Goal: Task Accomplishment & Management: Use online tool/utility

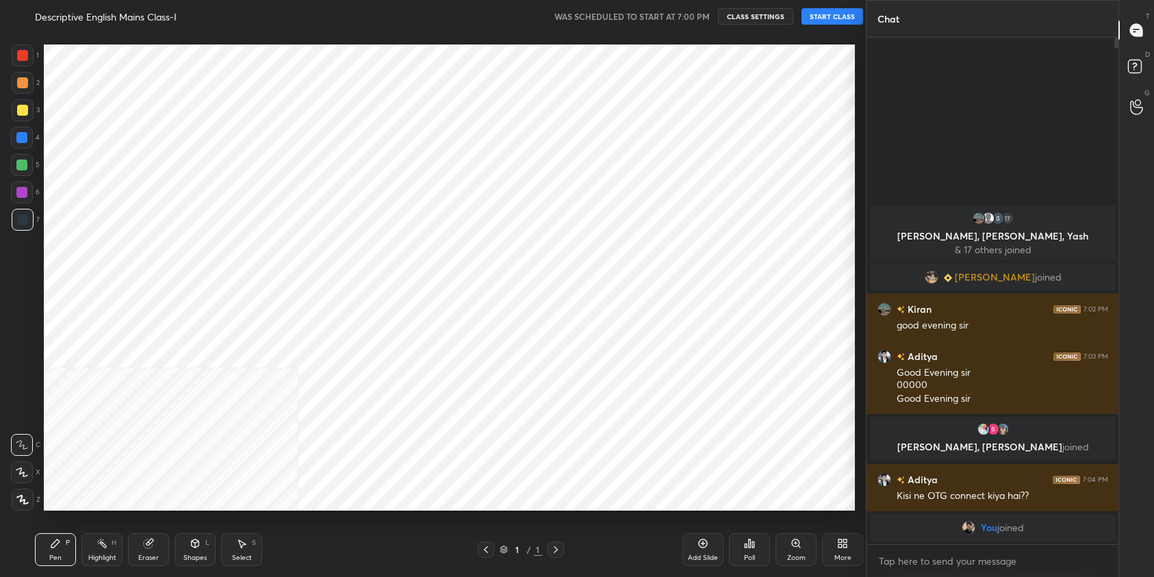
scroll to position [67939, 67617]
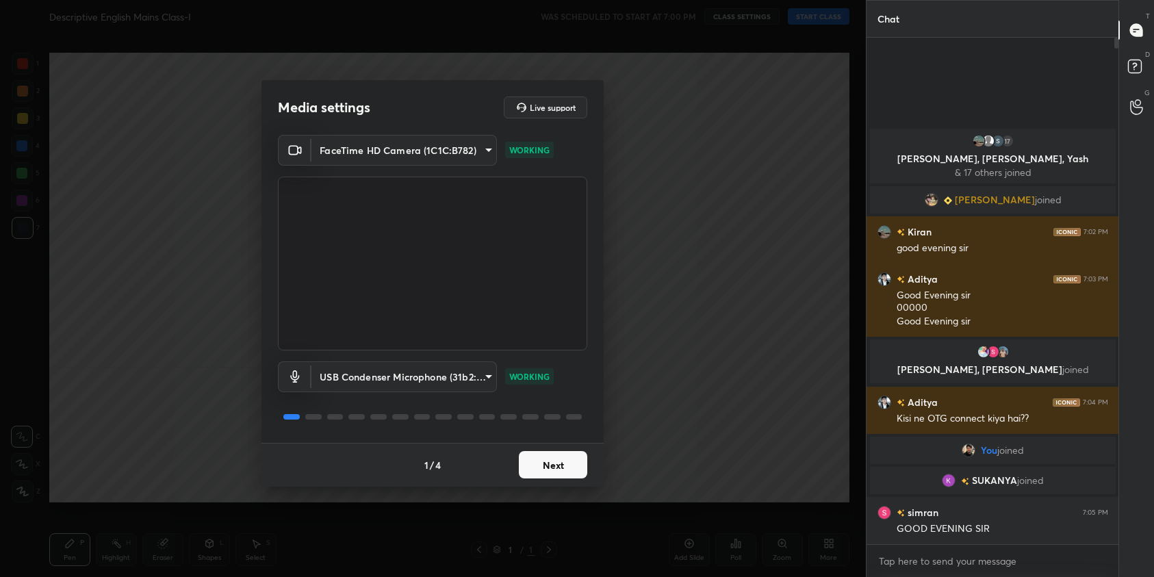
click at [578, 473] on button "Next" at bounding box center [553, 464] width 68 height 27
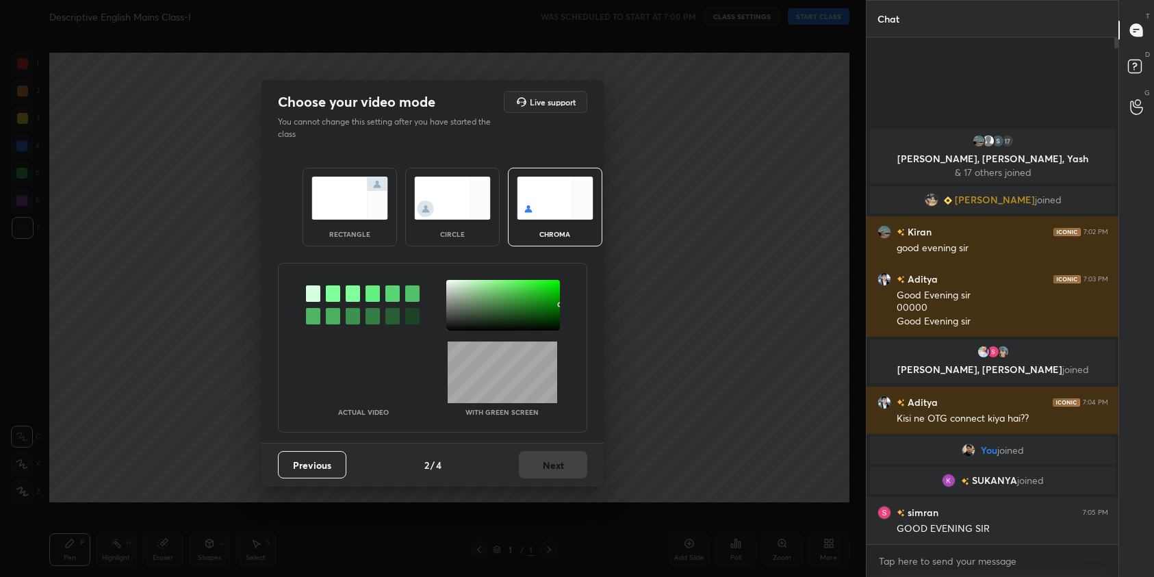
drag, startPoint x: 326, startPoint y: 209, endPoint x: 425, endPoint y: 355, distance: 175.9
click at [326, 209] on img at bounding box center [349, 198] width 77 height 43
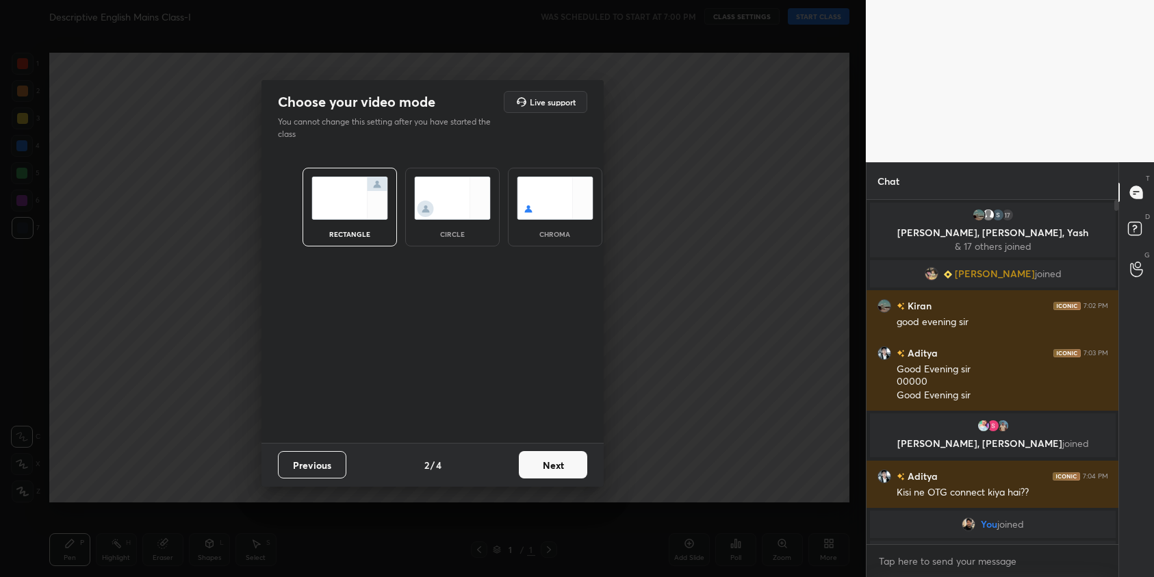
click at [545, 465] on button "Next" at bounding box center [553, 464] width 68 height 27
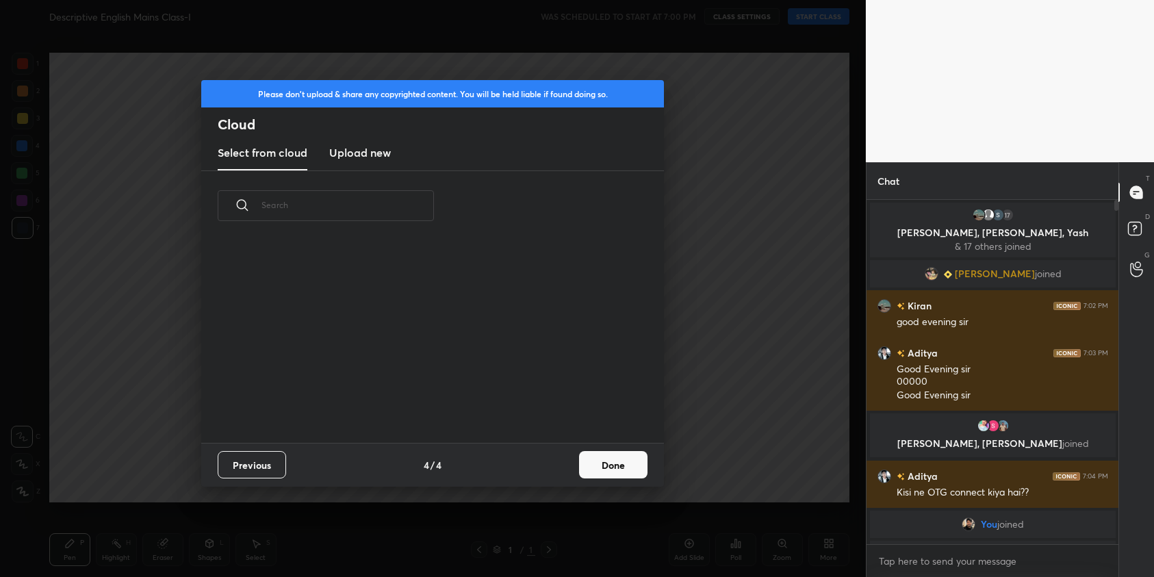
click at [597, 468] on button "Done" at bounding box center [613, 464] width 68 height 27
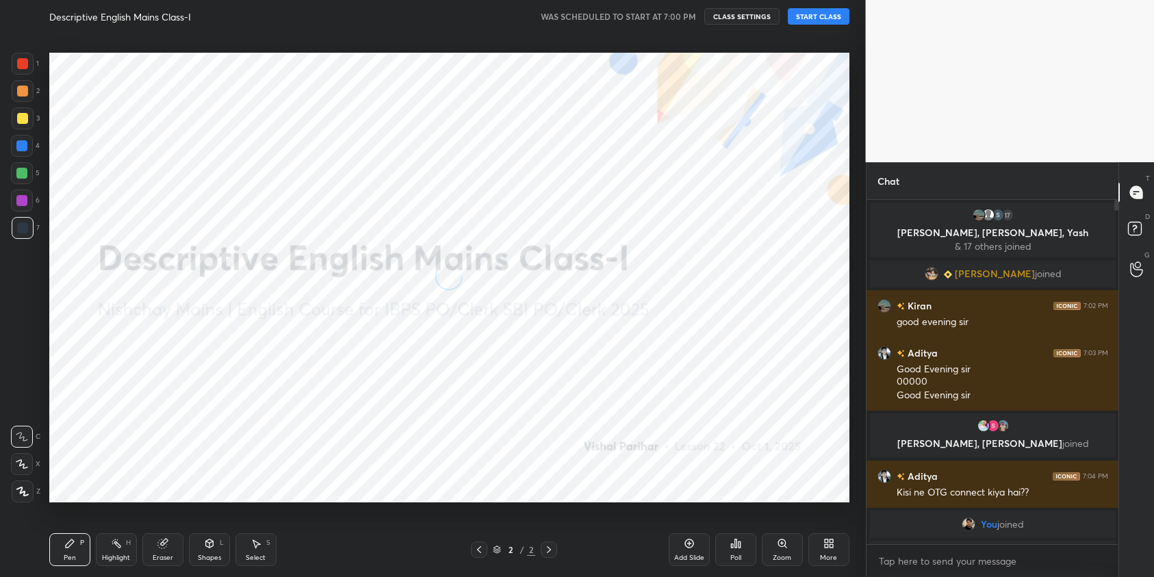
click at [829, 22] on button "START CLASS" at bounding box center [819, 16] width 62 height 16
click at [23, 490] on icon at bounding box center [22, 492] width 12 height 10
drag, startPoint x: 23, startPoint y: 65, endPoint x: 38, endPoint y: 68, distance: 15.3
click at [23, 65] on div at bounding box center [22, 63] width 11 height 11
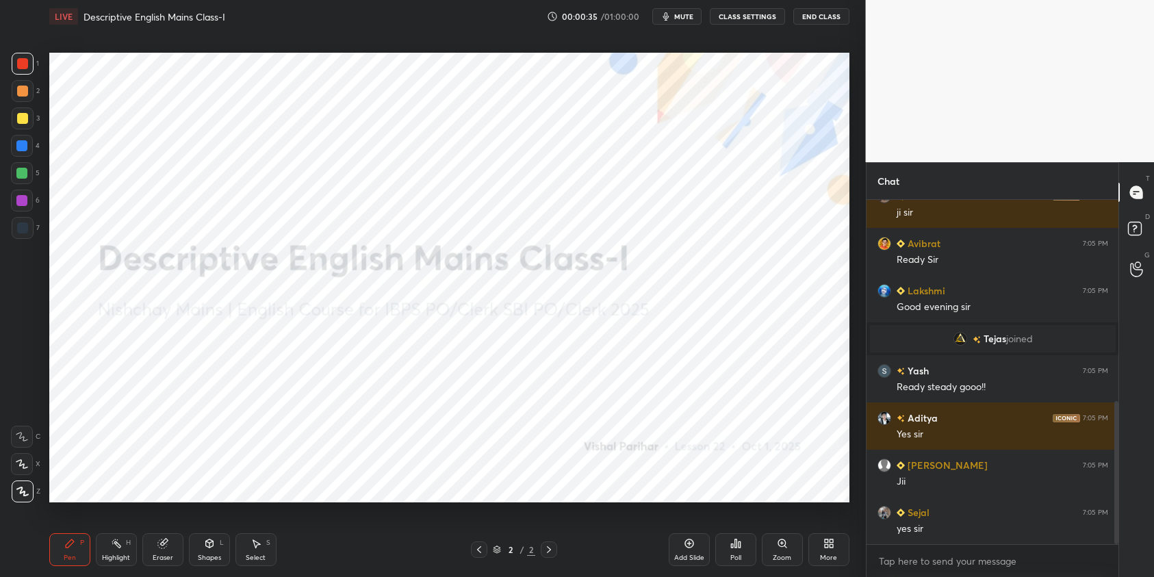
scroll to position [531, 0]
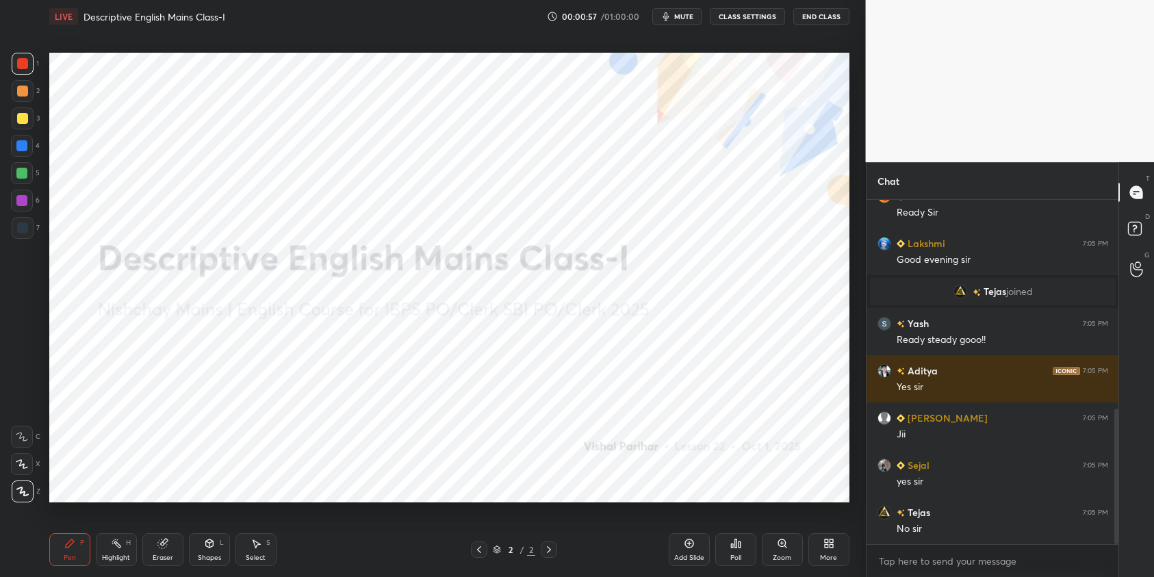
drag, startPoint x: 27, startPoint y: 146, endPoint x: 22, endPoint y: 166, distance: 21.2
click at [28, 148] on div at bounding box center [22, 146] width 22 height 22
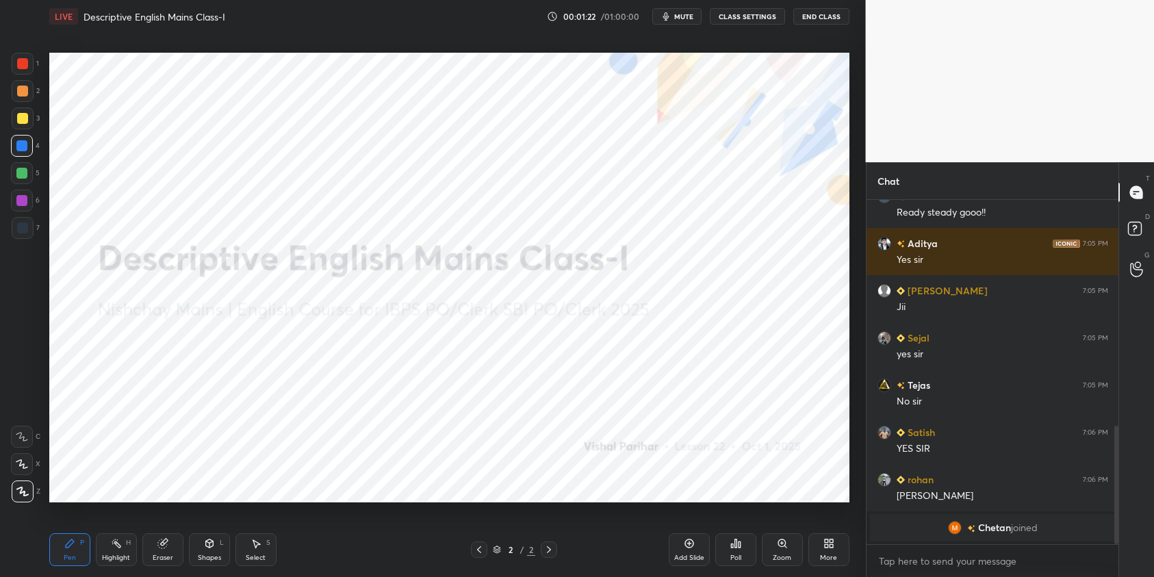
scroll to position [675, 0]
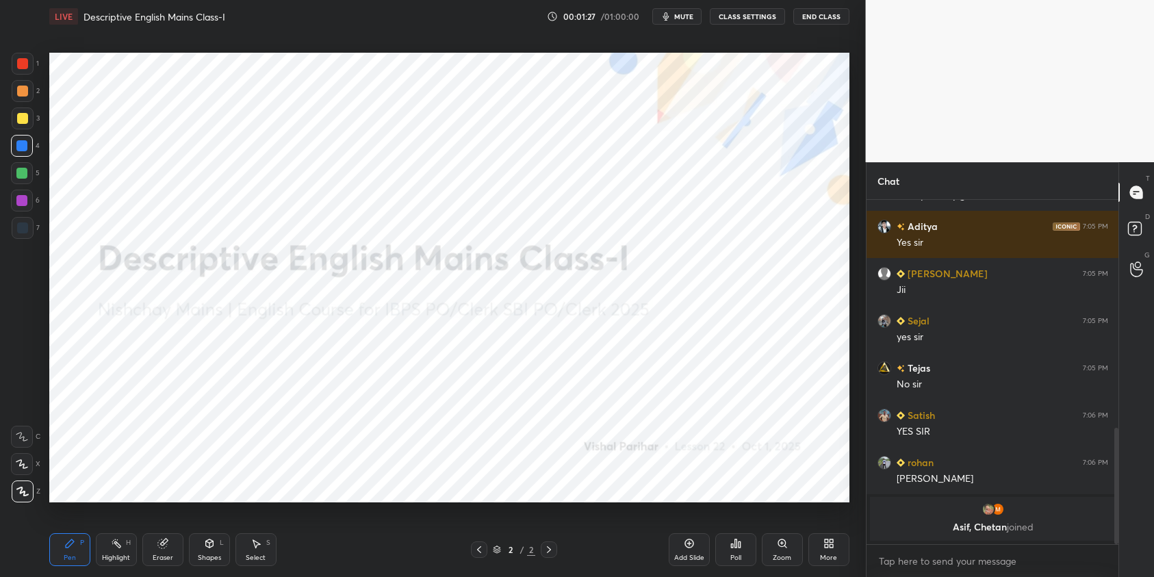
drag, startPoint x: 25, startPoint y: 198, endPoint x: 40, endPoint y: 198, distance: 14.4
click at [26, 200] on div at bounding box center [21, 200] width 11 height 11
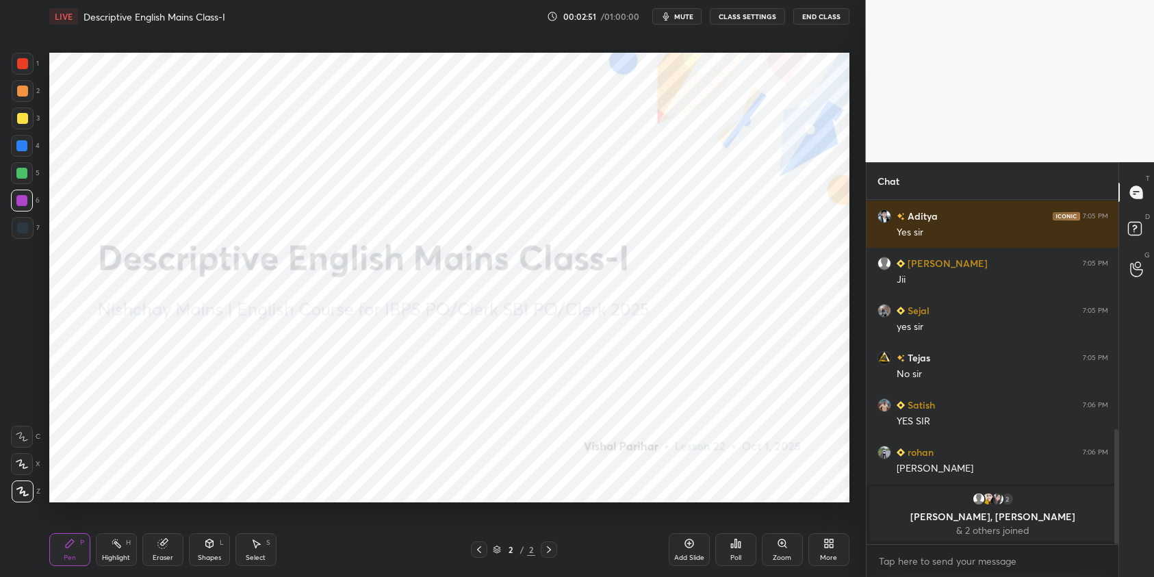
click at [684, 549] on div "Add Slide" at bounding box center [689, 549] width 41 height 33
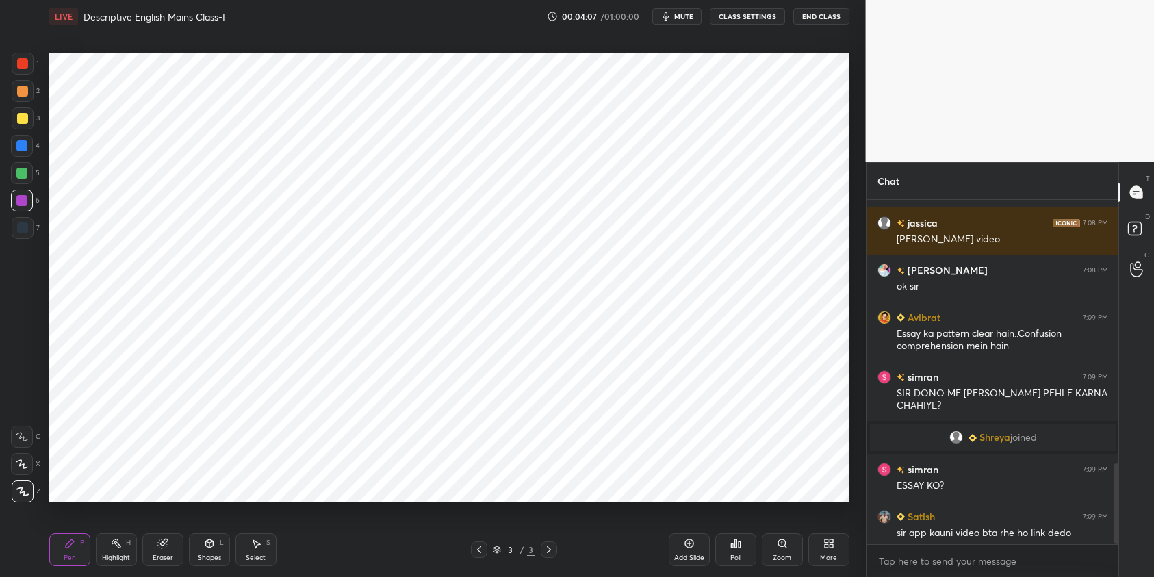
scroll to position [1126, 0]
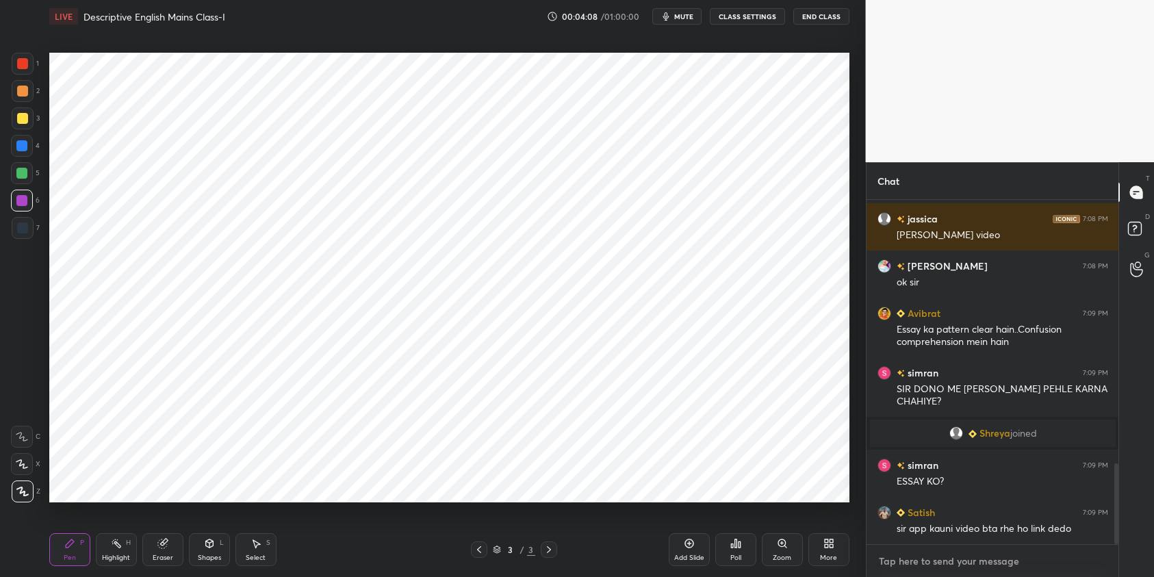
type textarea "x"
click at [955, 556] on textarea at bounding box center [992, 561] width 231 height 22
paste textarea "[URL][DOMAIN_NAME]"
type textarea "[URL][DOMAIN_NAME]"
type textarea "x"
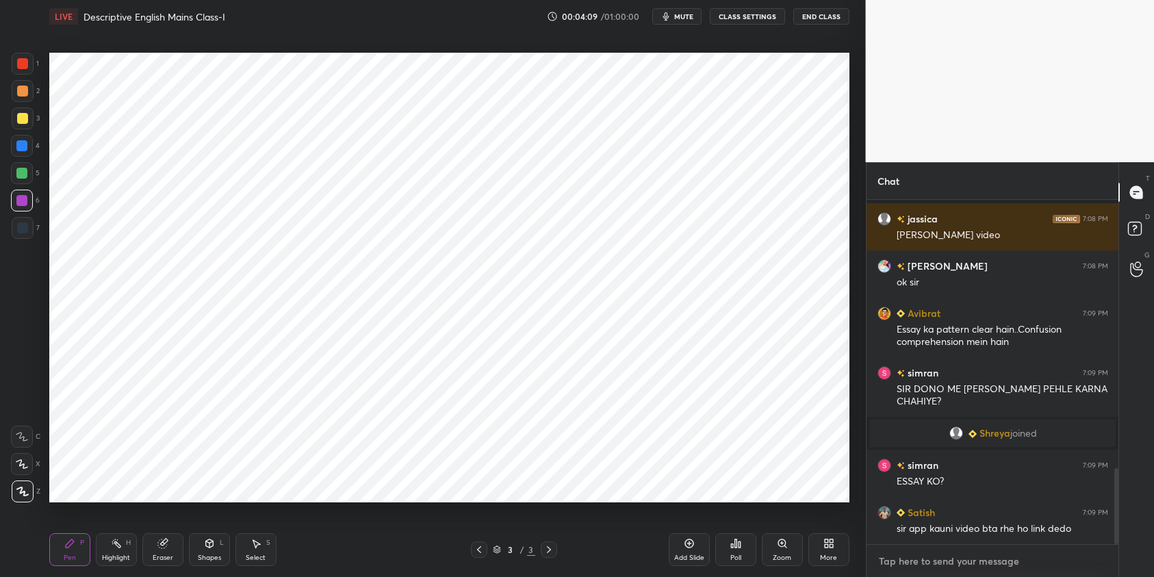
scroll to position [1215, 0]
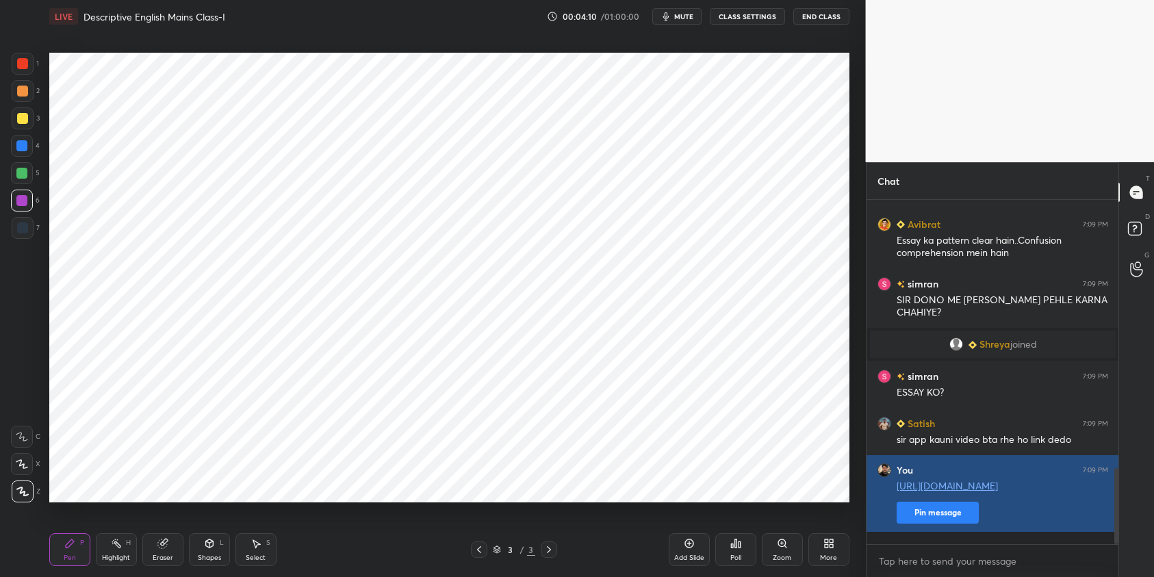
type textarea "x"
click at [948, 523] on button "Pin message" at bounding box center [937, 513] width 82 height 22
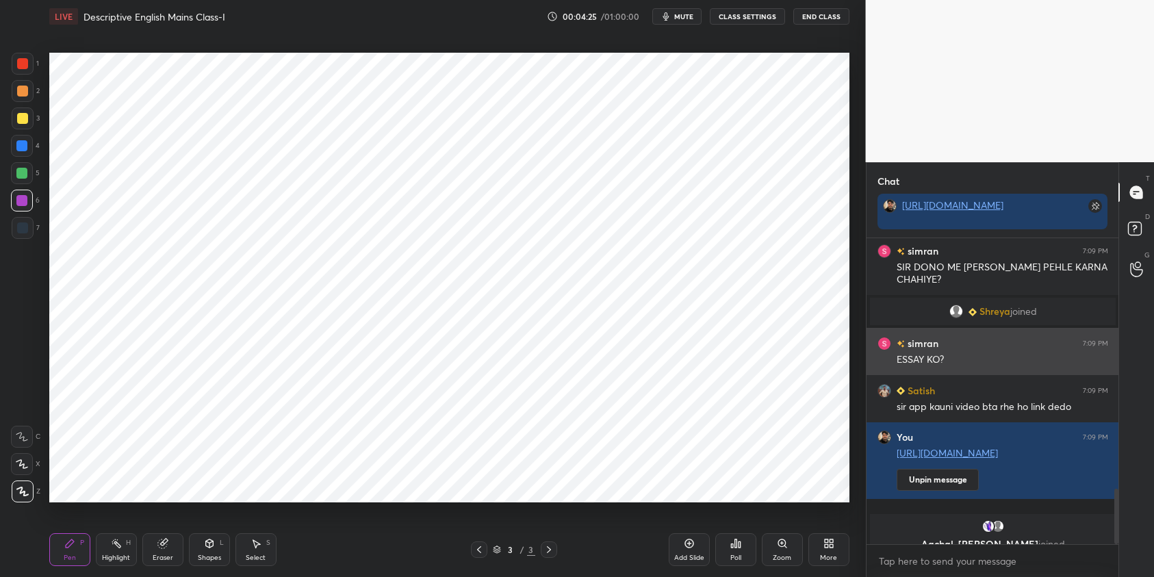
scroll to position [1382, 0]
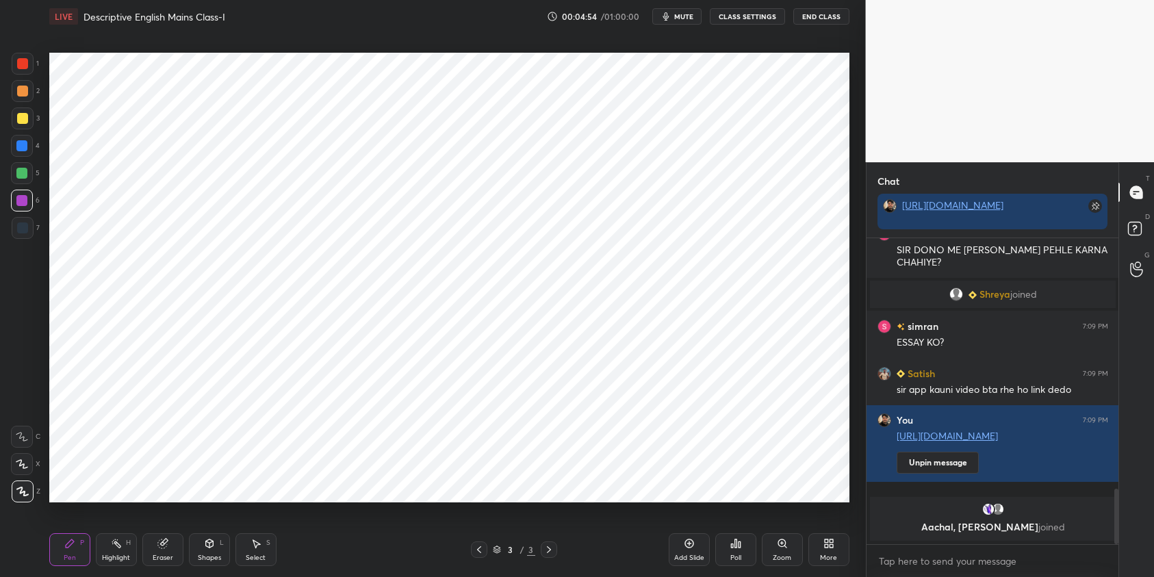
click at [827, 538] on icon at bounding box center [828, 543] width 11 height 11
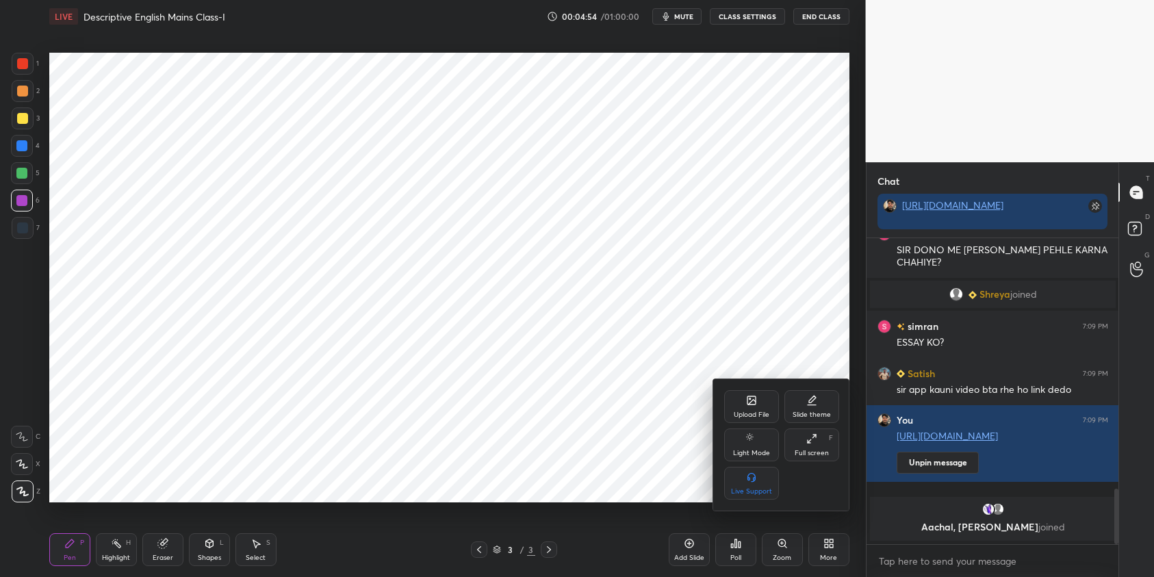
click at [752, 415] on div "Upload File" at bounding box center [752, 414] width 36 height 7
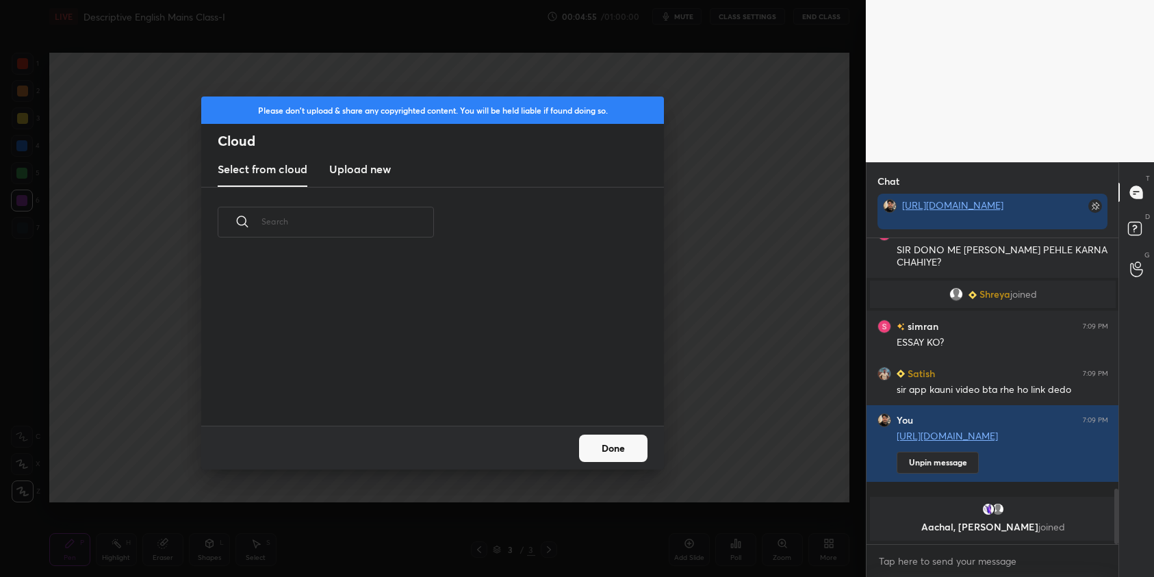
scroll to position [1441, 0]
click at [367, 163] on h3 "Upload new" at bounding box center [360, 169] width 62 height 16
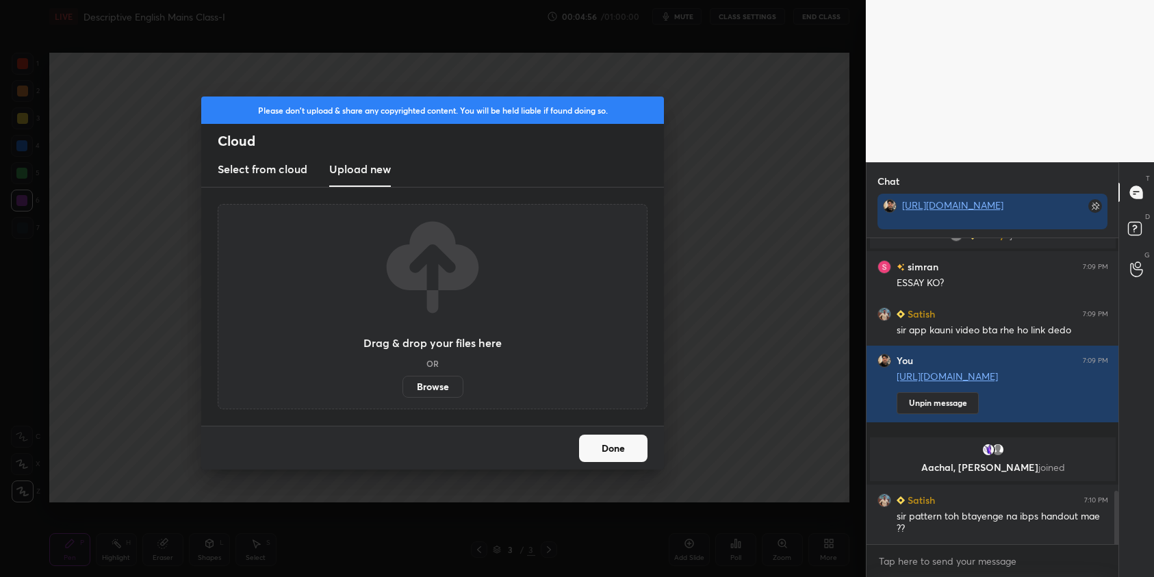
click at [438, 384] on label "Browse" at bounding box center [432, 387] width 61 height 22
click at [402, 384] on input "Browse" at bounding box center [402, 387] width 0 height 22
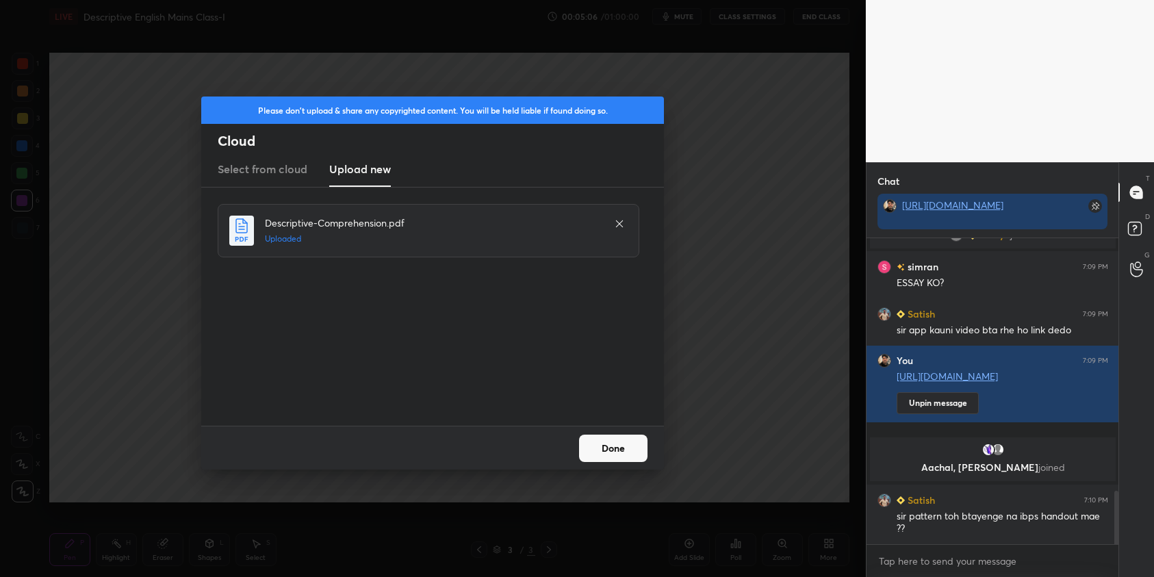
click at [606, 457] on button "Done" at bounding box center [613, 448] width 68 height 27
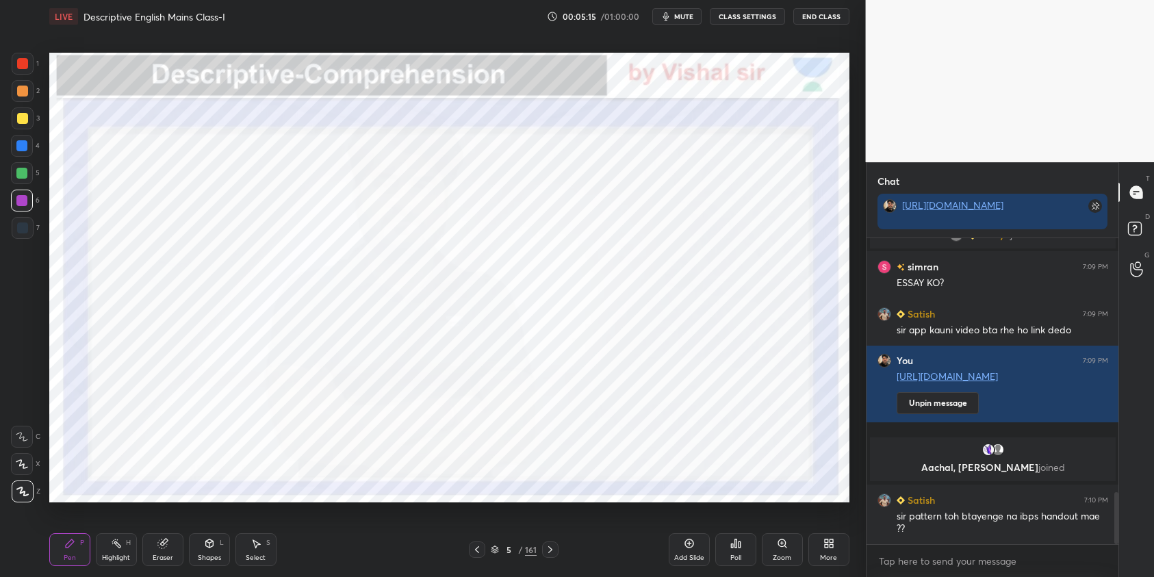
scroll to position [1501, 0]
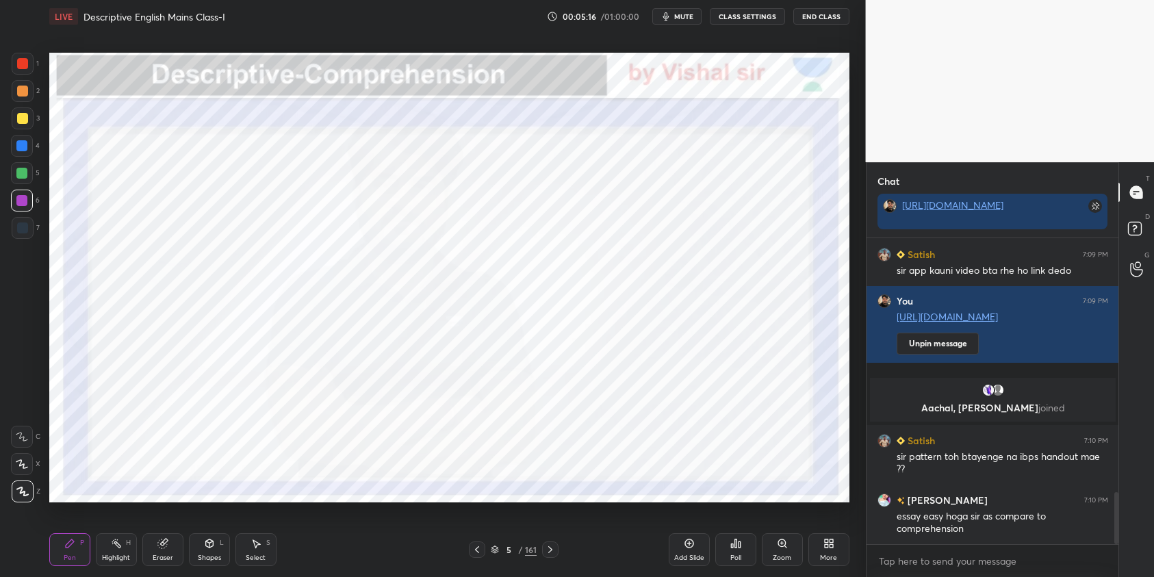
click at [496, 552] on icon at bounding box center [494, 552] width 7 height 2
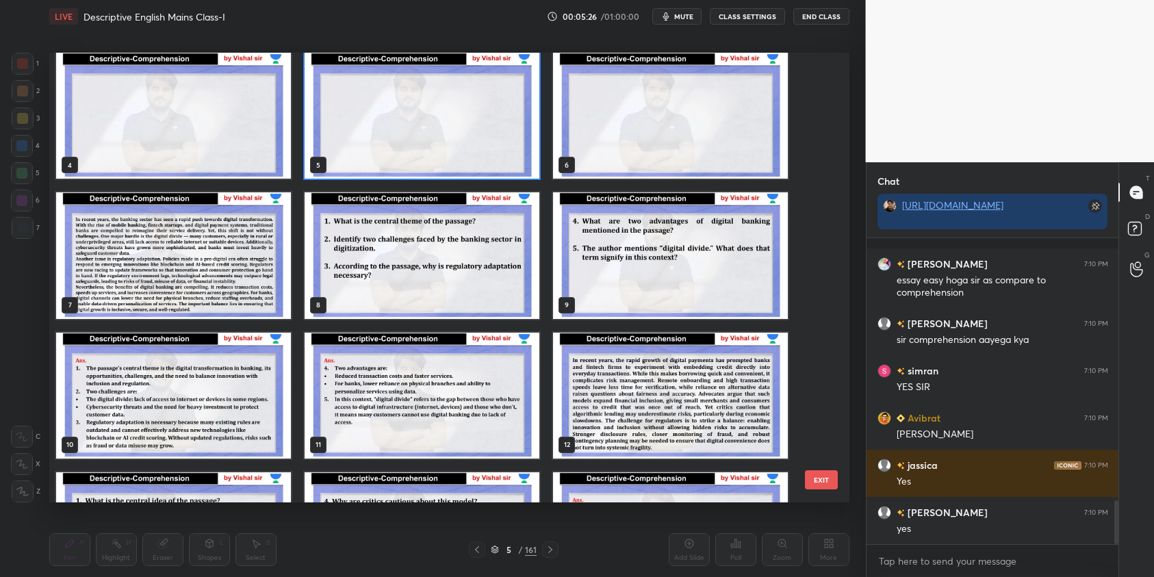
scroll to position [1831, 0]
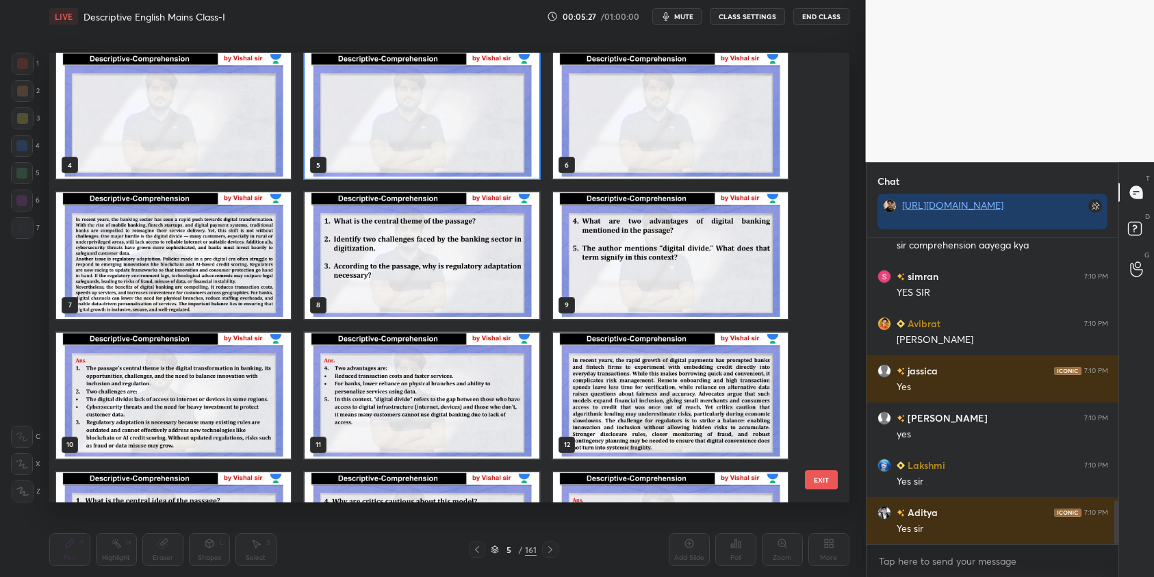
click at [209, 222] on img "grid" at bounding box center [173, 255] width 235 height 126
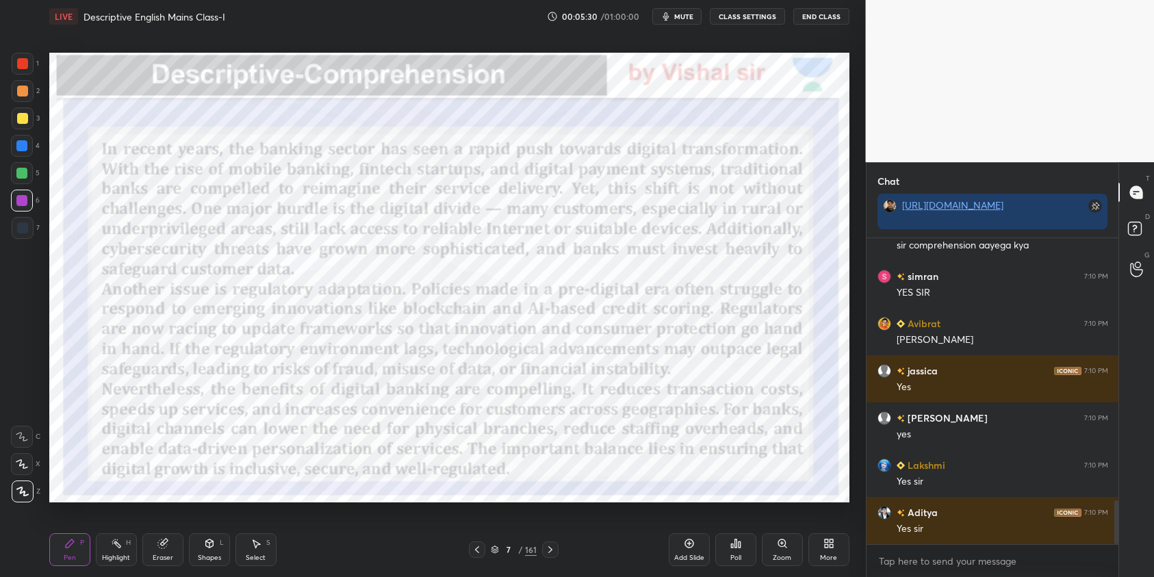
drag, startPoint x: 23, startPoint y: 64, endPoint x: 44, endPoint y: 110, distance: 50.9
click at [23, 64] on div at bounding box center [22, 63] width 11 height 11
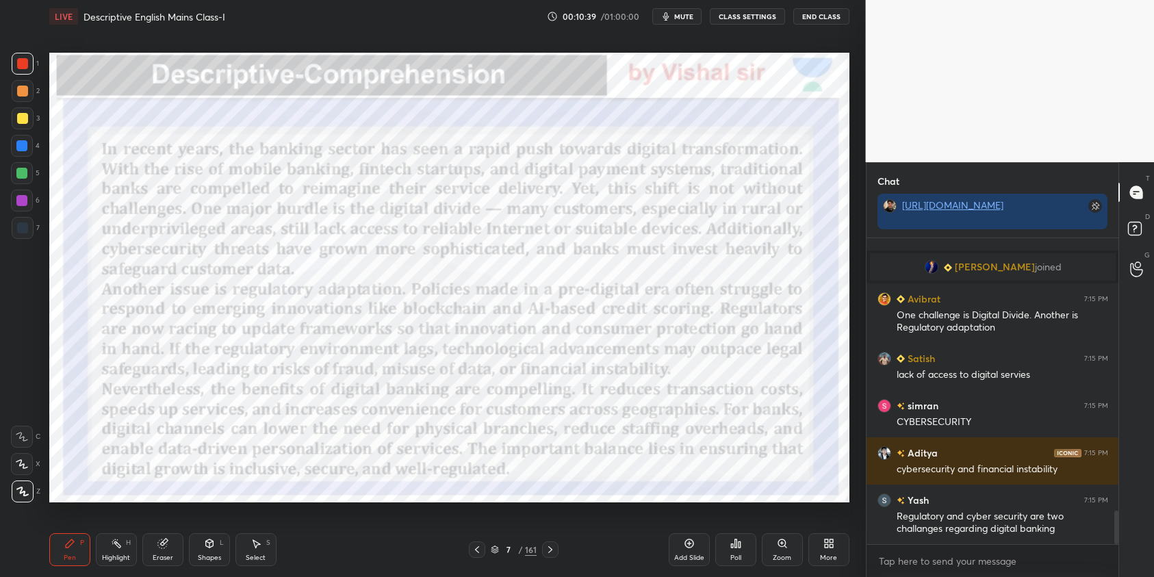
scroll to position [2545, 0]
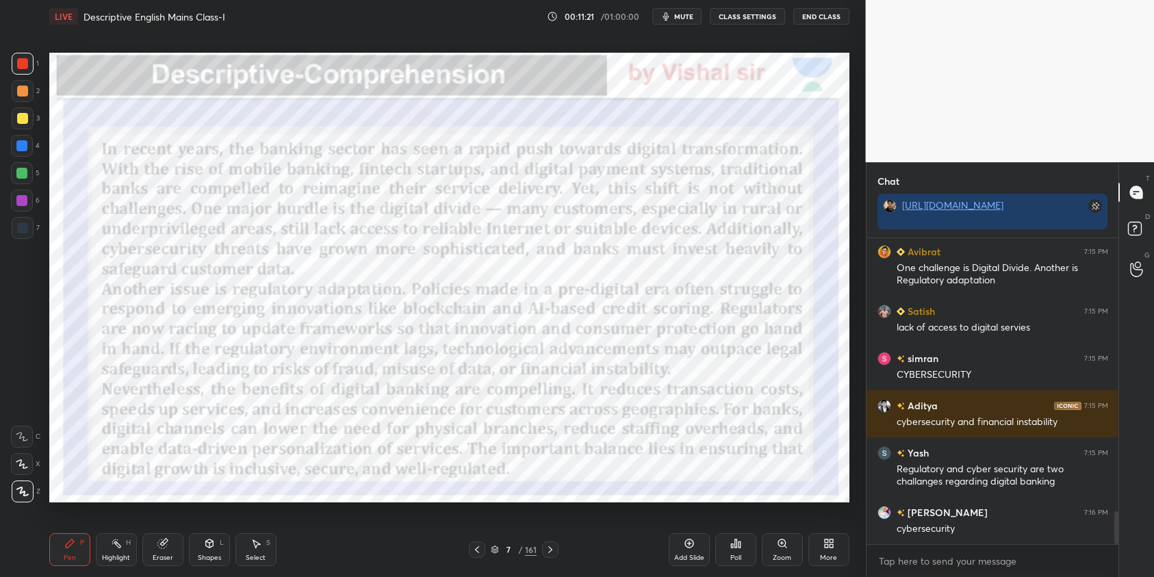
click at [669, 7] on div "LIVE Descriptive English Mains Class-I 00:11:21 / 01:00:00 mute CLASS SETTINGS …" at bounding box center [449, 16] width 800 height 33
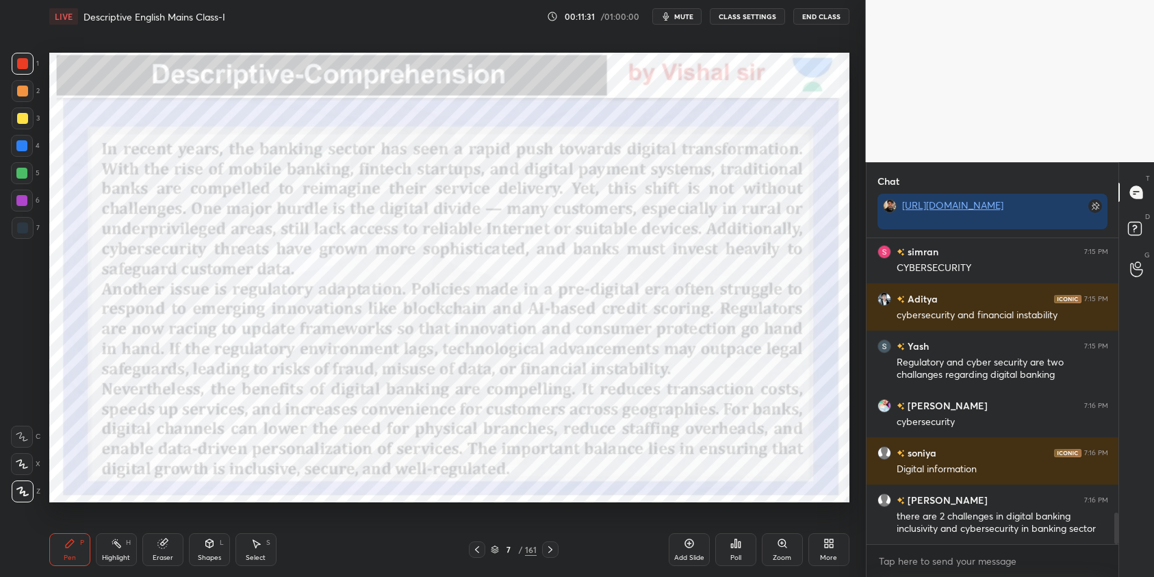
click at [666, 16] on icon "button" at bounding box center [665, 16] width 6 height 8
click at [670, 12] on span "unmute" at bounding box center [681, 17] width 29 height 10
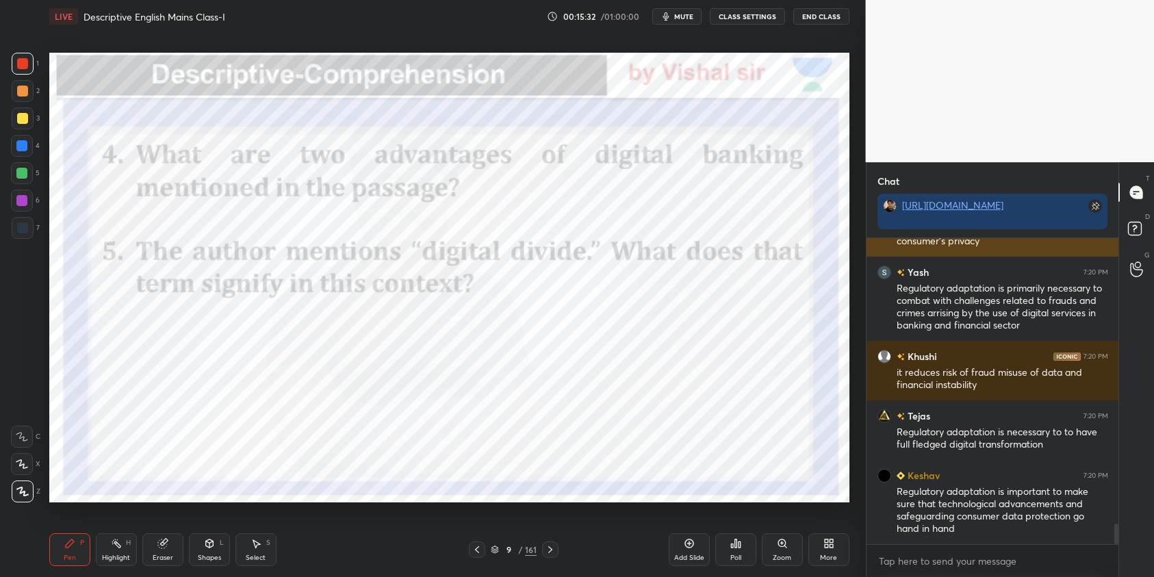
scroll to position [4222, 0]
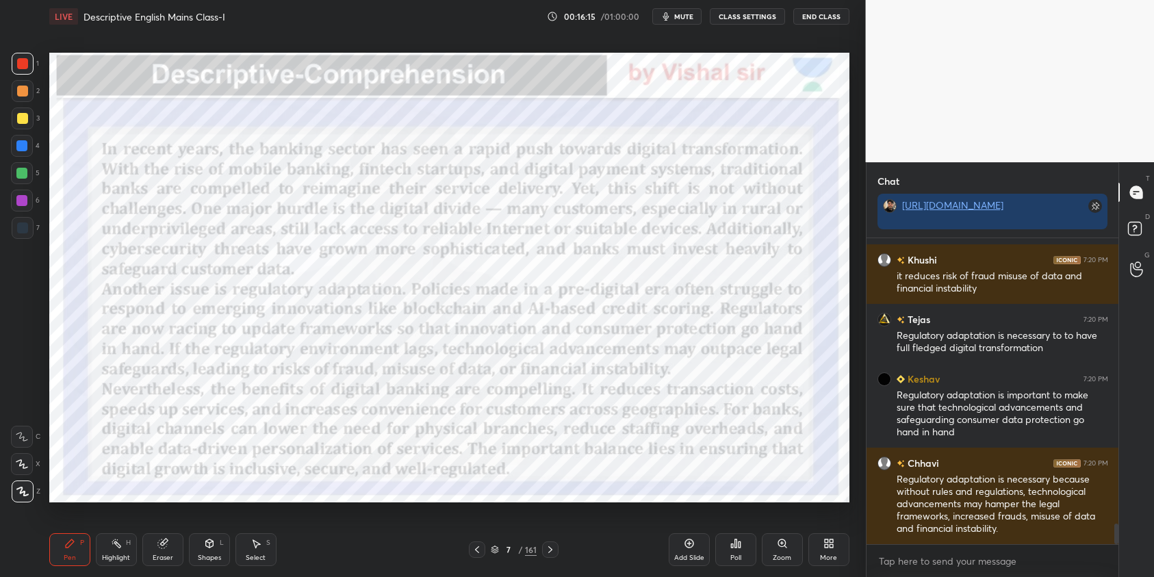
click at [684, 21] on span "mute" at bounding box center [683, 17] width 19 height 10
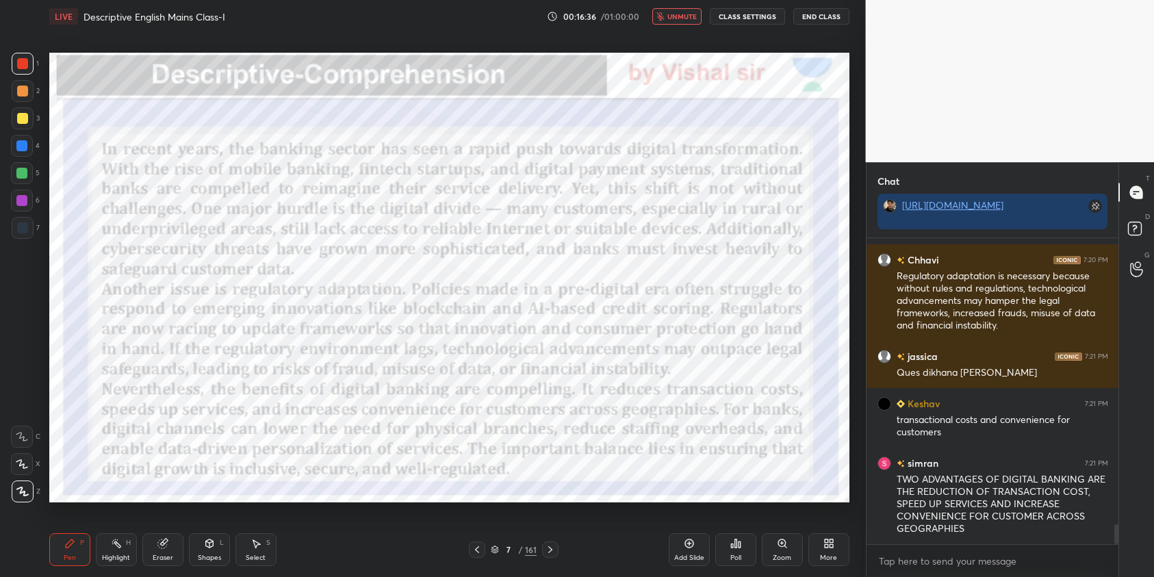
scroll to position [4497, 0]
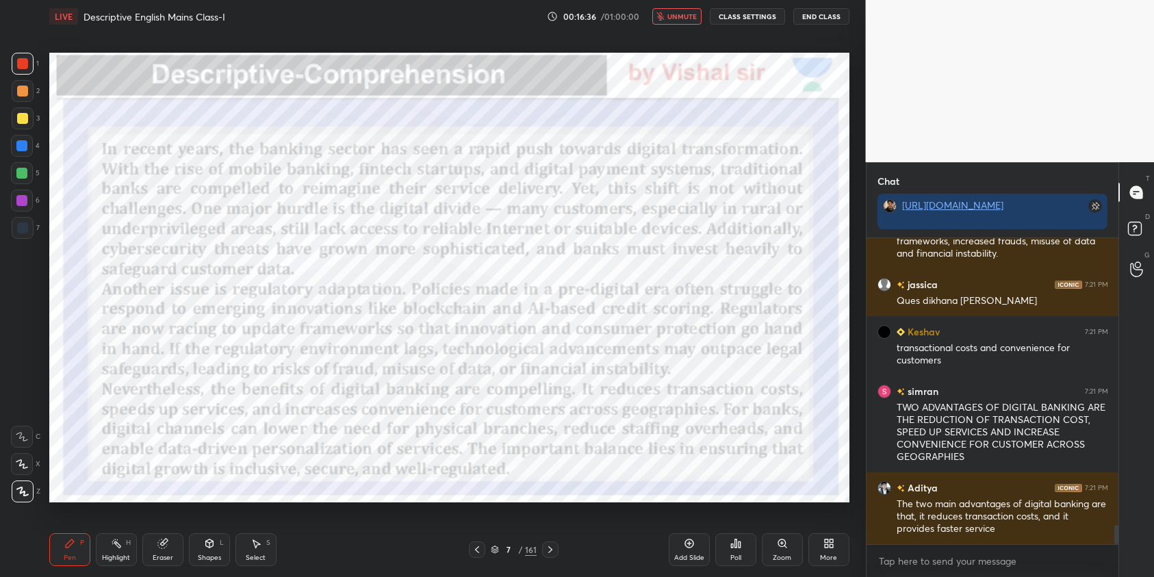
click at [685, 15] on span "unmute" at bounding box center [681, 17] width 29 height 10
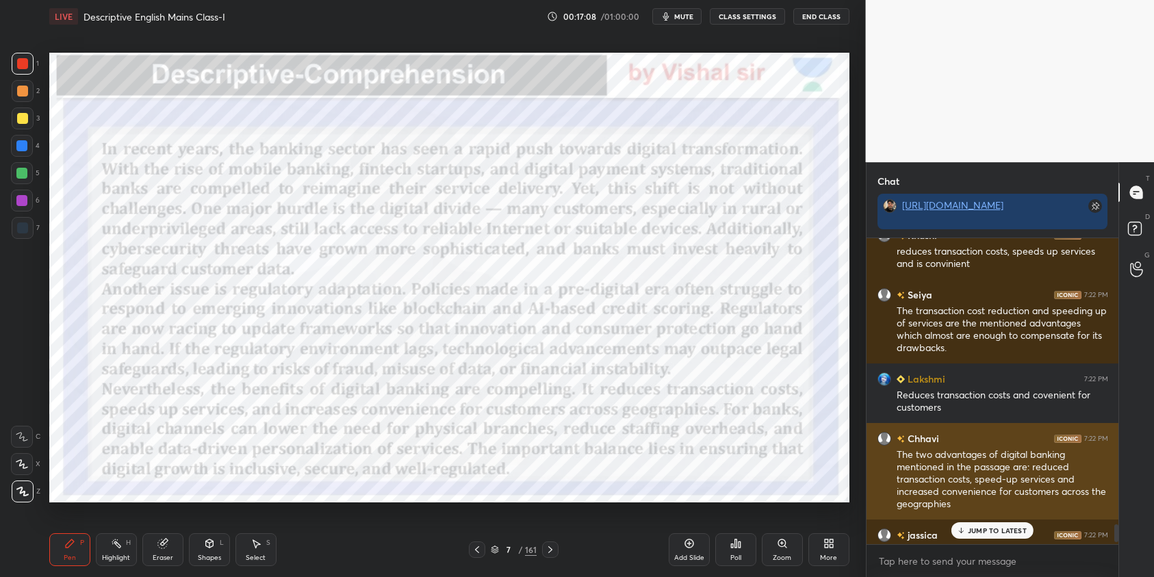
scroll to position [4916, 0]
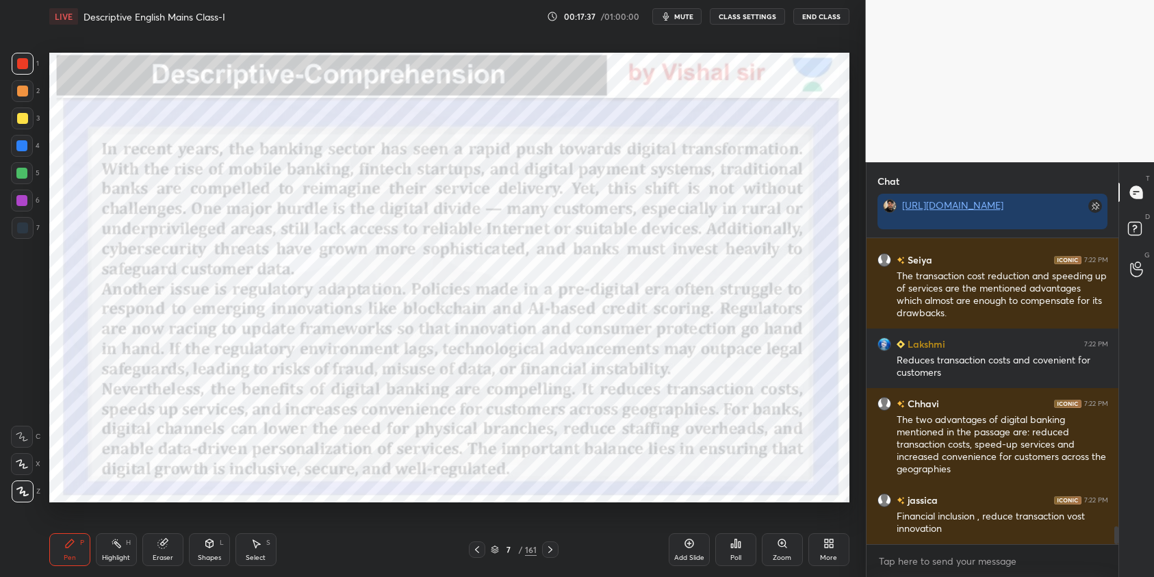
click at [682, 14] on span "mute" at bounding box center [683, 17] width 19 height 10
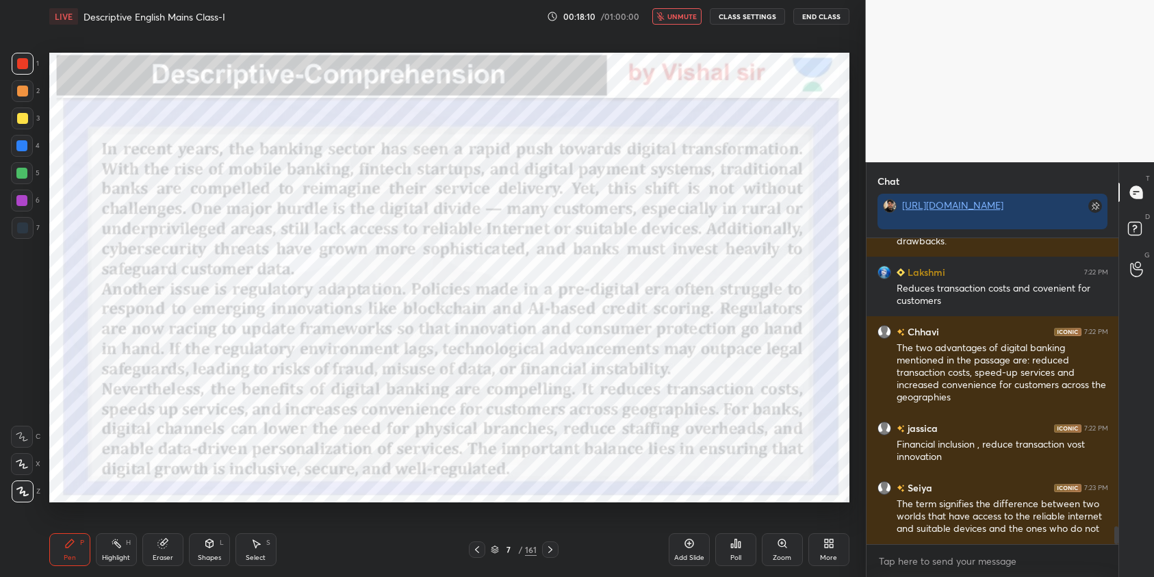
scroll to position [5060, 0]
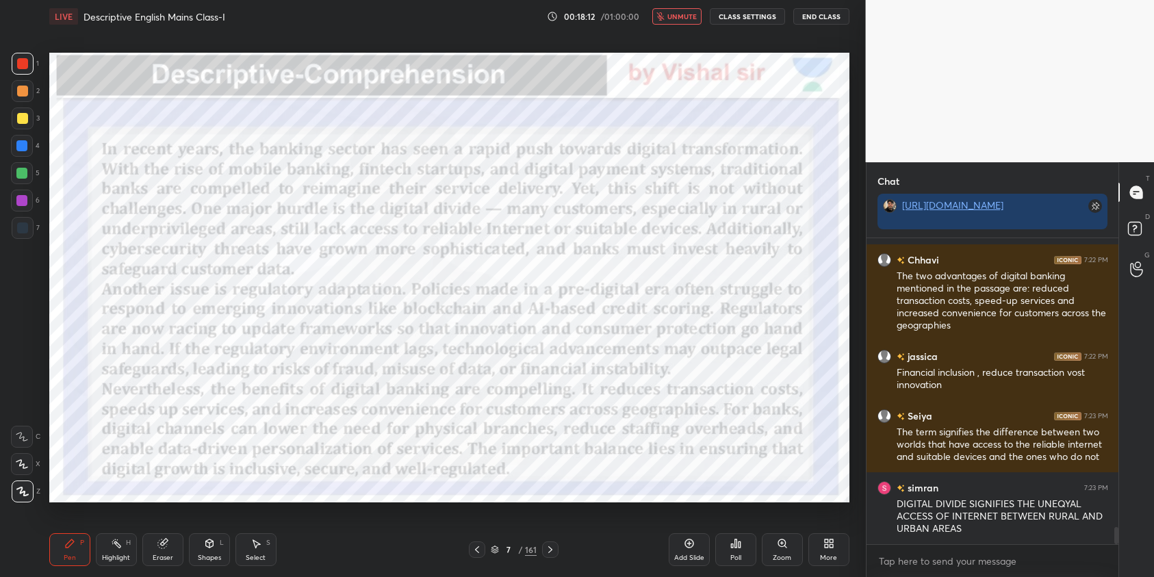
click at [697, 21] on button "unmute" at bounding box center [676, 16] width 49 height 16
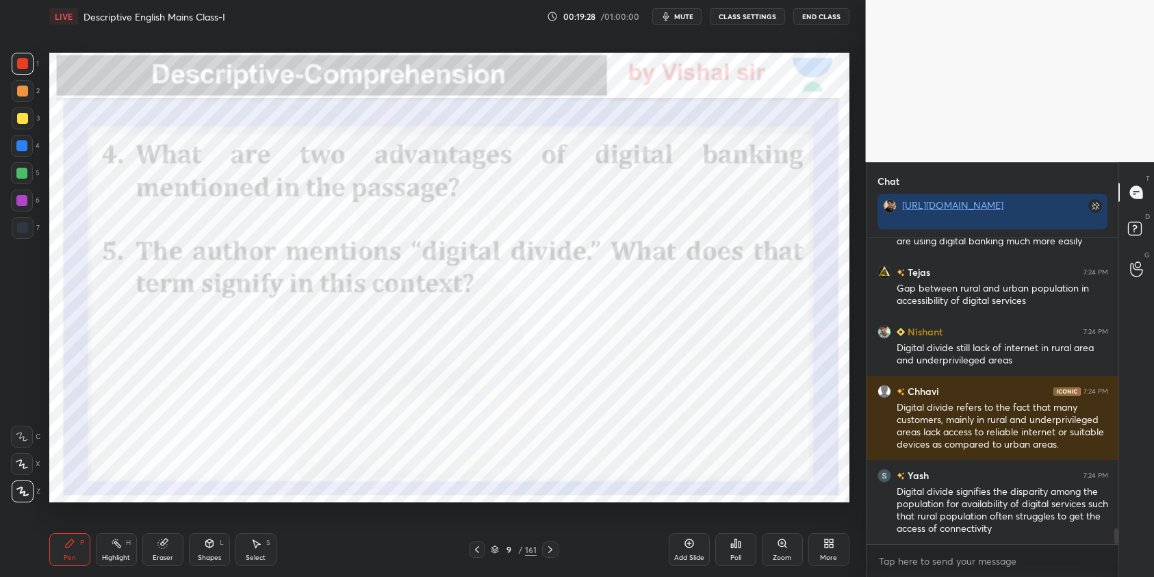
scroll to position [5694, 0]
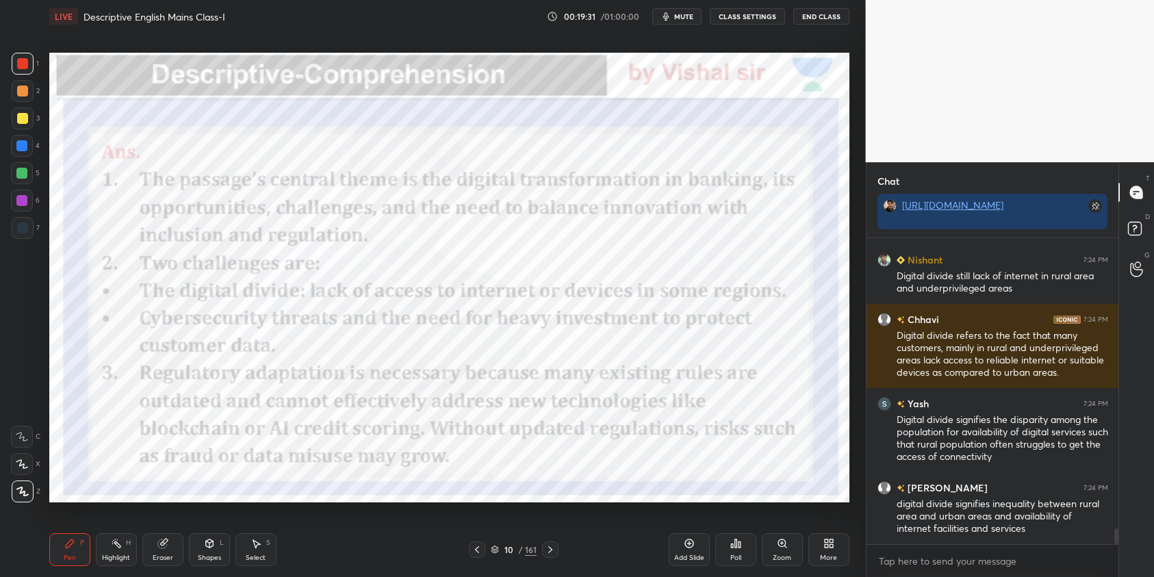
drag, startPoint x: 24, startPoint y: 146, endPoint x: 40, endPoint y: 171, distance: 29.2
click at [24, 146] on div at bounding box center [21, 145] width 11 height 11
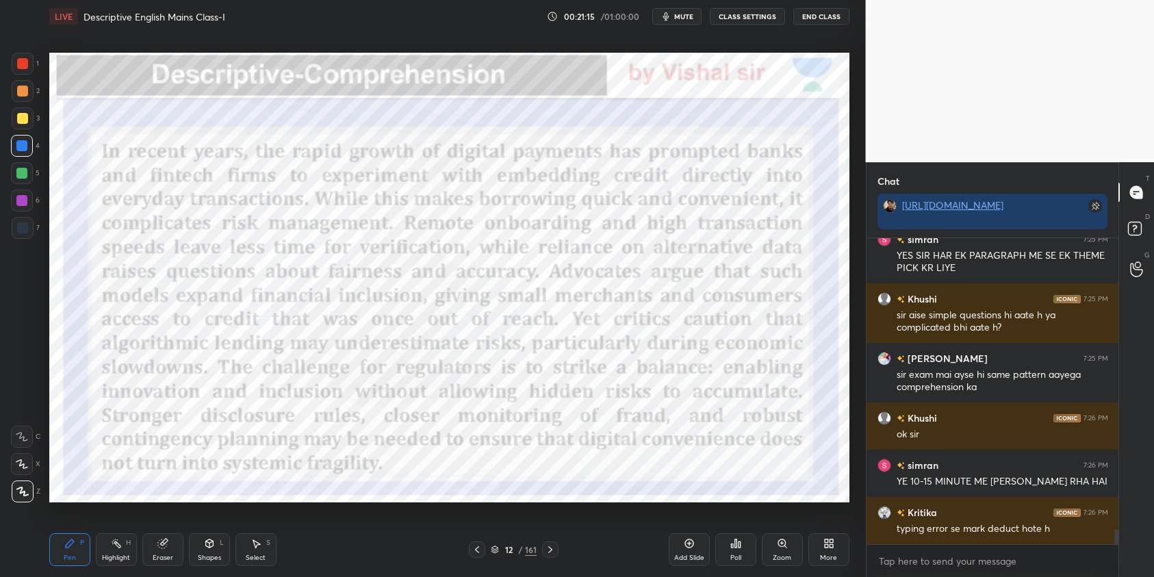
scroll to position [6061, 0]
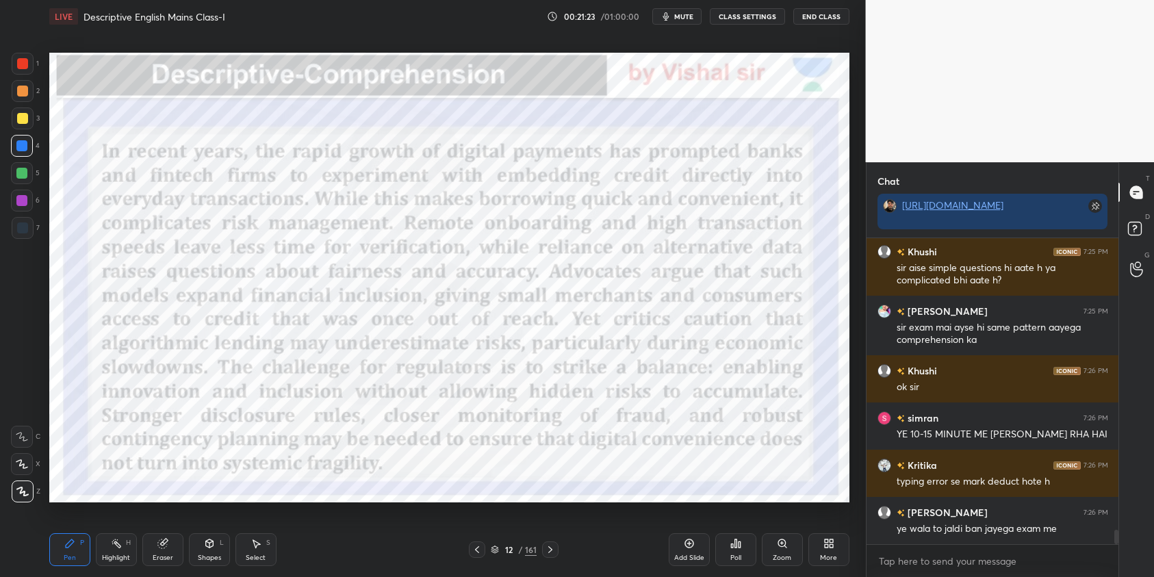
click at [26, 70] on div at bounding box center [23, 64] width 22 height 22
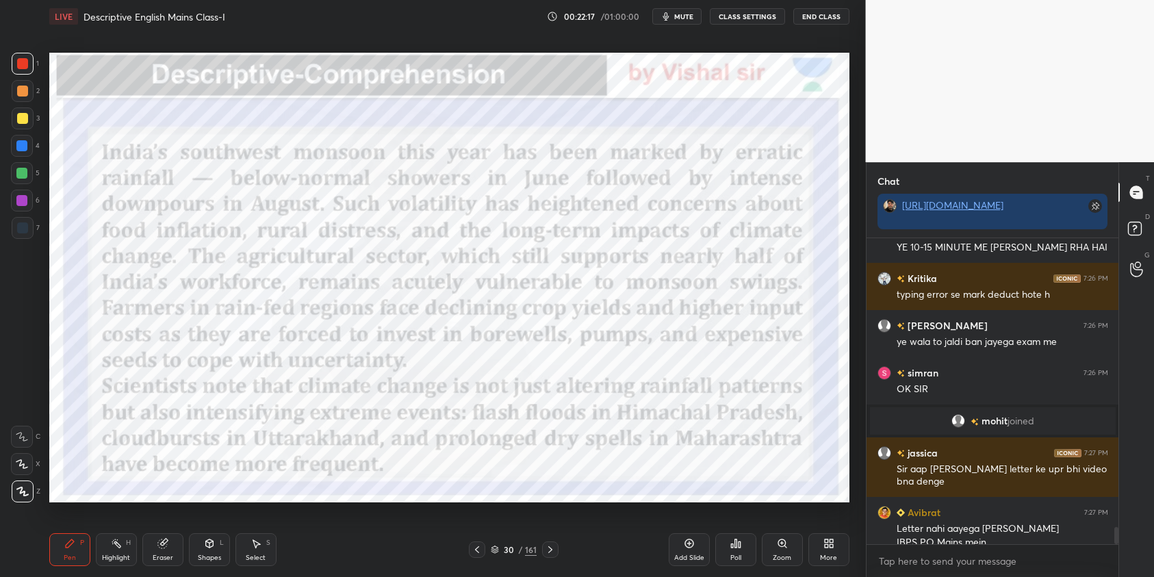
scroll to position [5060, 0]
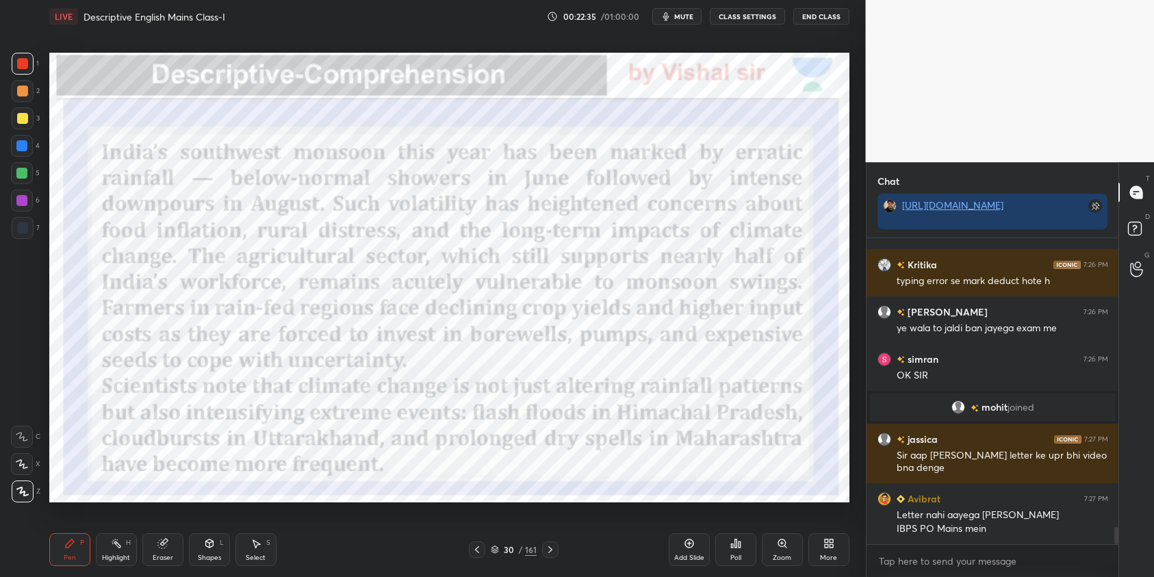
click at [669, 16] on icon "button" at bounding box center [665, 16] width 6 height 8
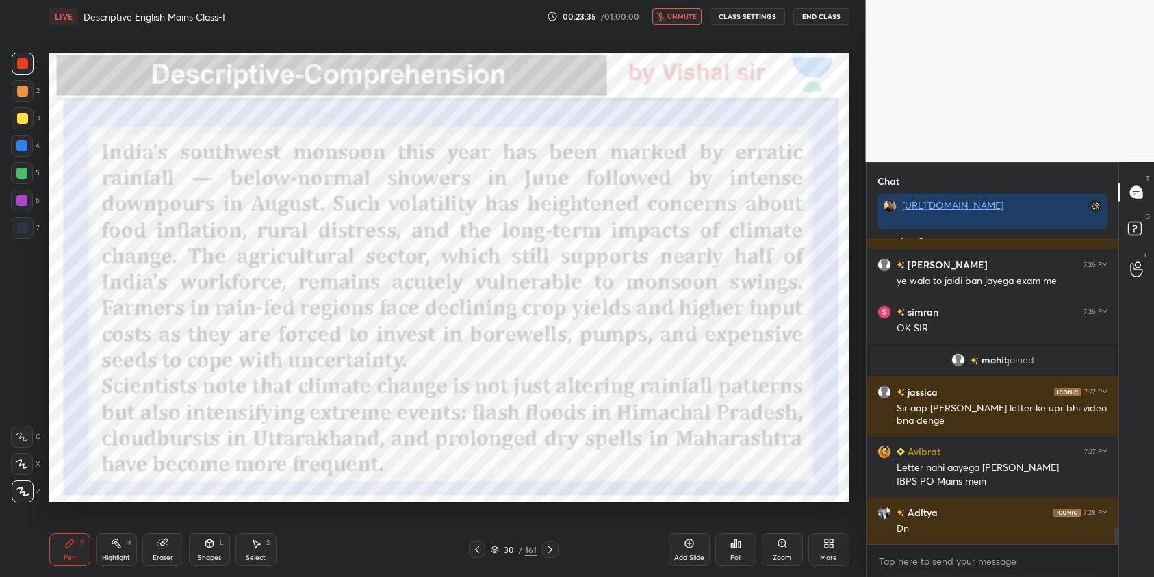
click at [684, 18] on span "unmute" at bounding box center [681, 17] width 29 height 10
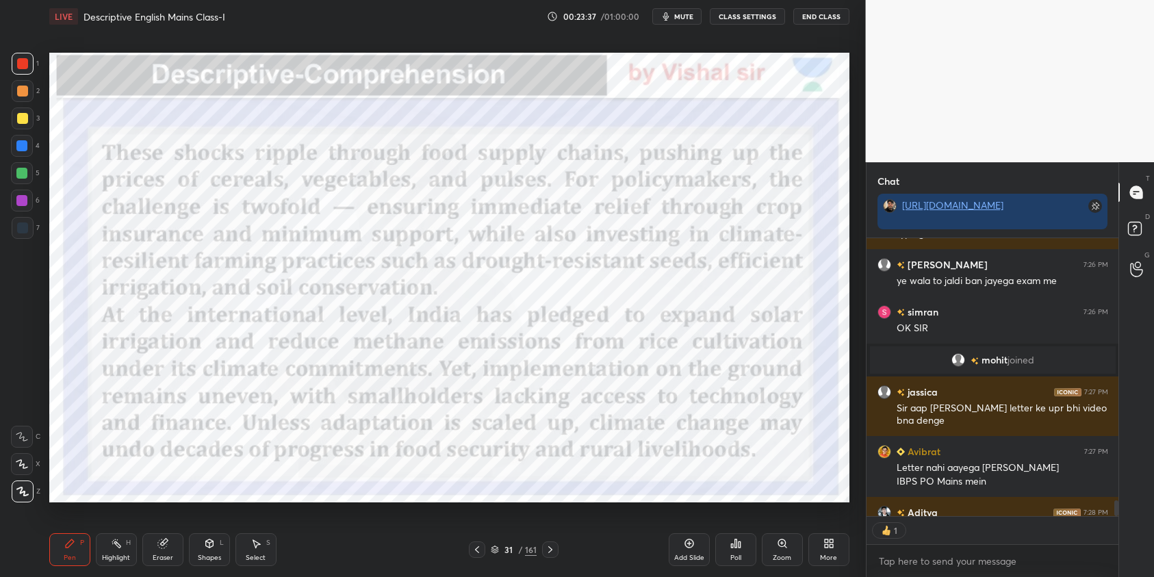
click at [684, 18] on span "mute" at bounding box center [683, 17] width 19 height 10
click at [679, 14] on span "unmute" at bounding box center [681, 17] width 29 height 10
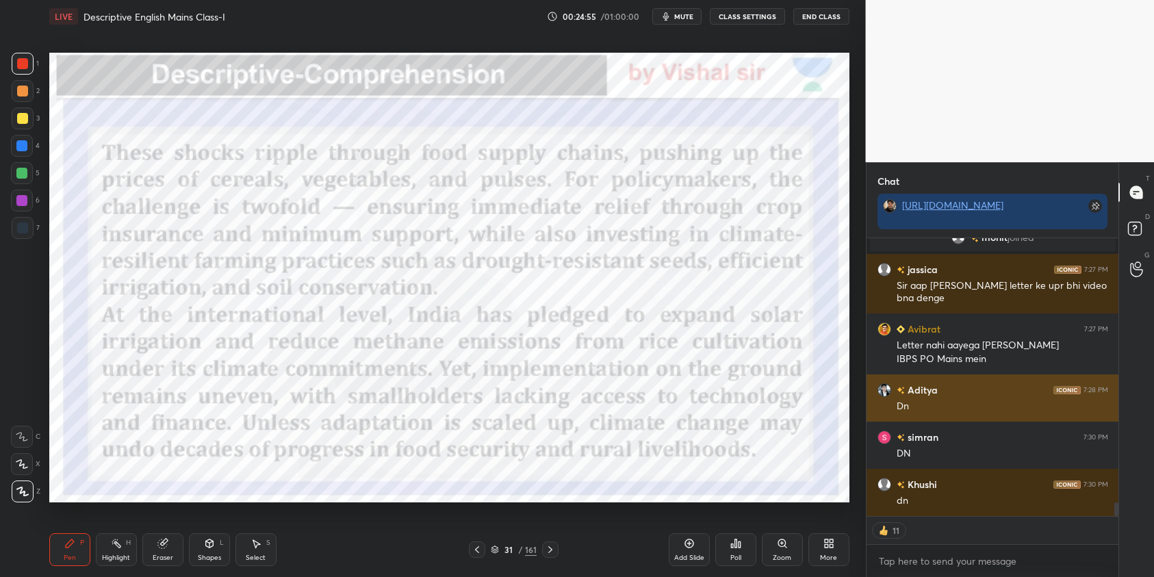
scroll to position [5277, 0]
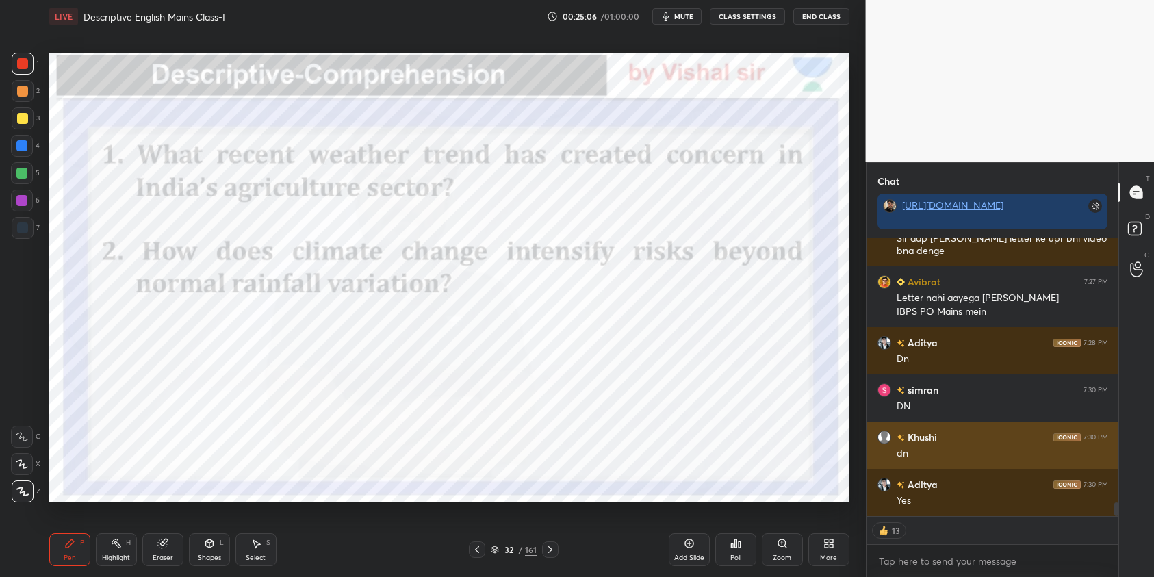
type textarea "x"
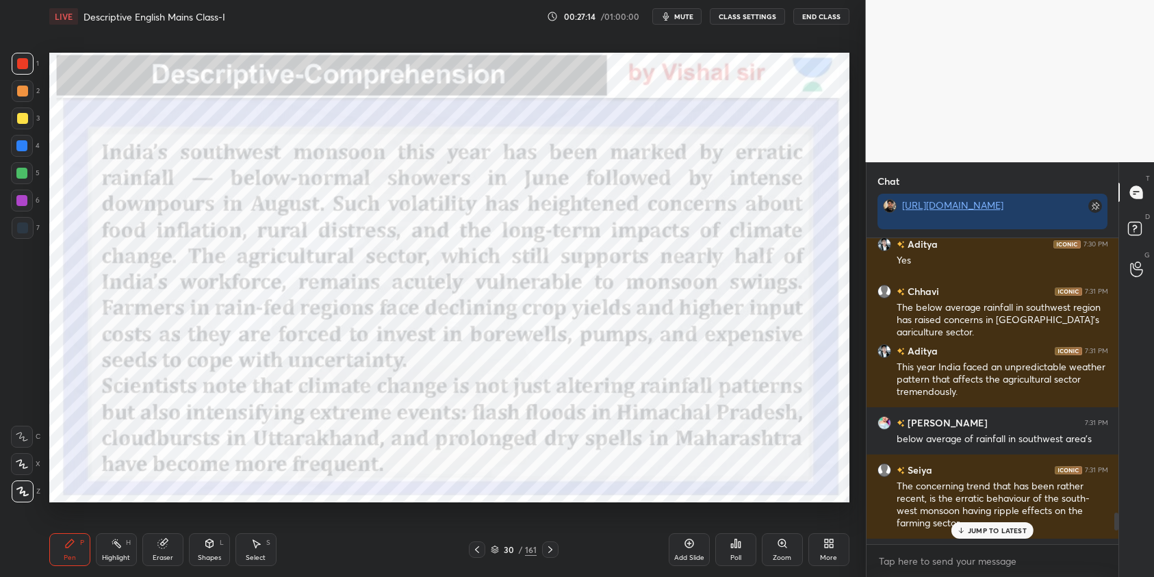
scroll to position [5220, 0]
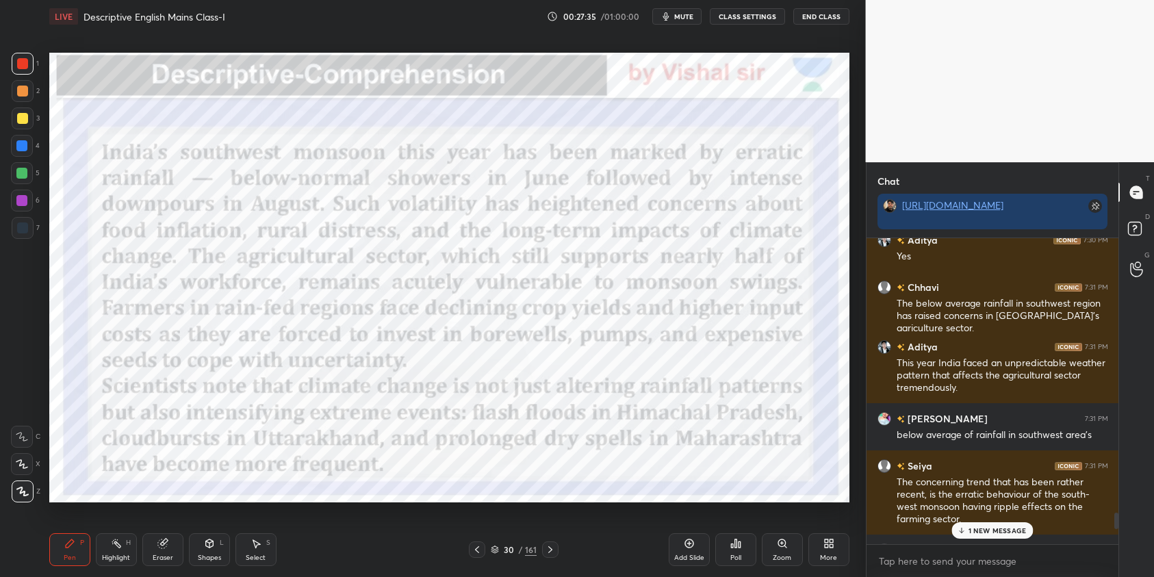
click at [1013, 532] on p "1 NEW MESSAGE" at bounding box center [997, 530] width 58 height 8
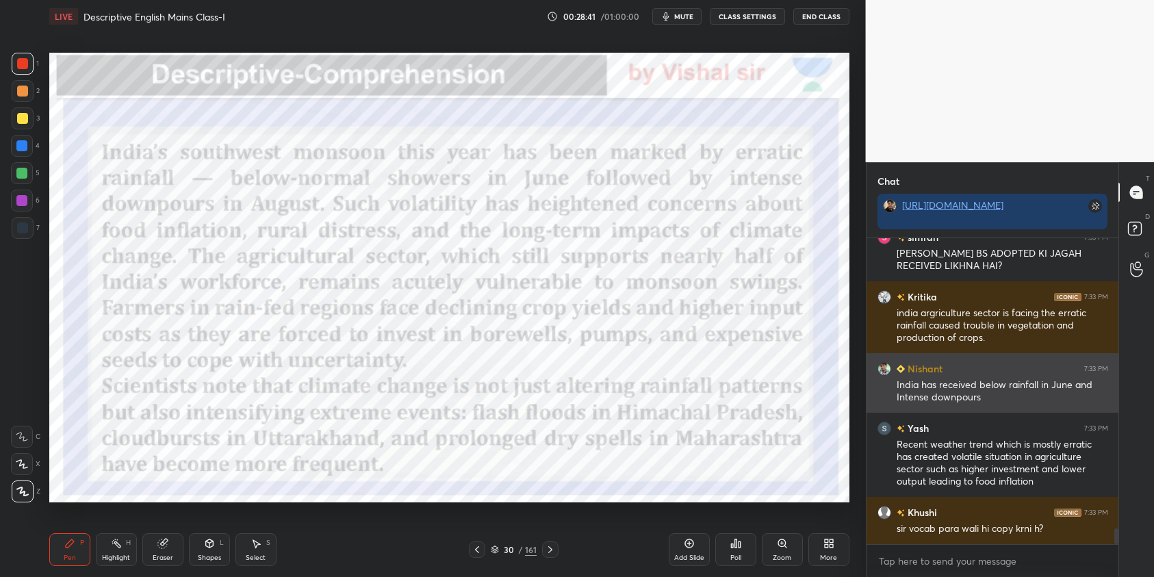
scroll to position [5682, 0]
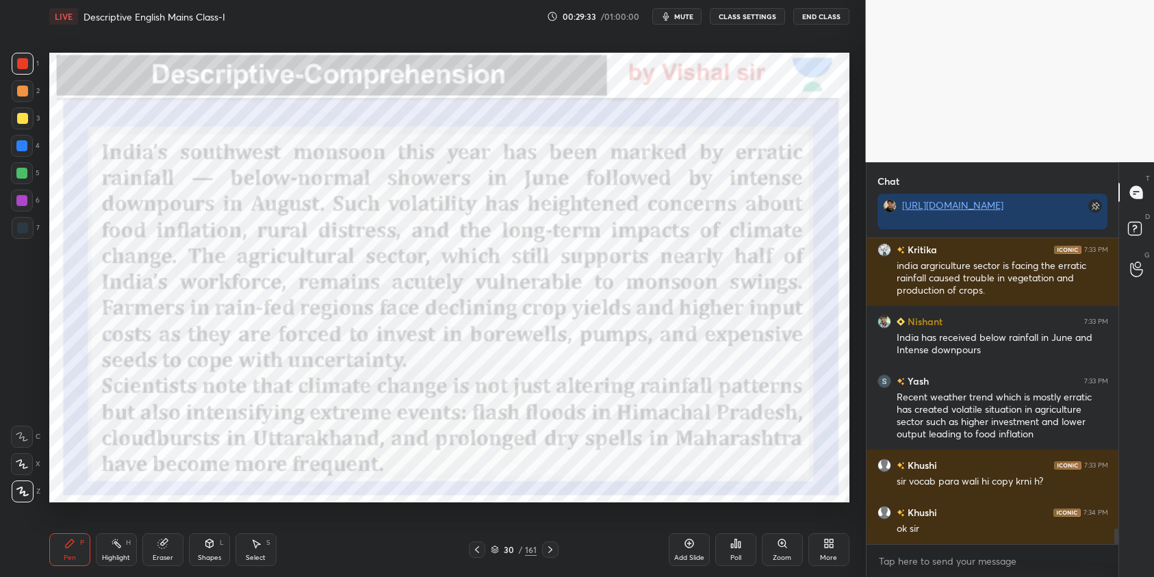
click at [671, 19] on icon "button" at bounding box center [665, 16] width 11 height 11
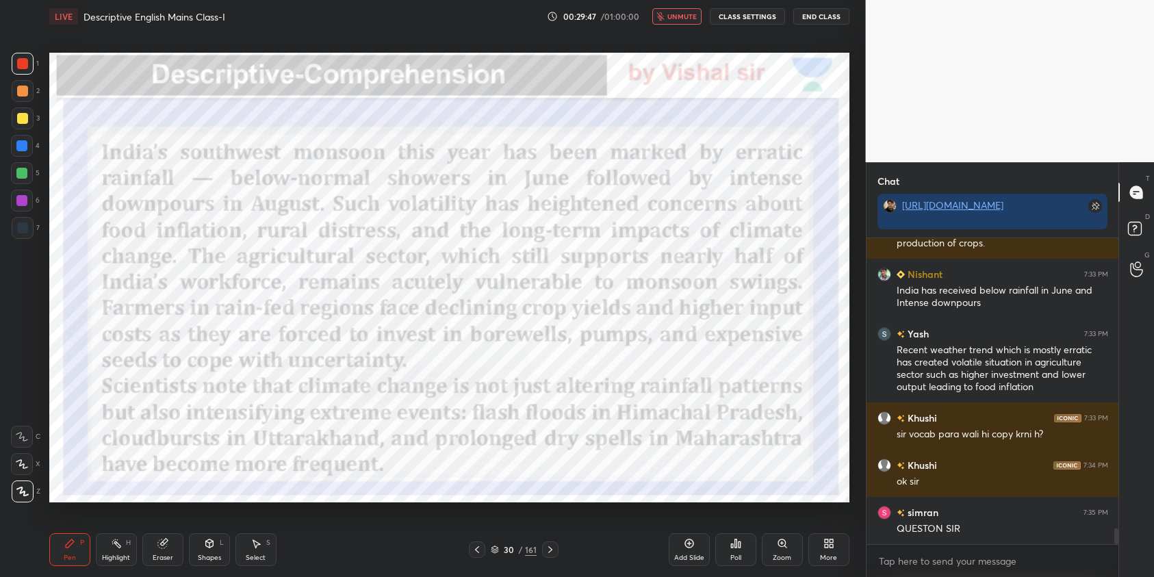
scroll to position [5743, 0]
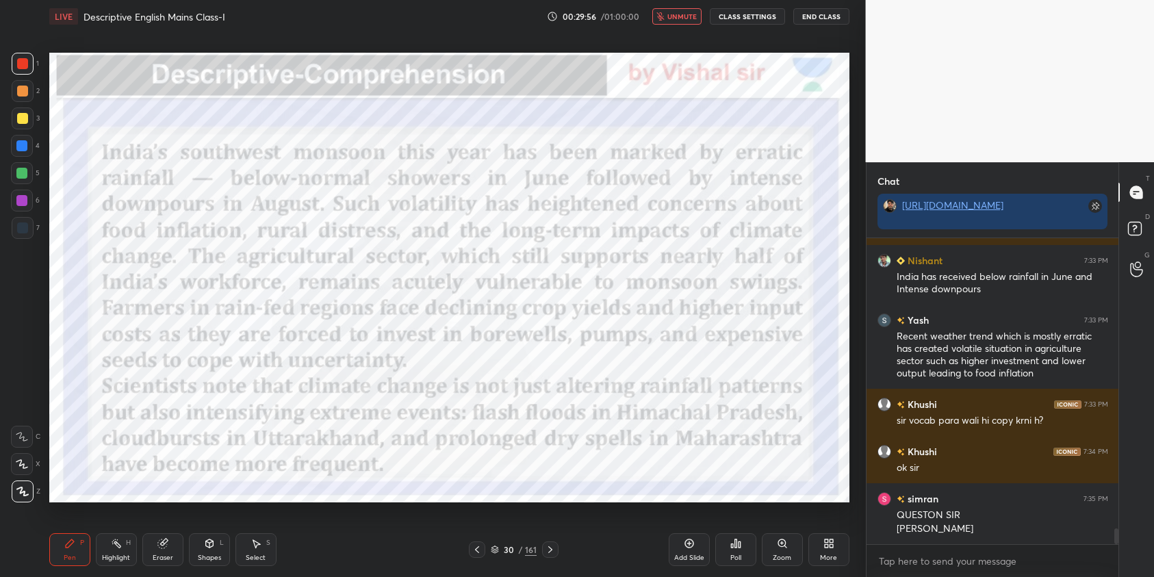
click at [684, 21] on span "unmute" at bounding box center [681, 17] width 29 height 10
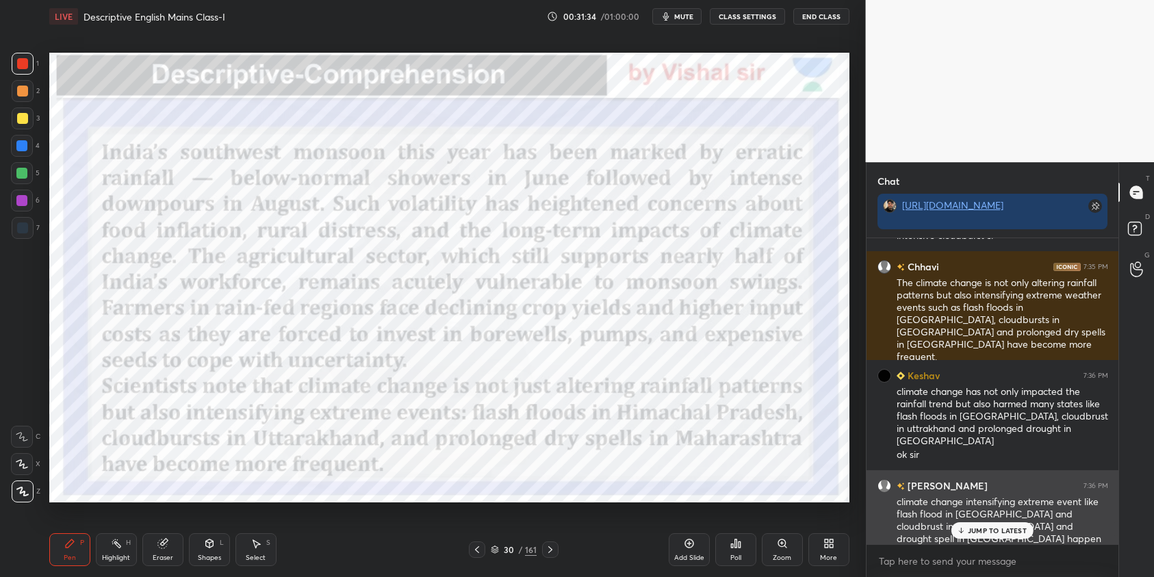
scroll to position [6085, 0]
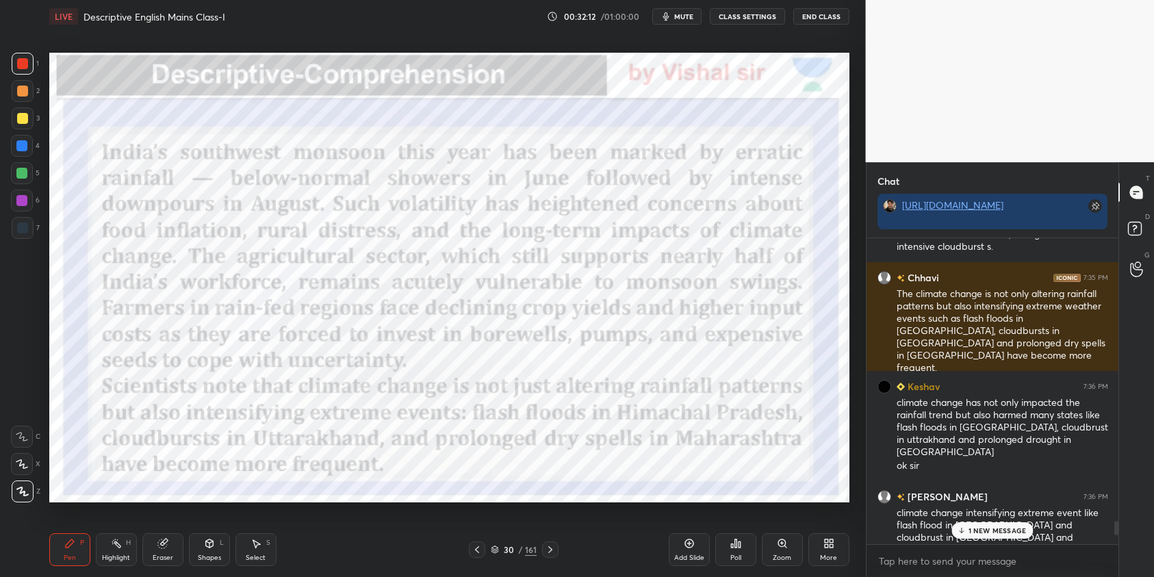
click at [985, 528] on p "1 NEW MESSAGE" at bounding box center [997, 530] width 58 height 8
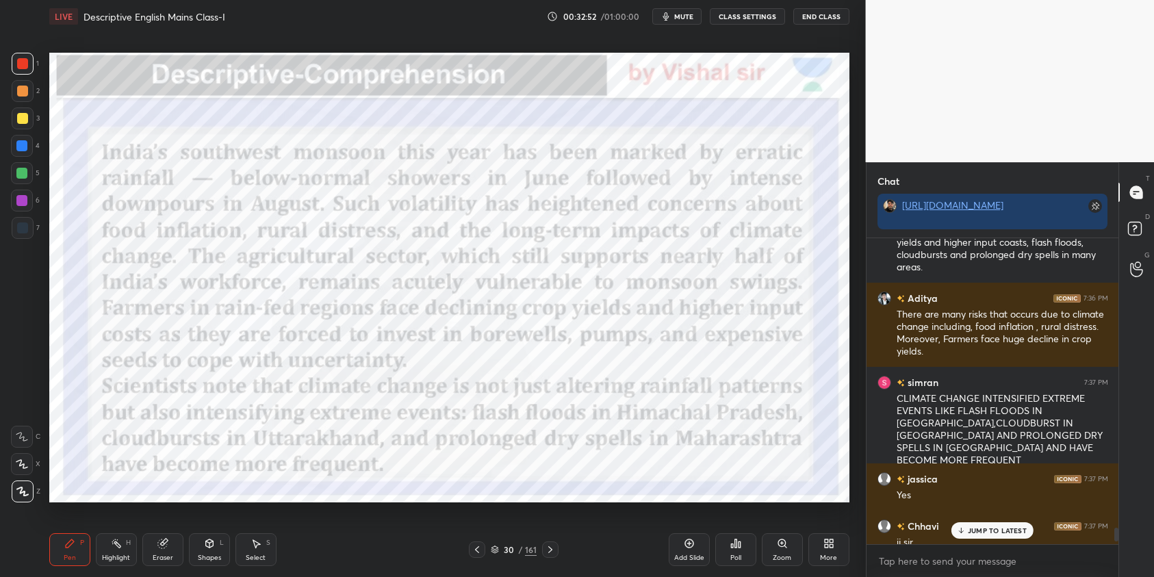
scroll to position [6458, 0]
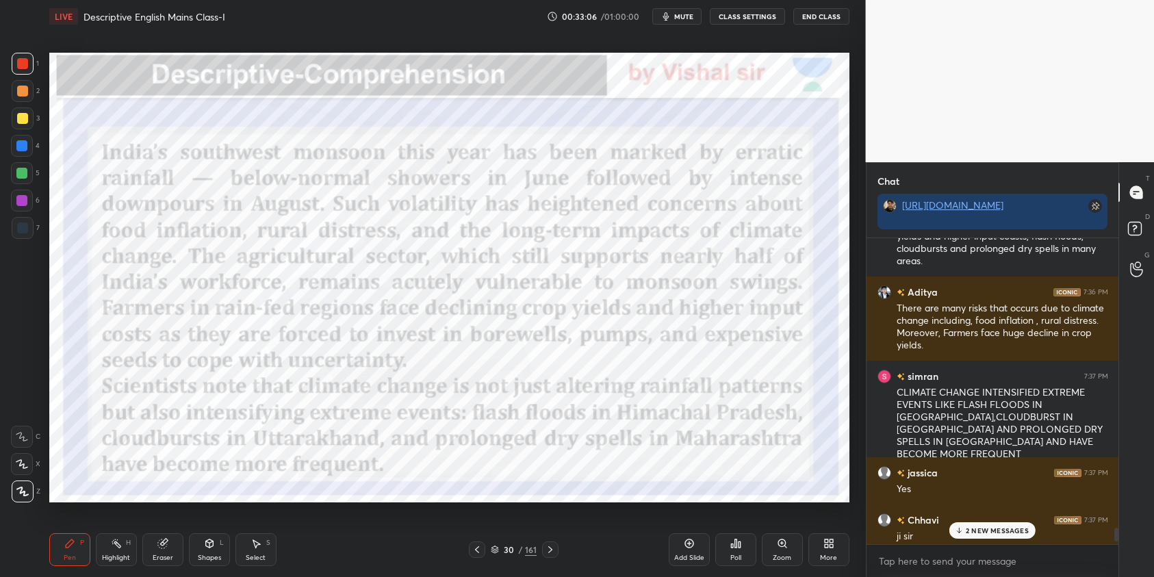
click at [1011, 531] on p "2 NEW MESSAGES" at bounding box center [997, 530] width 63 height 8
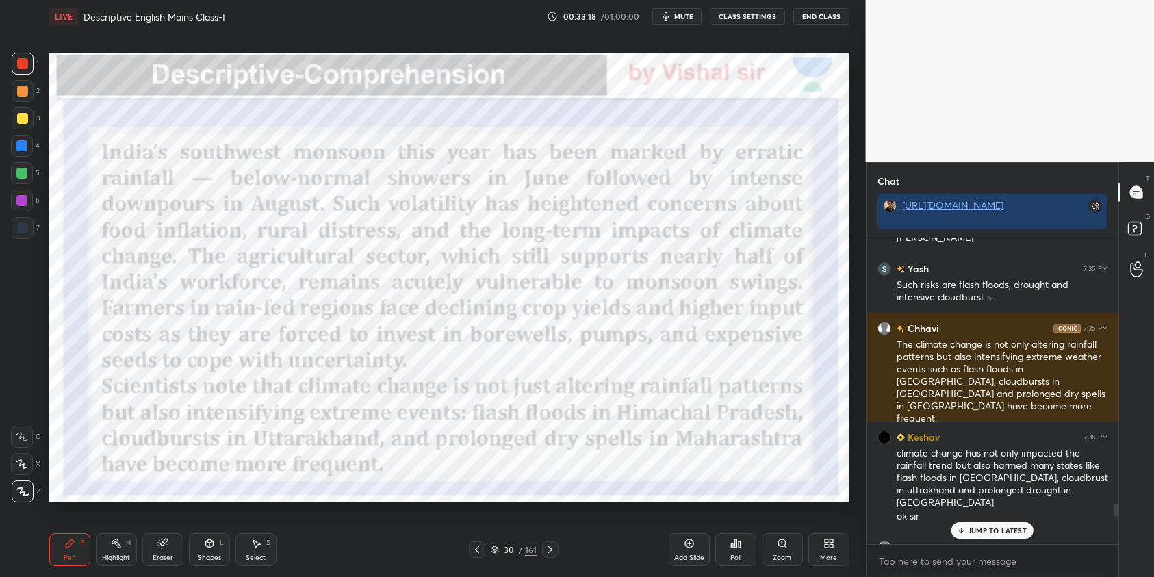
scroll to position [6028, 0]
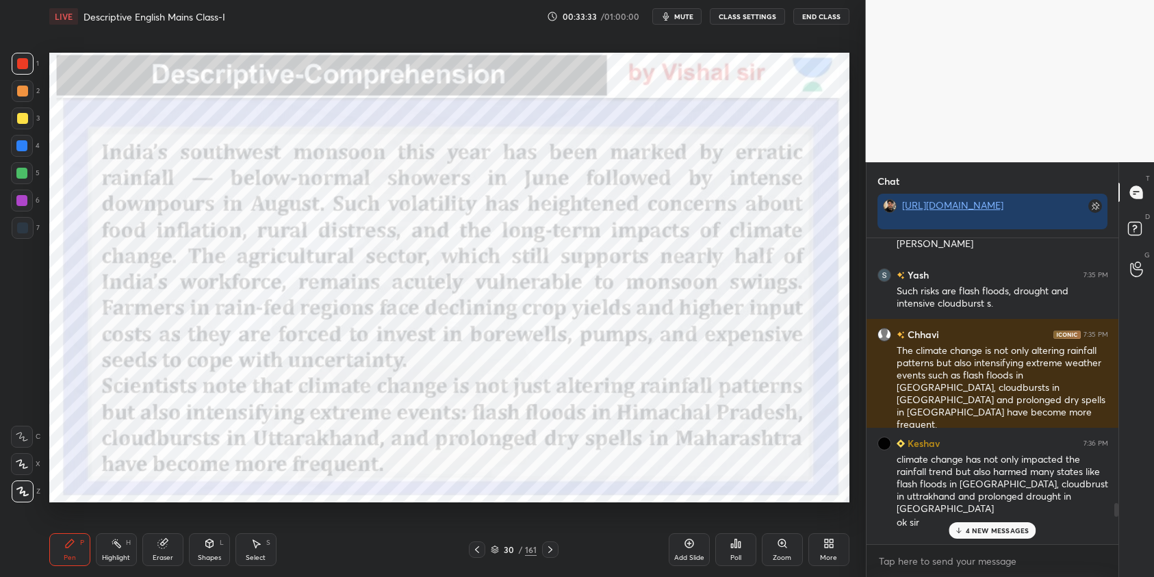
drag, startPoint x: 474, startPoint y: 549, endPoint x: 521, endPoint y: 552, distance: 47.9
click at [477, 549] on icon at bounding box center [476, 549] width 11 height 11
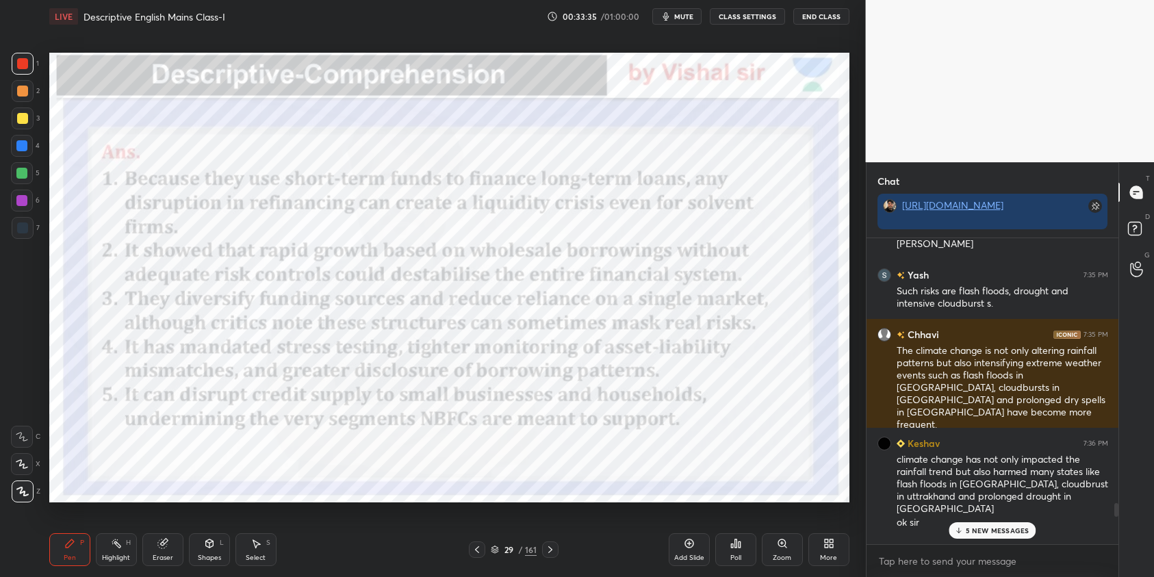
drag, startPoint x: 697, startPoint y: 549, endPoint x: 730, endPoint y: 551, distance: 33.6
click at [709, 549] on div "Add Slide" at bounding box center [689, 549] width 41 height 33
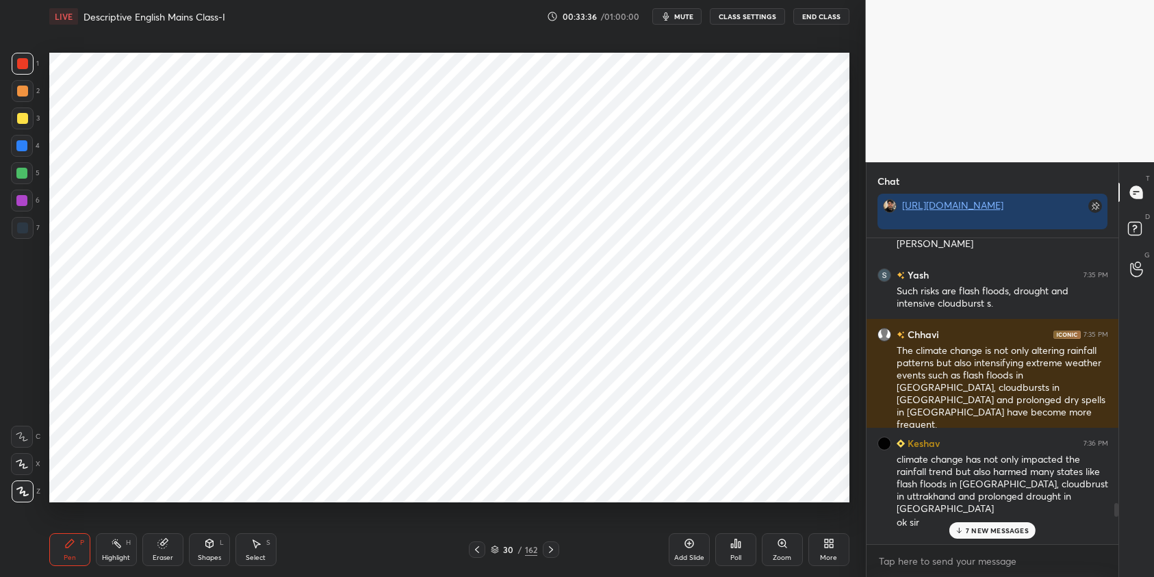
drag, startPoint x: 823, startPoint y: 545, endPoint x: 821, endPoint y: 534, distance: 11.7
click at [821, 534] on div "More" at bounding box center [828, 549] width 41 height 33
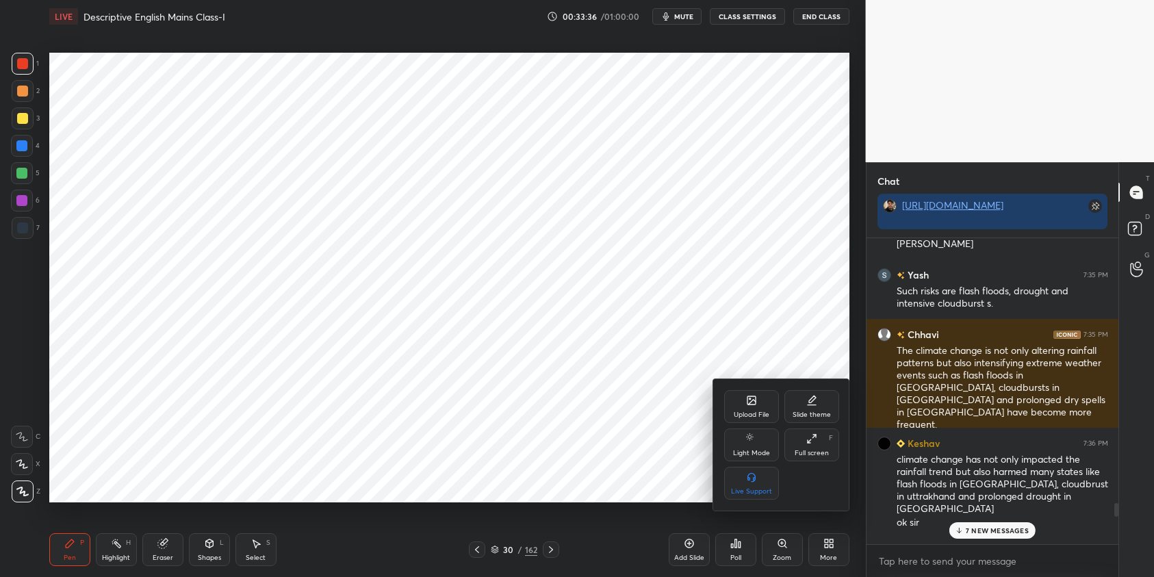
click at [755, 415] on div "Upload File" at bounding box center [752, 414] width 36 height 7
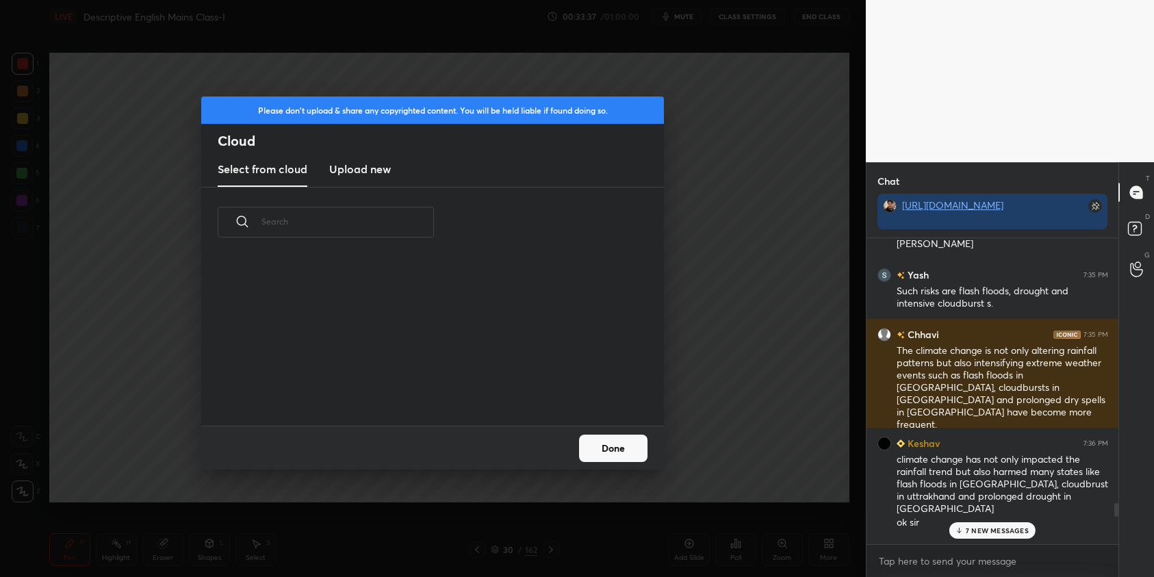
scroll to position [168, 439]
click at [365, 179] on new "Upload new" at bounding box center [360, 170] width 62 height 34
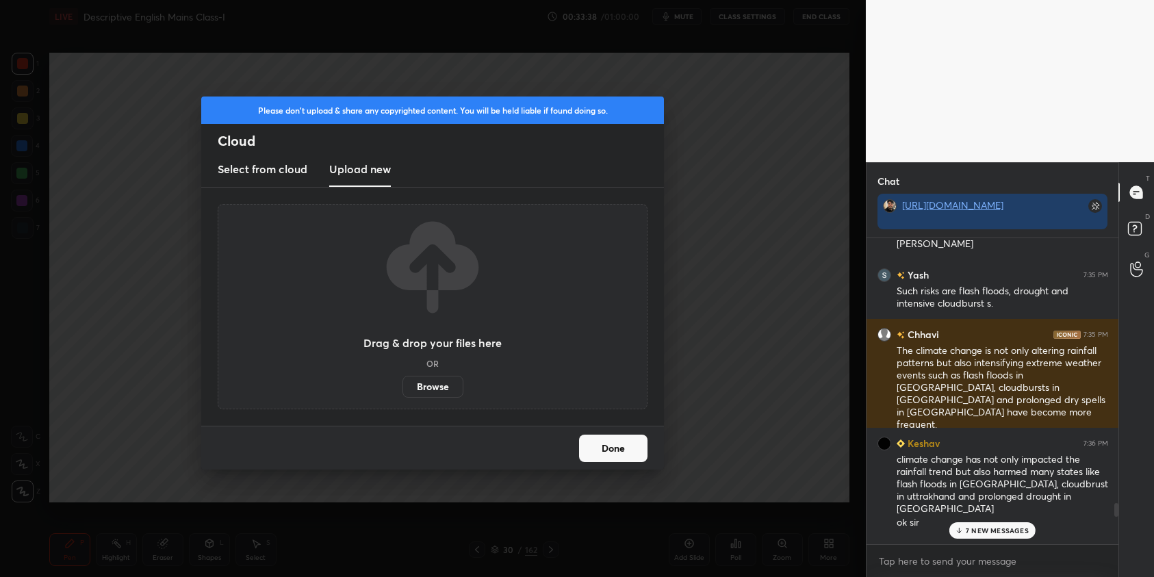
click at [420, 387] on label "Browse" at bounding box center [432, 387] width 61 height 22
click at [402, 387] on input "Browse" at bounding box center [402, 387] width 0 height 22
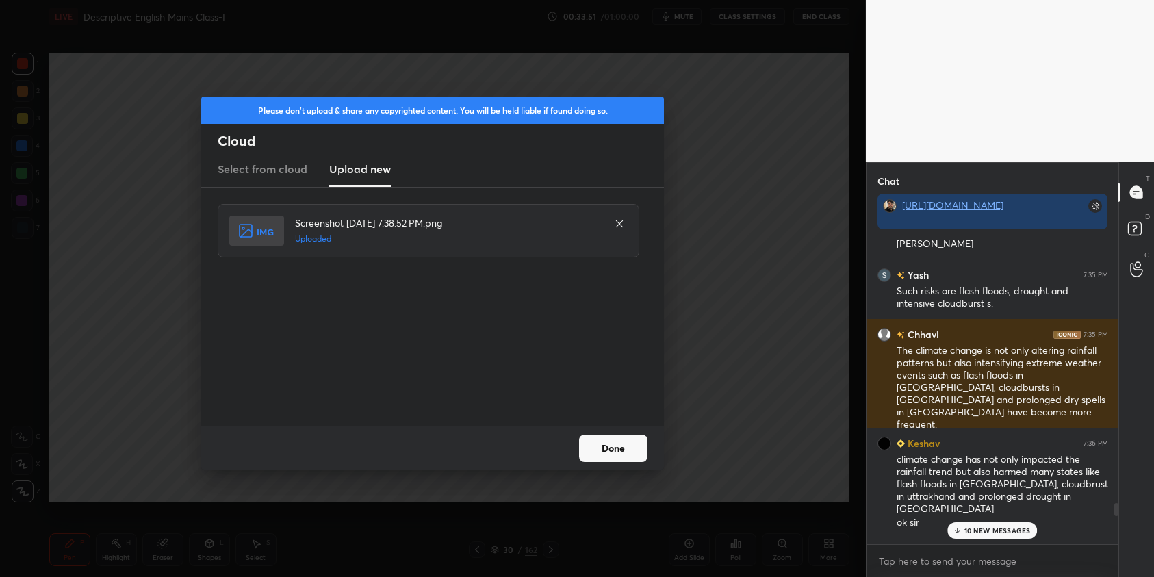
drag, startPoint x: 612, startPoint y: 448, endPoint x: 712, endPoint y: 477, distance: 104.1
click at [614, 449] on button "Done" at bounding box center [613, 448] width 68 height 27
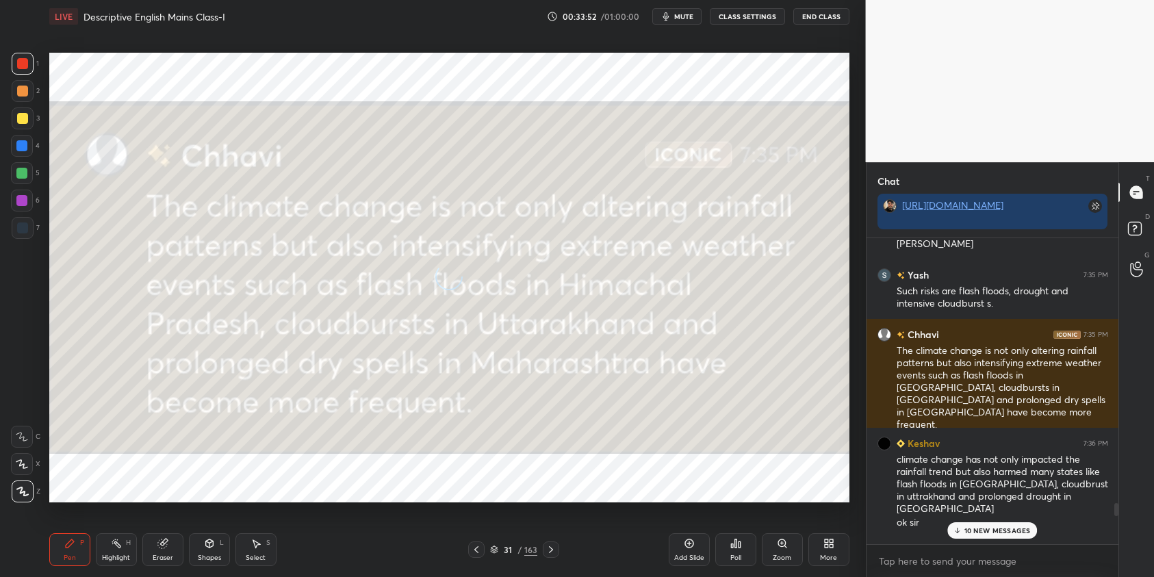
click at [976, 537] on div "10 NEW MESSAGES" at bounding box center [992, 530] width 90 height 16
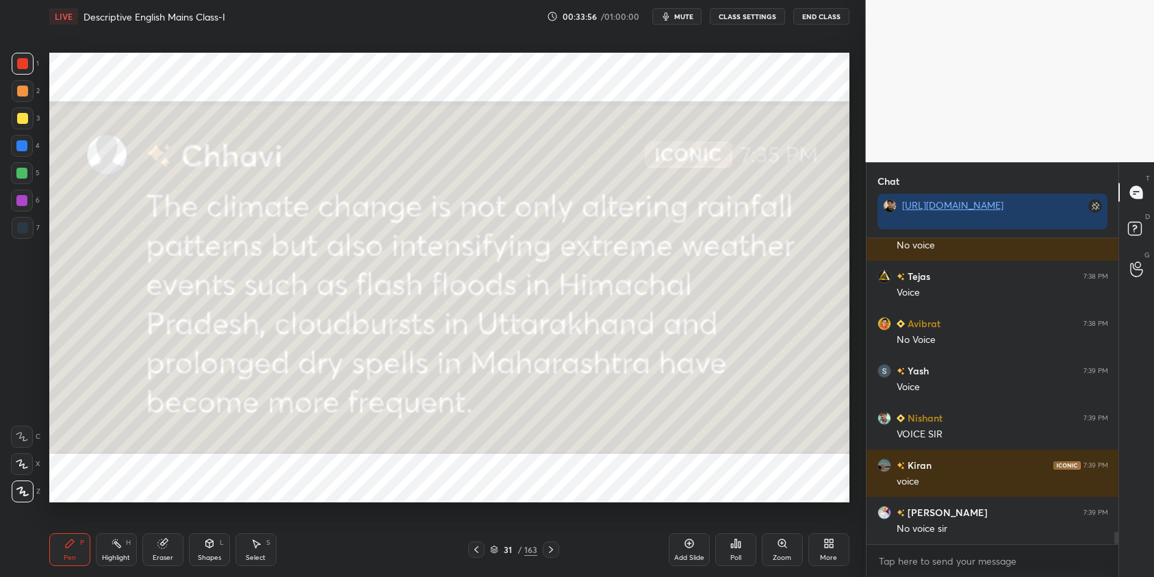
scroll to position [7221, 0]
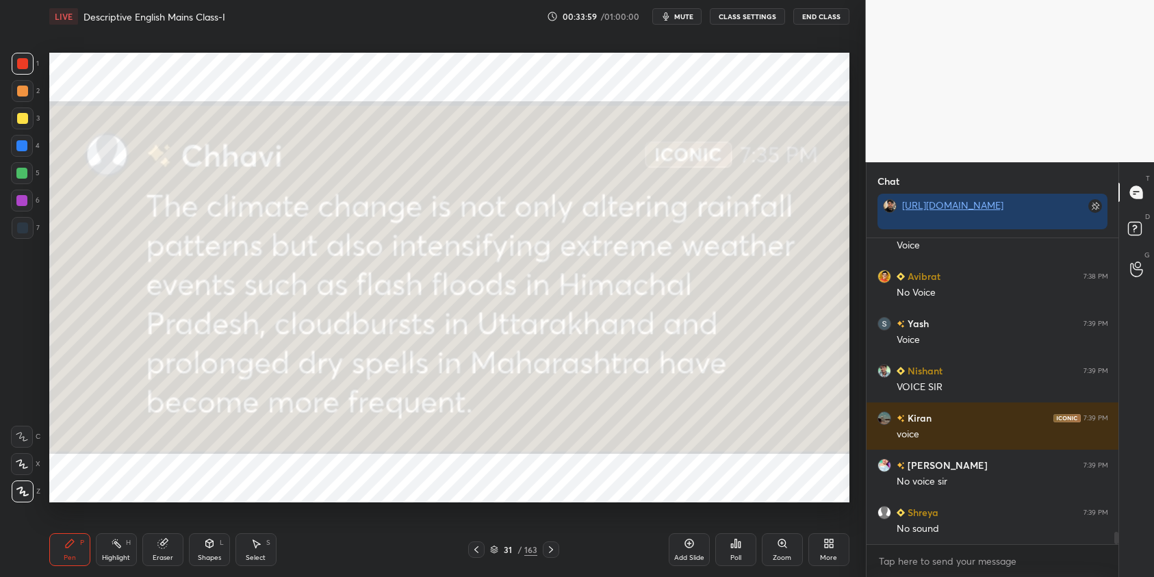
click at [732, 17] on button "CLASS SETTINGS" at bounding box center [747, 16] width 75 height 16
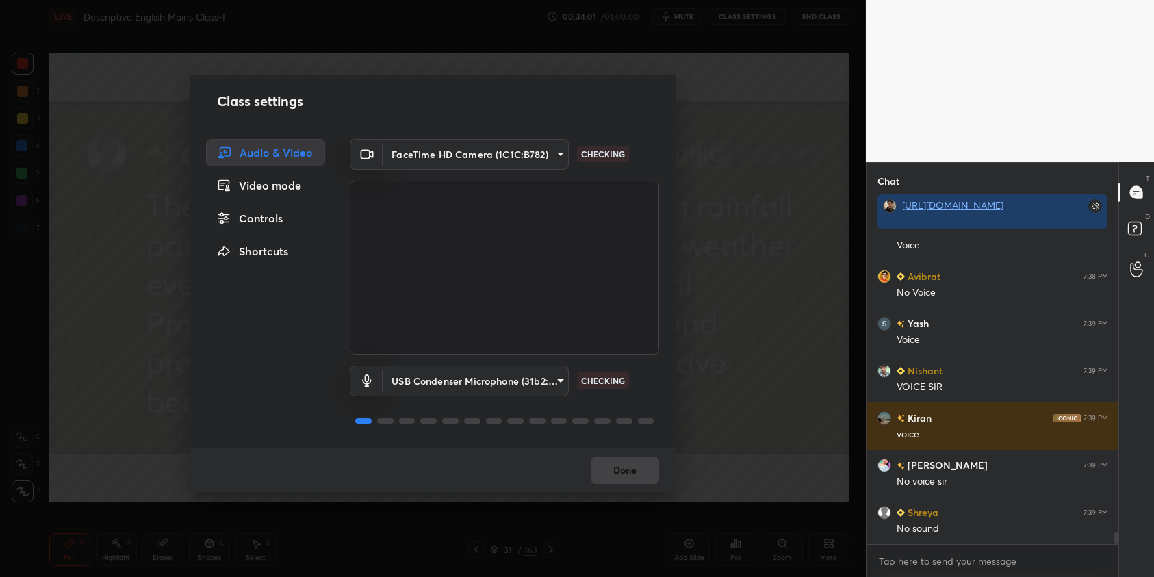
click at [537, 381] on body "1 2 3 4 5 6 7 C X Z C X Z E E Erase all H H LIVE Descriptive English Mains Clas…" at bounding box center [577, 288] width 1154 height 577
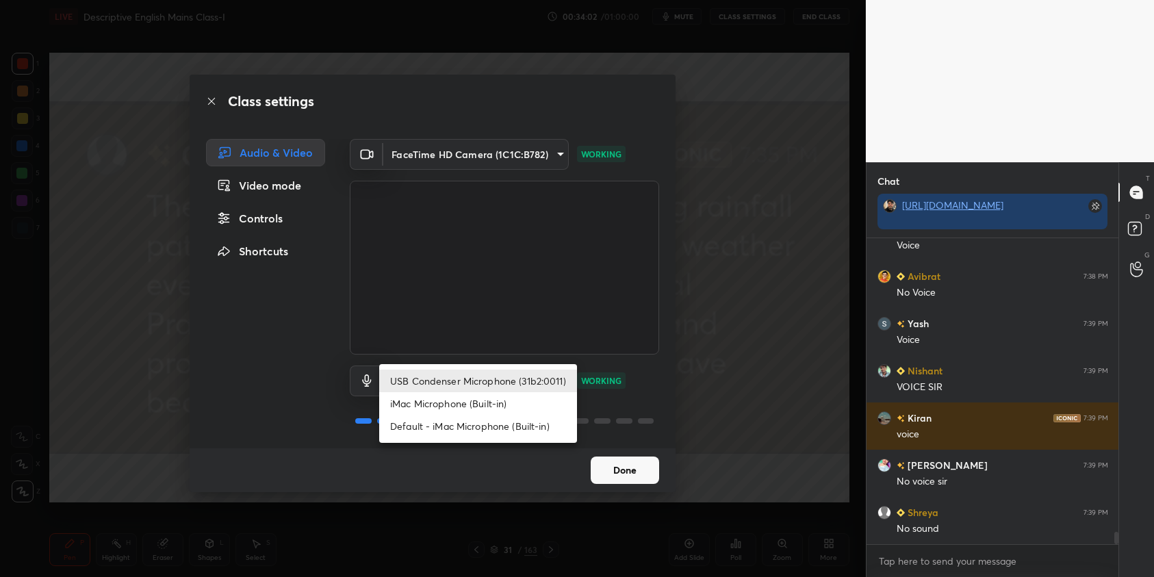
click at [513, 404] on li "iMac Microphone (Built-in)" at bounding box center [478, 403] width 198 height 23
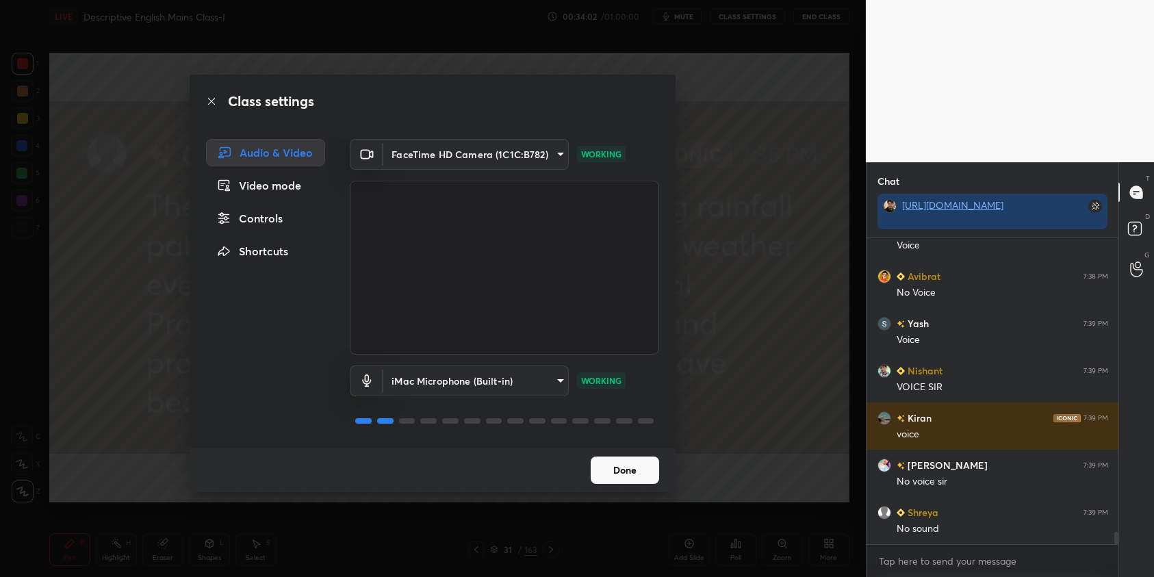
click at [521, 383] on body "1 2 3 4 5 6 7 C X Z C X Z E E Erase all H H LIVE Descriptive English Mains Clas…" at bounding box center [577, 288] width 1154 height 577
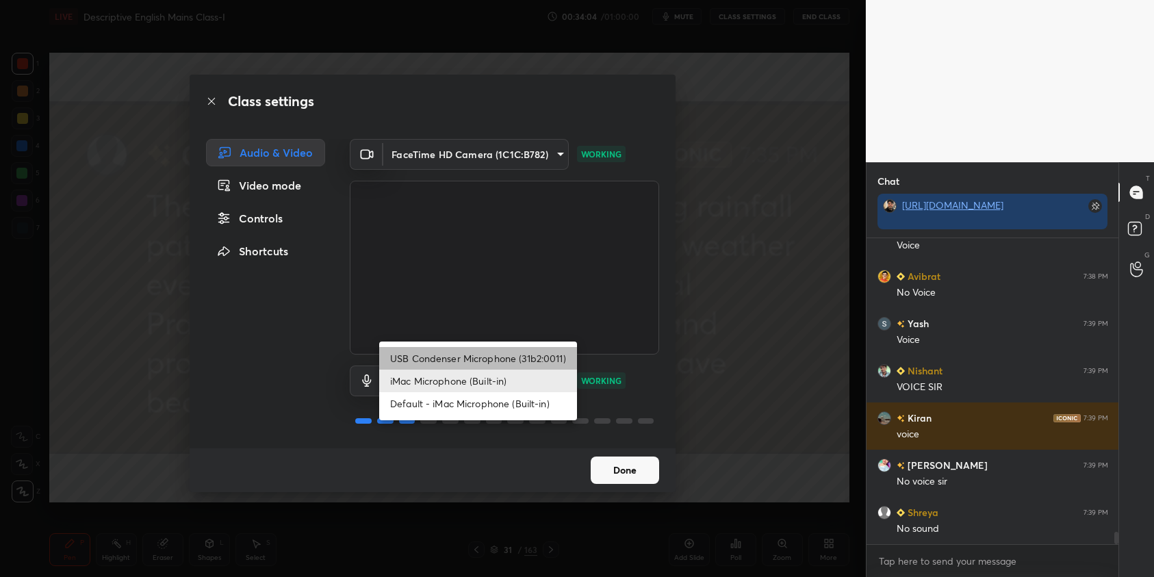
click at [469, 359] on li "USB Condenser Microphone (31b2:0011)" at bounding box center [478, 358] width 198 height 23
type input "4081e34066c4d848a99dd48cfbcd9311d96df06159e339a5cc2cfa6984f5c3c1"
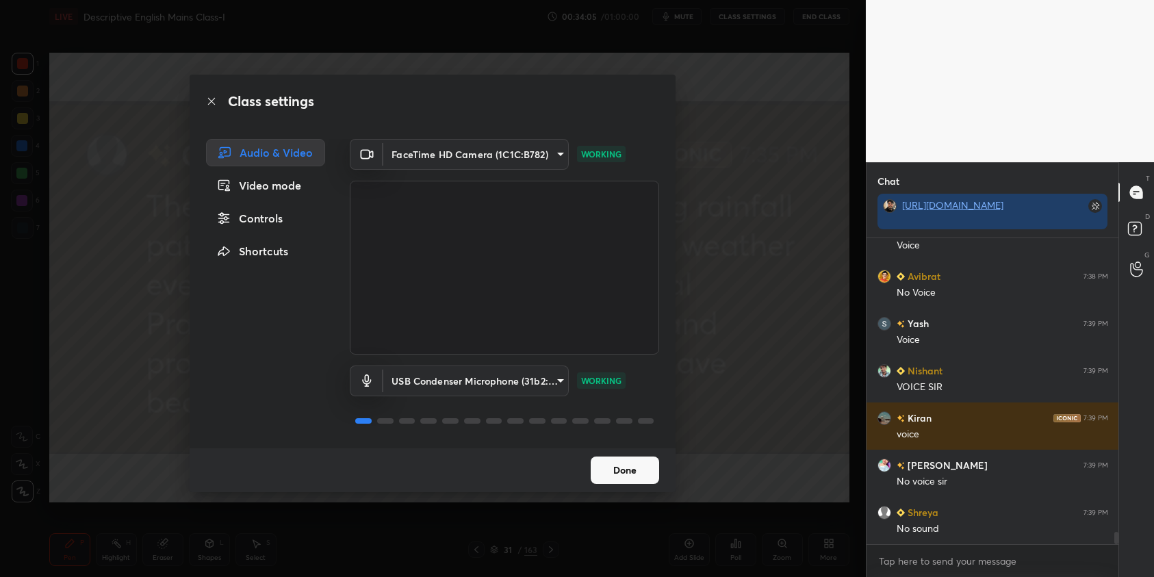
click at [623, 470] on button "Done" at bounding box center [625, 469] width 68 height 27
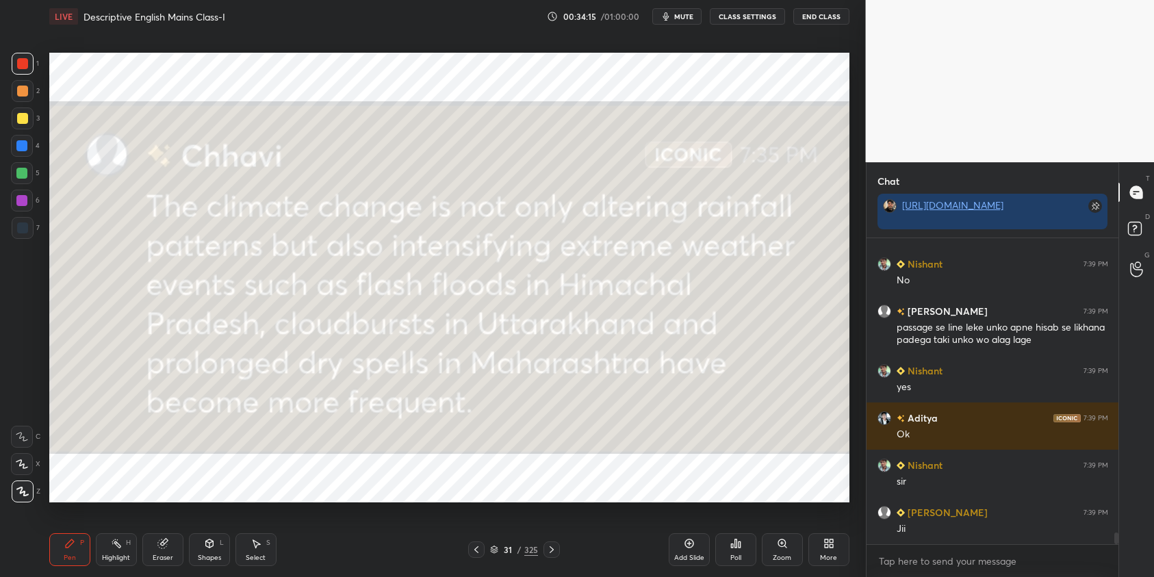
scroll to position [7563, 0]
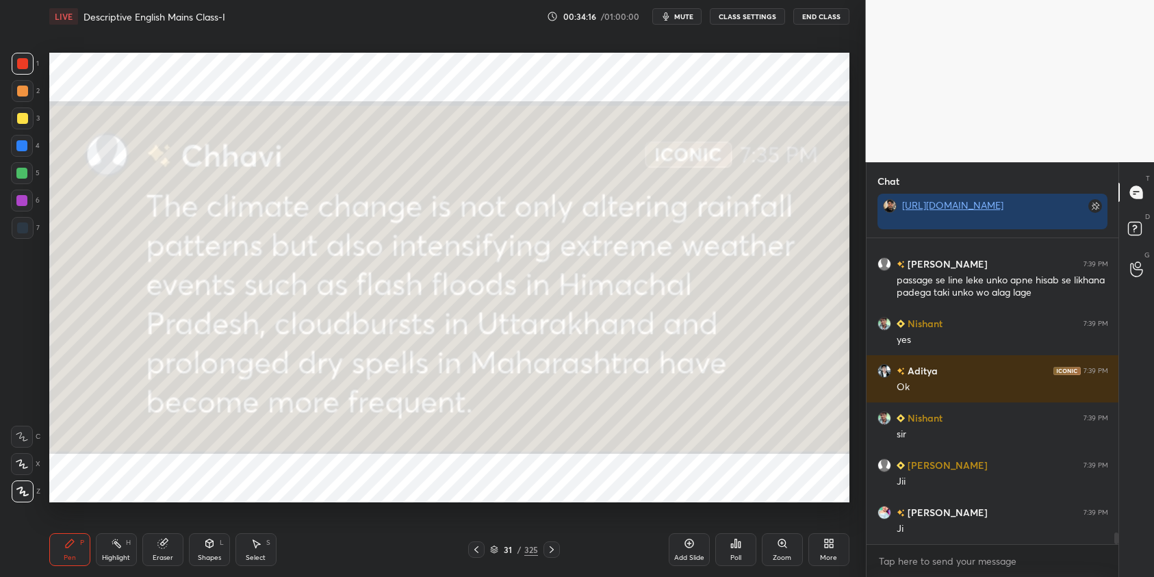
click at [23, 114] on div at bounding box center [22, 118] width 11 height 11
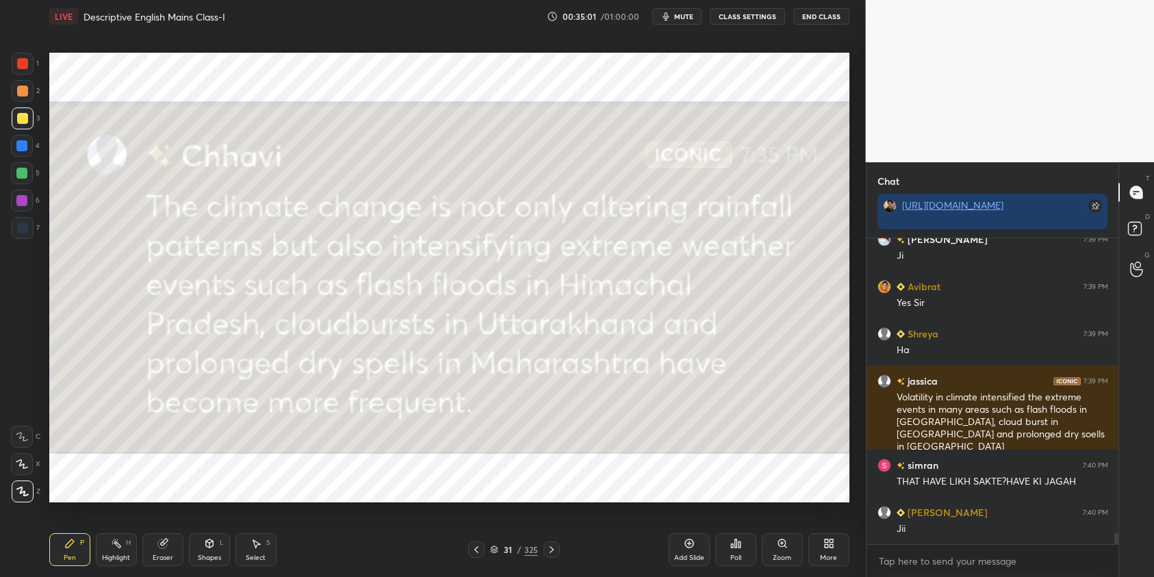
scroll to position [7884, 0]
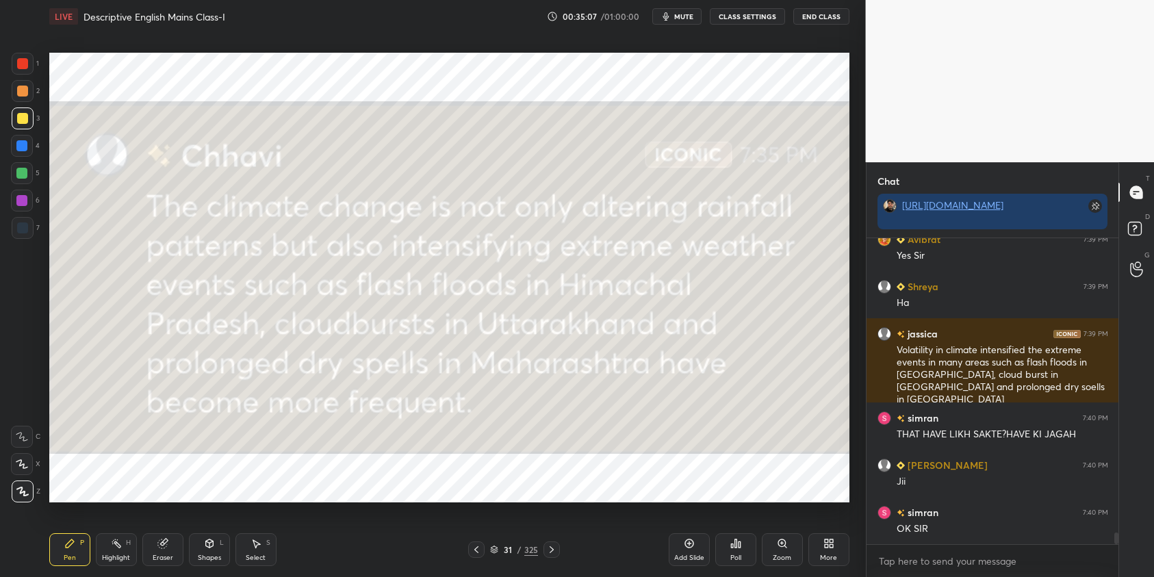
click at [24, 65] on div at bounding box center [22, 63] width 11 height 11
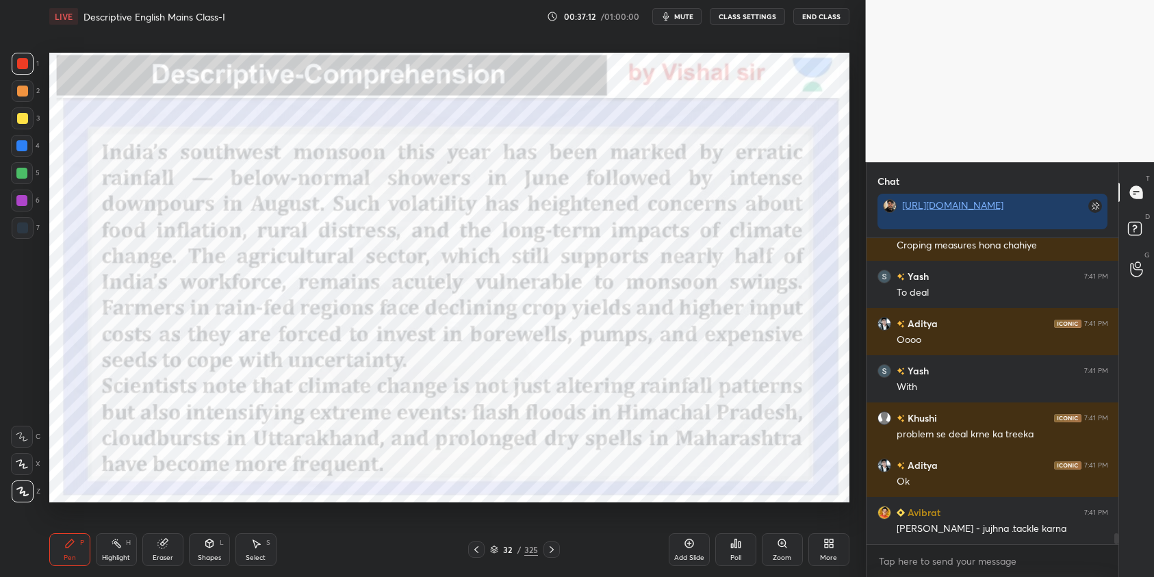
scroll to position [8545, 0]
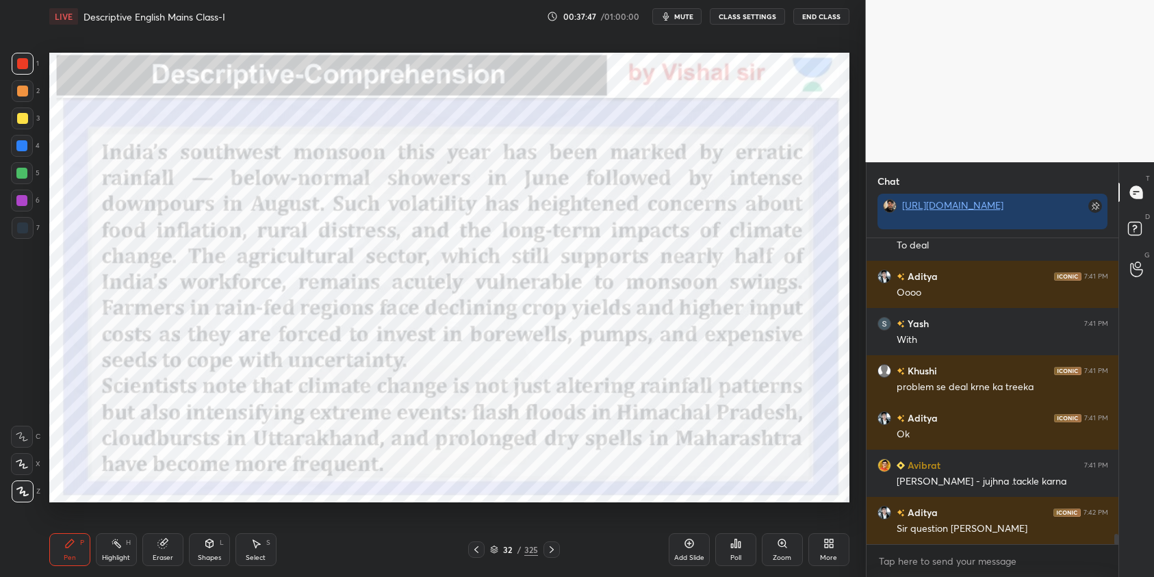
click at [681, 11] on button "mute" at bounding box center [676, 16] width 49 height 16
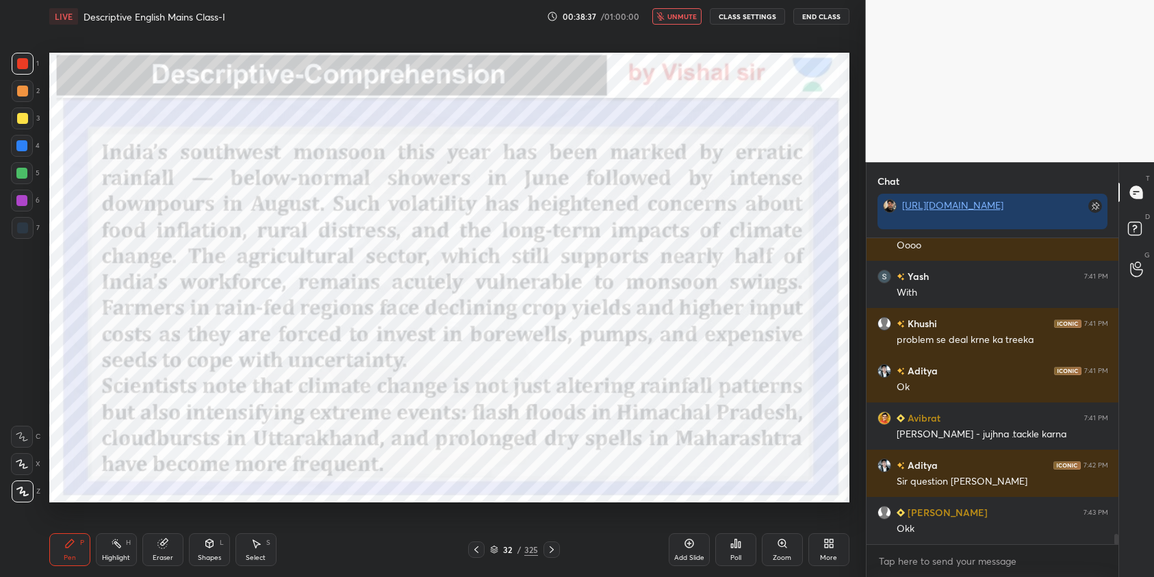
scroll to position [8676, 0]
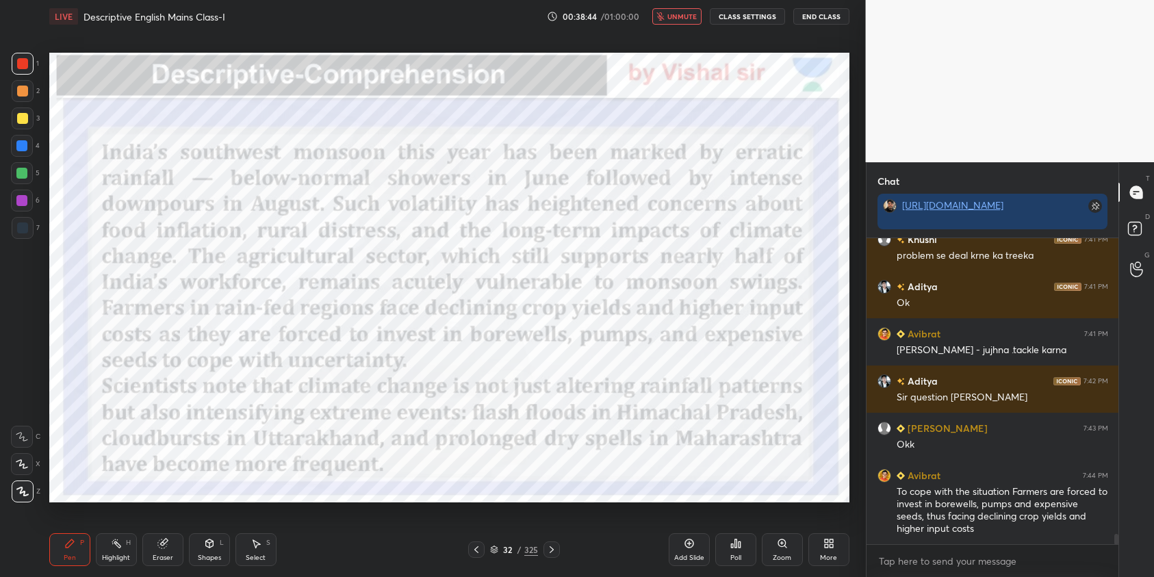
click at [671, 12] on span "unmute" at bounding box center [681, 17] width 29 height 10
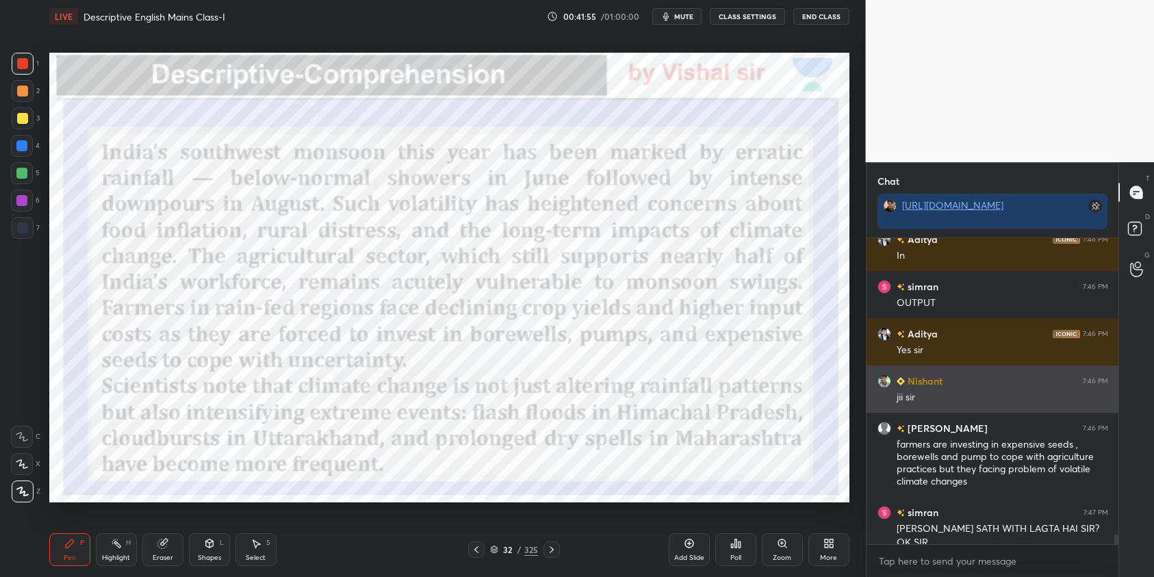
scroll to position [9709, 0]
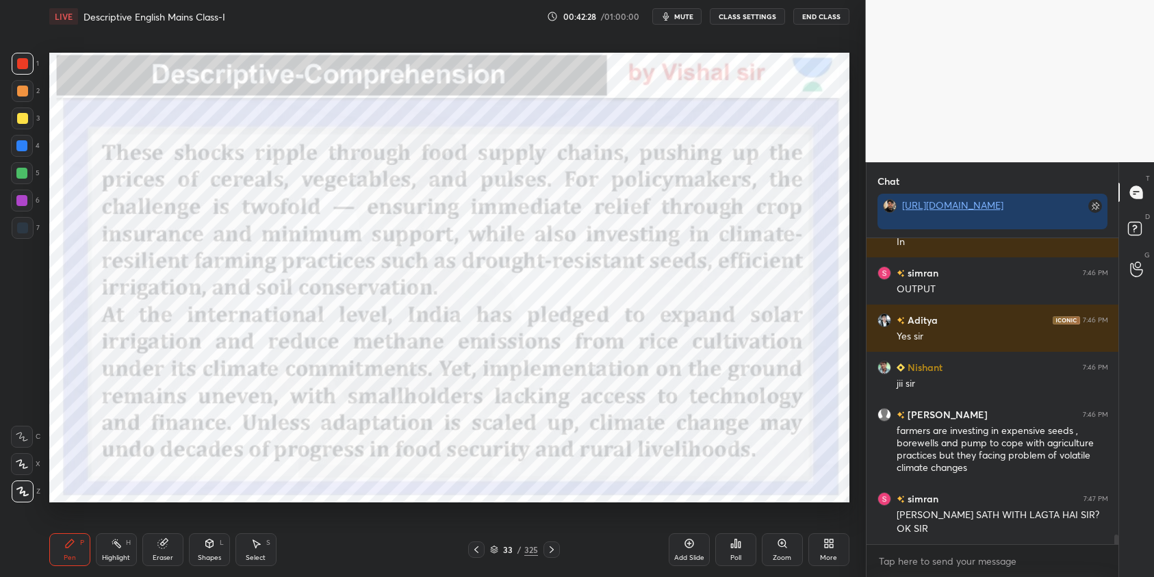
click at [678, 18] on span "mute" at bounding box center [683, 17] width 19 height 10
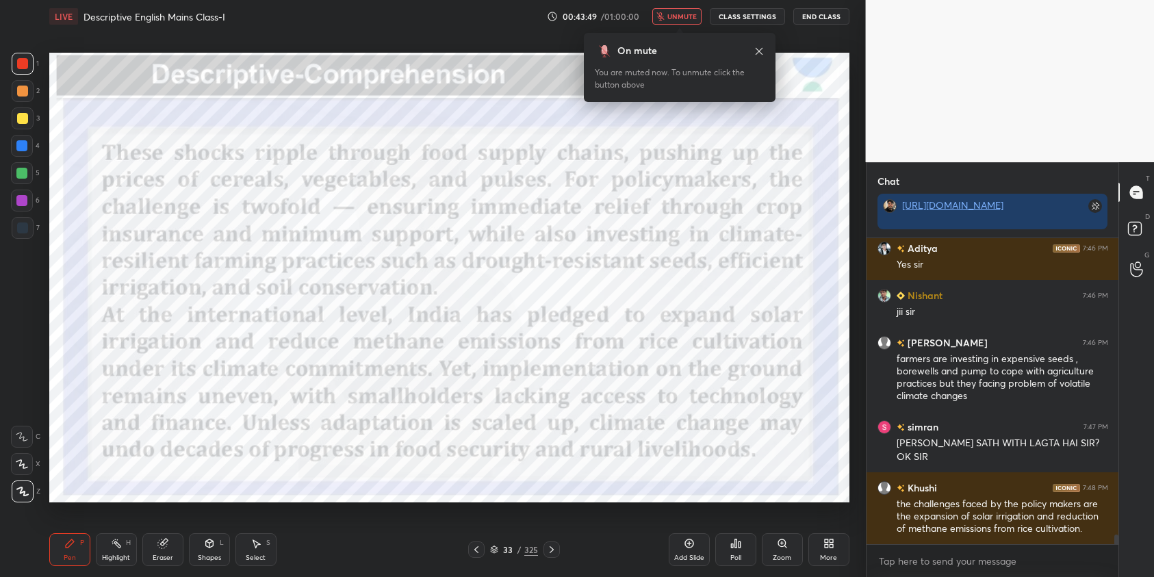
click at [685, 20] on span "unmute" at bounding box center [681, 17] width 29 height 10
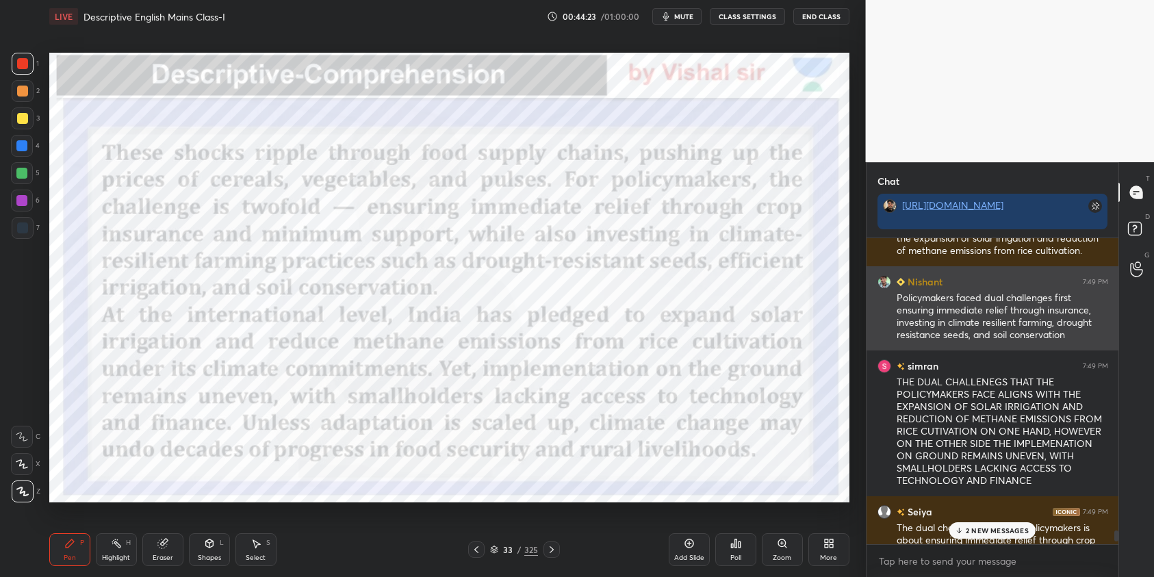
scroll to position [10061, 0]
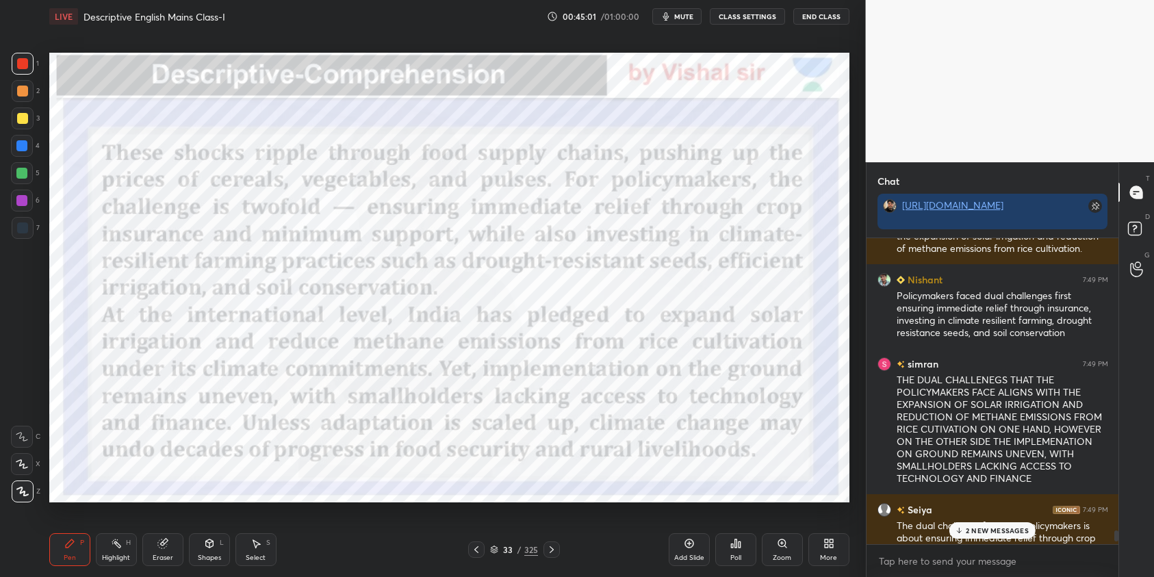
click at [25, 144] on div at bounding box center [21, 145] width 11 height 11
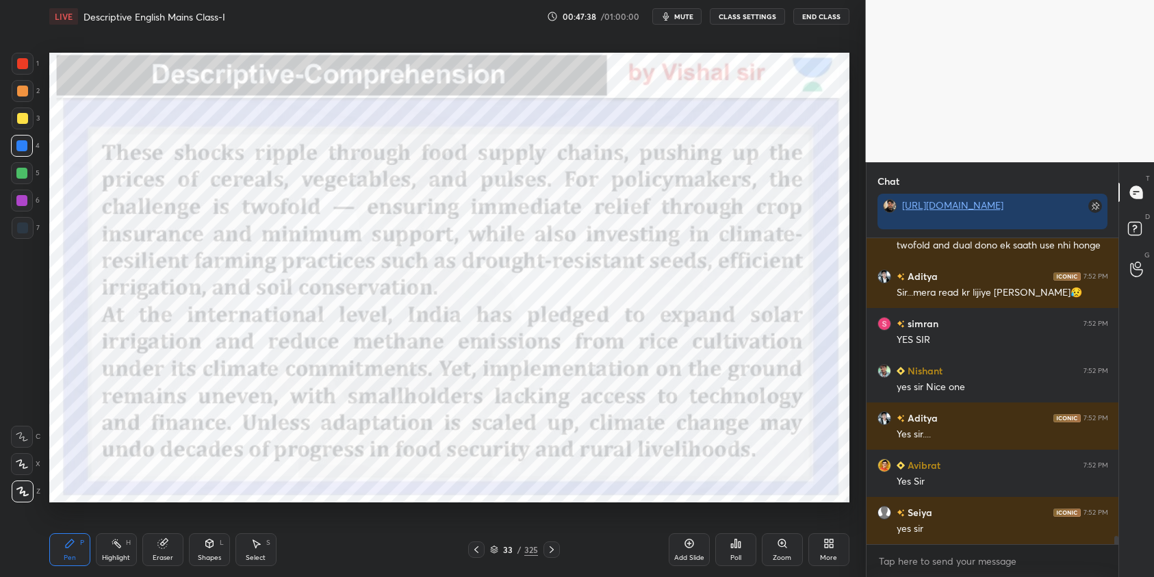
scroll to position [11476, 0]
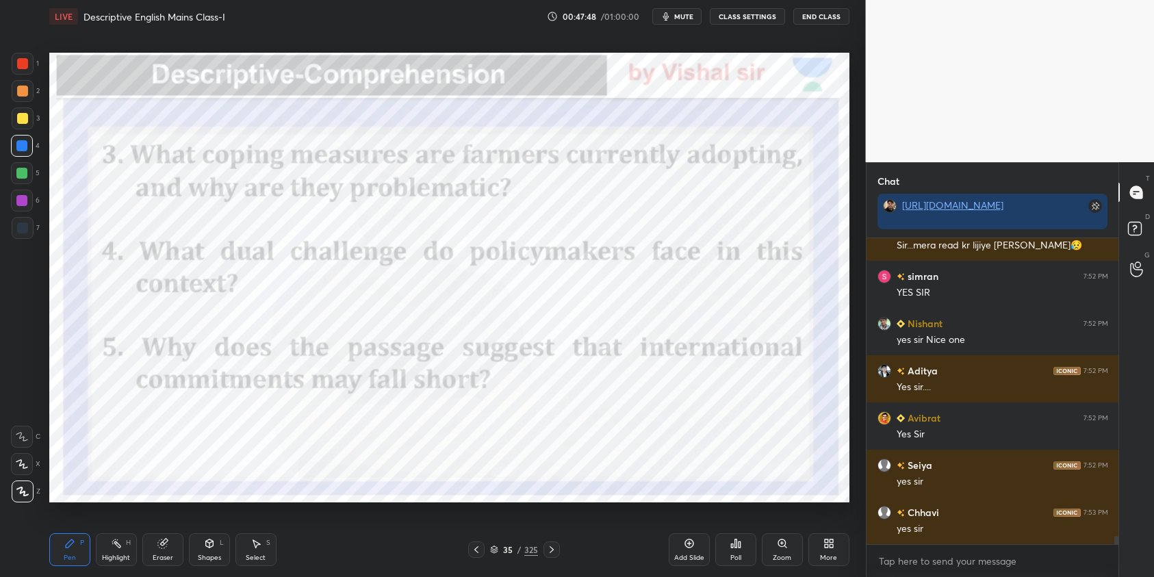
click at [548, 550] on icon at bounding box center [551, 549] width 11 height 11
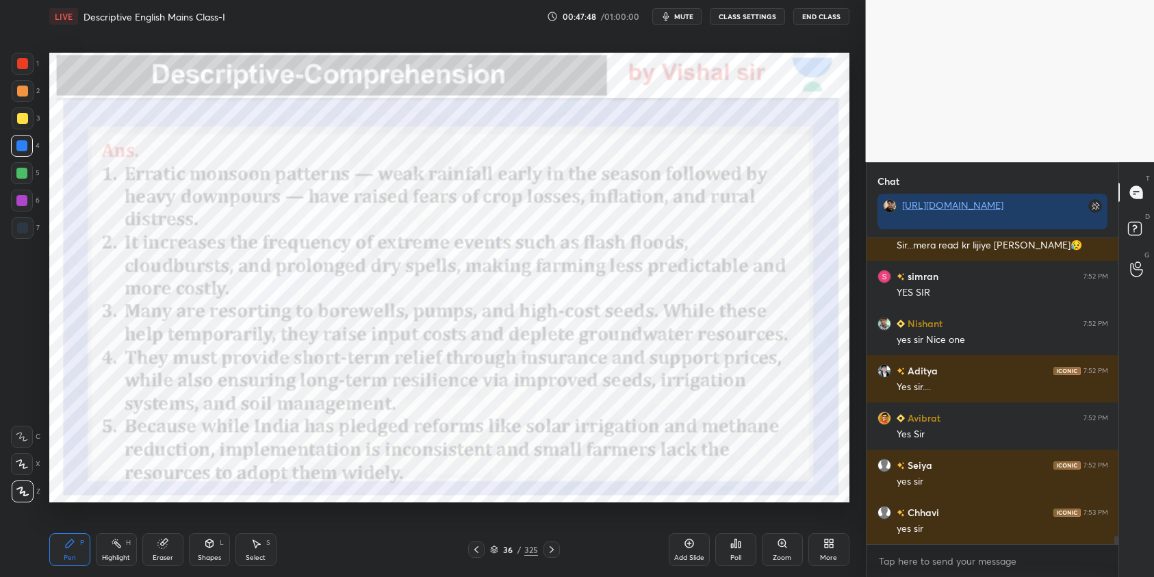
click at [548, 550] on icon at bounding box center [551, 549] width 11 height 11
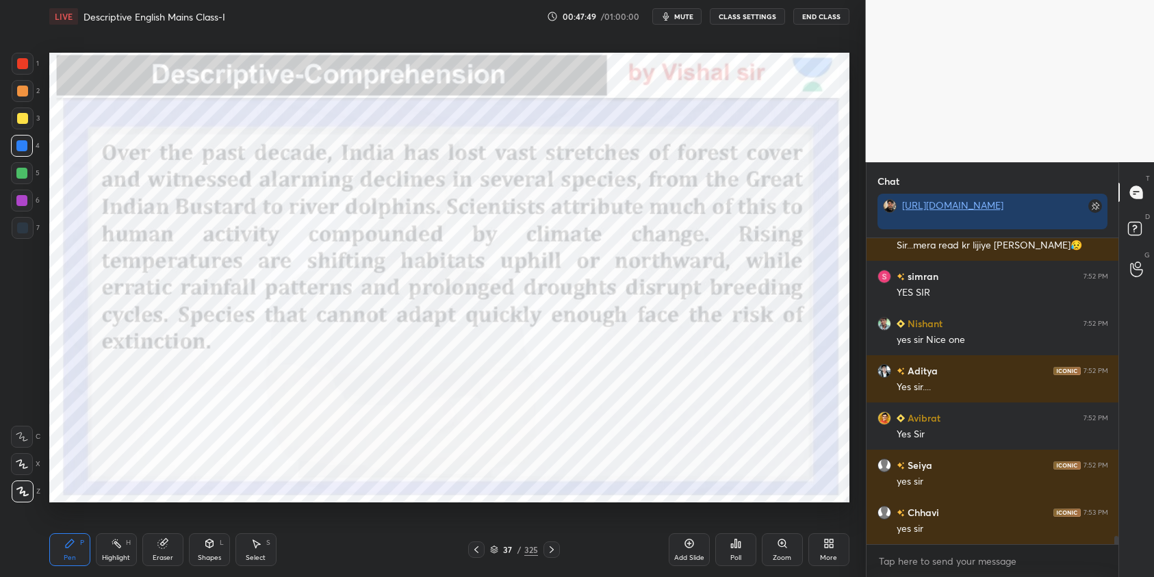
click at [548, 550] on icon at bounding box center [551, 549] width 11 height 11
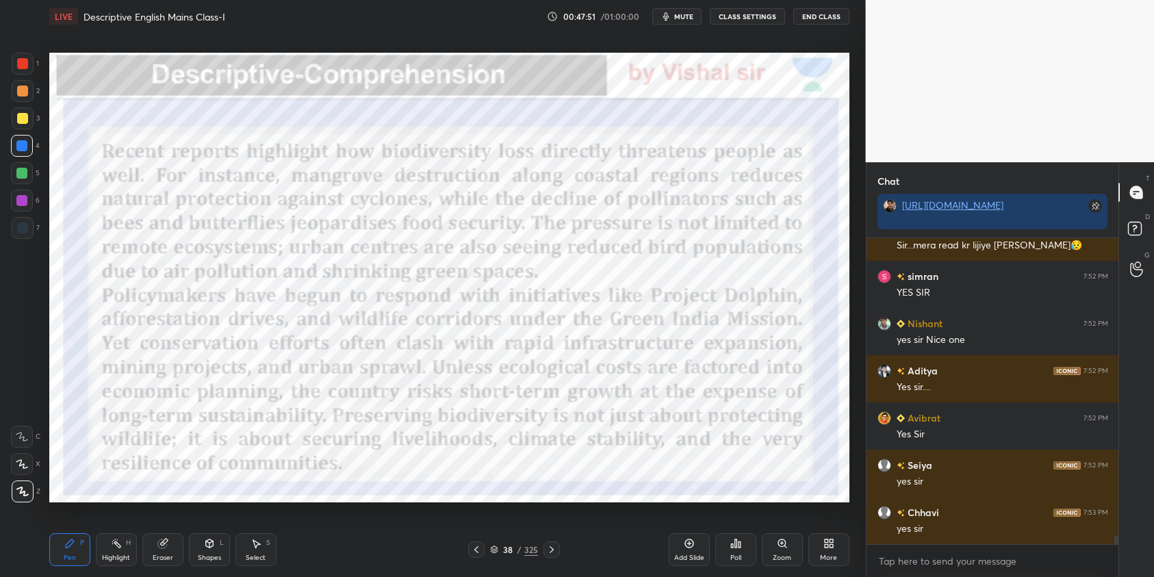
click at [480, 547] on icon at bounding box center [476, 549] width 11 height 11
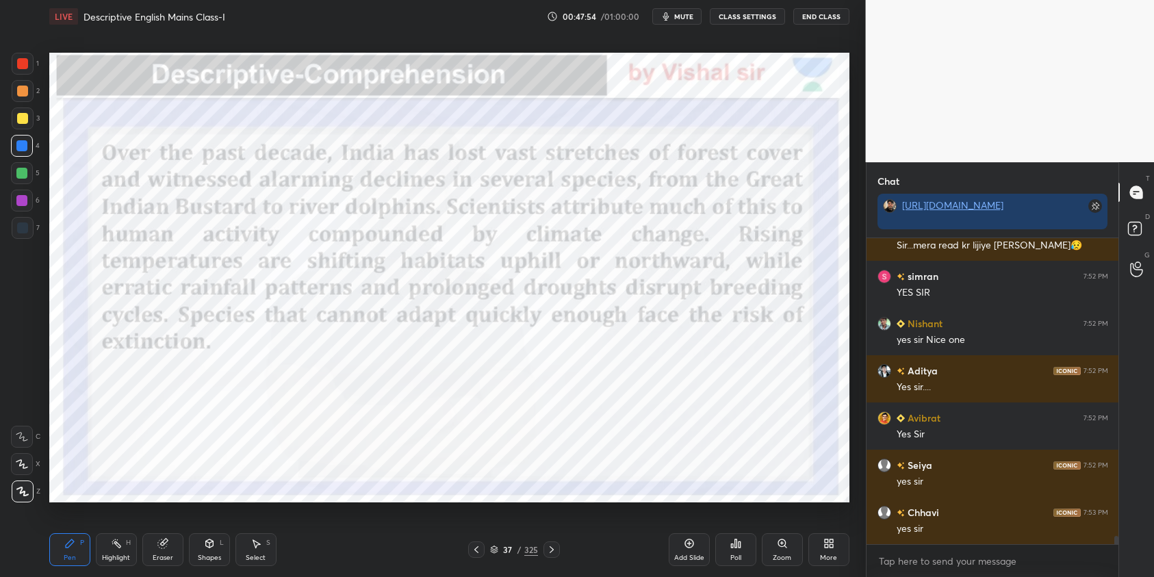
click at [550, 552] on icon at bounding box center [551, 549] width 4 height 7
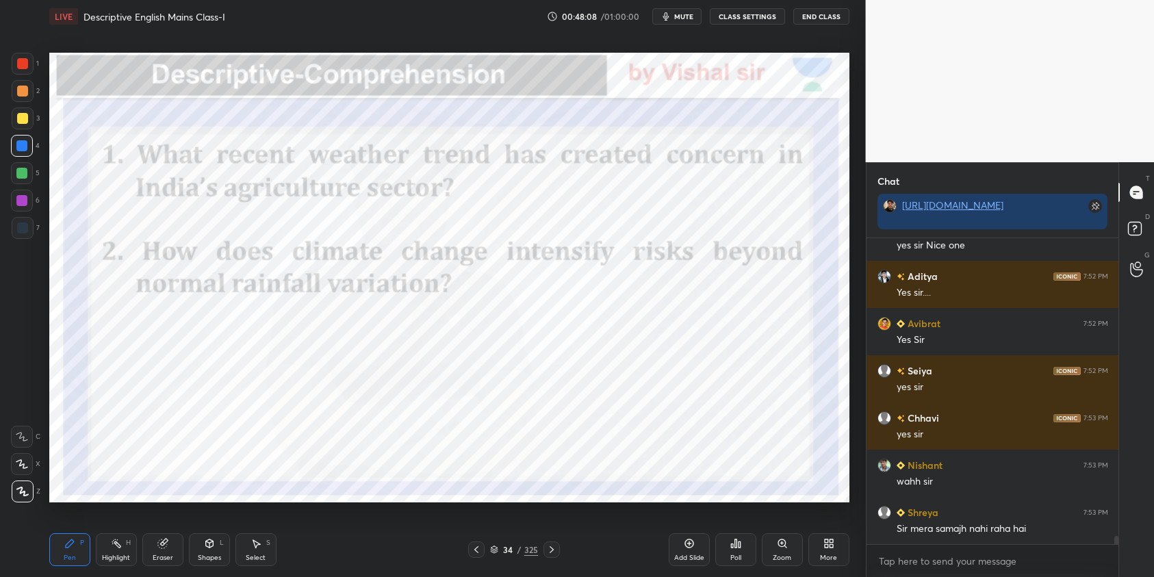
scroll to position [11584, 0]
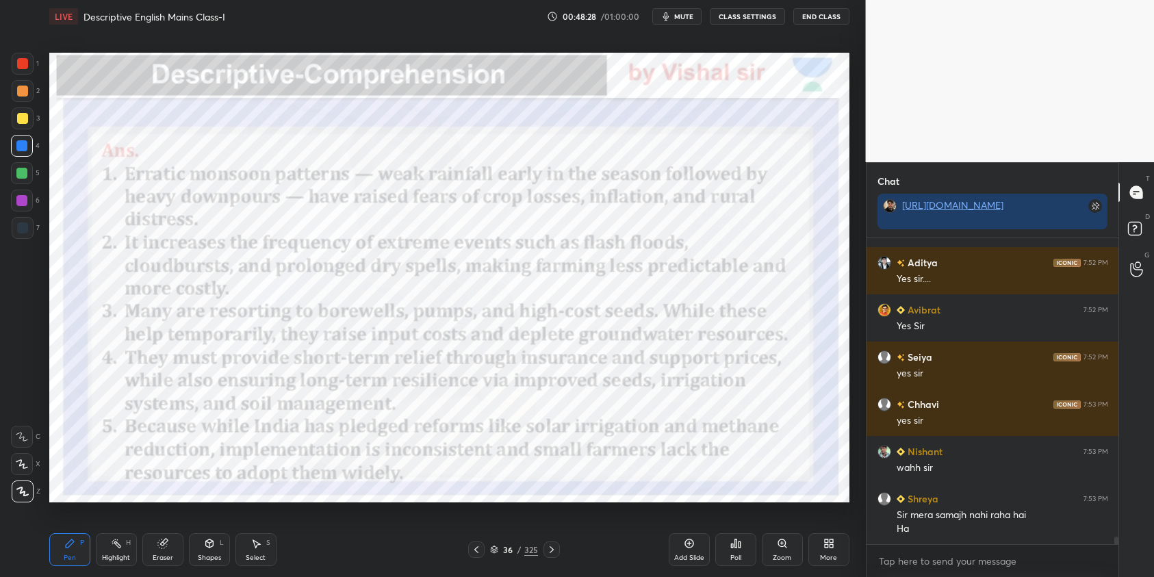
click at [20, 205] on div at bounding box center [22, 201] width 22 height 22
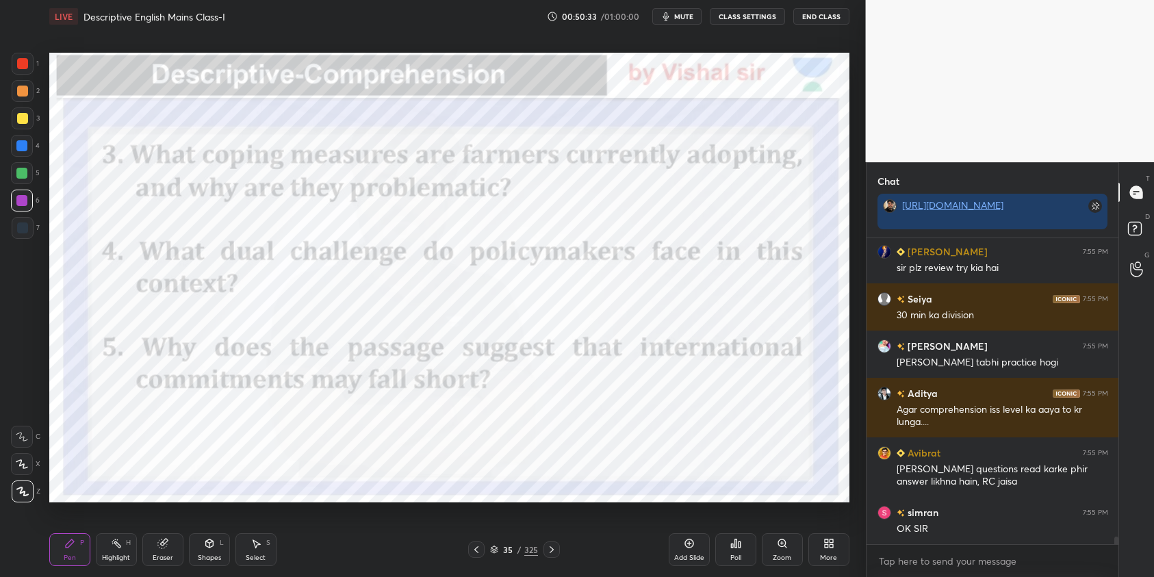
scroll to position [12286, 0]
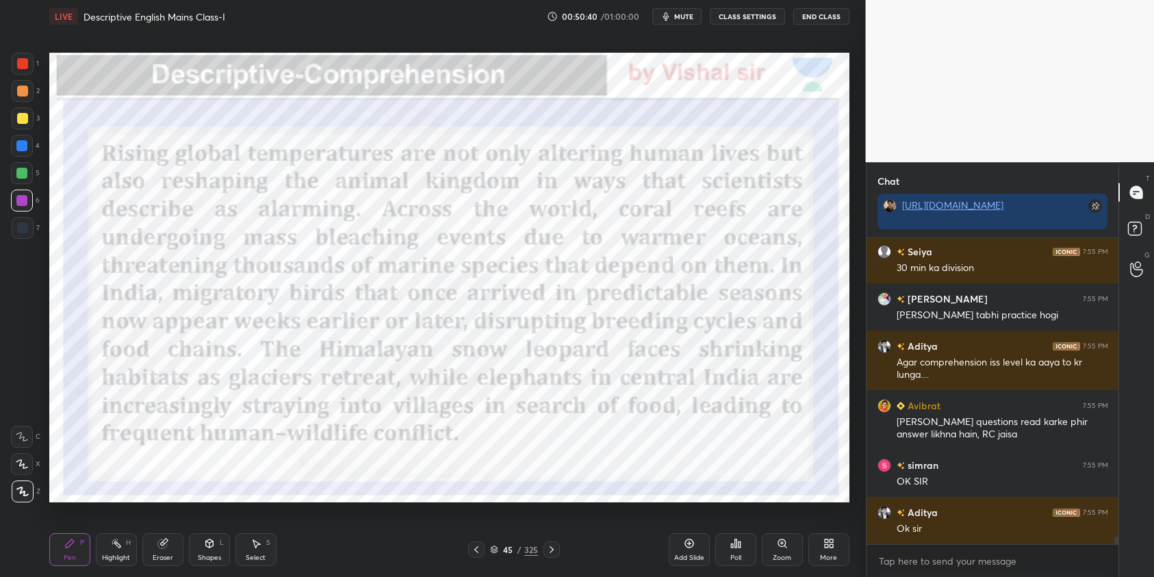
click at [493, 547] on icon at bounding box center [494, 549] width 8 height 8
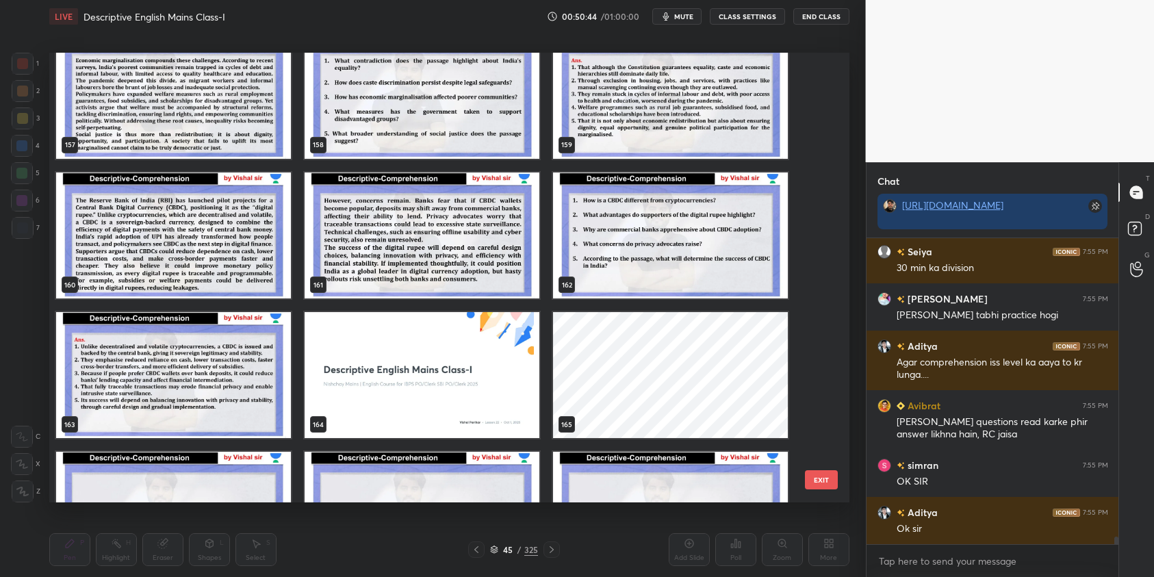
scroll to position [7291, 0]
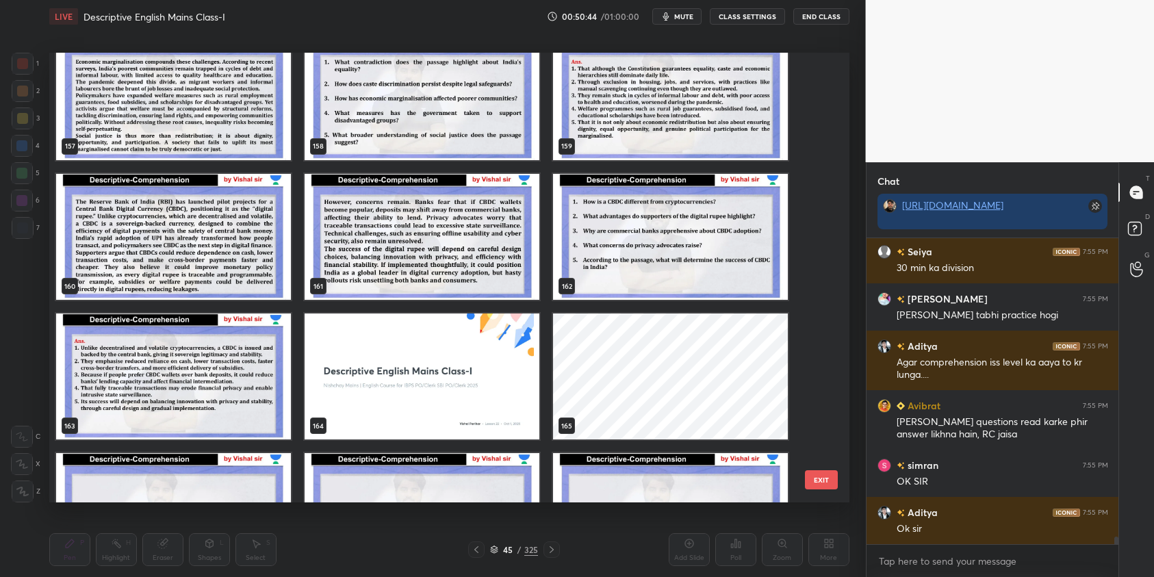
click at [221, 367] on img "grid" at bounding box center [173, 376] width 235 height 126
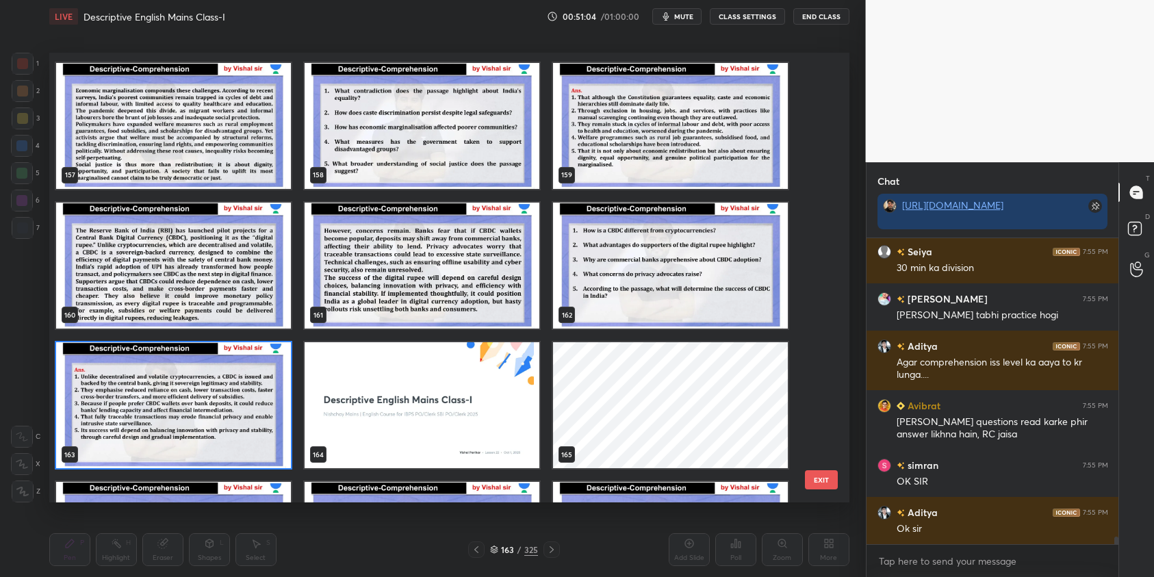
scroll to position [7260, 0]
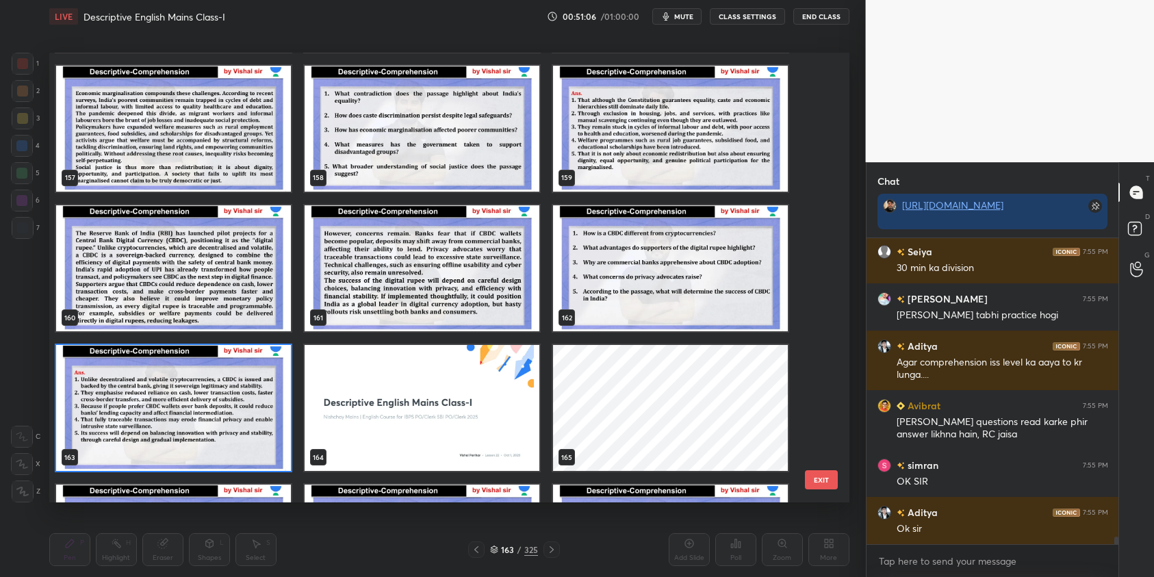
drag, startPoint x: 822, startPoint y: 482, endPoint x: 851, endPoint y: 567, distance: 89.6
click at [818, 483] on button "EXIT" at bounding box center [821, 479] width 33 height 19
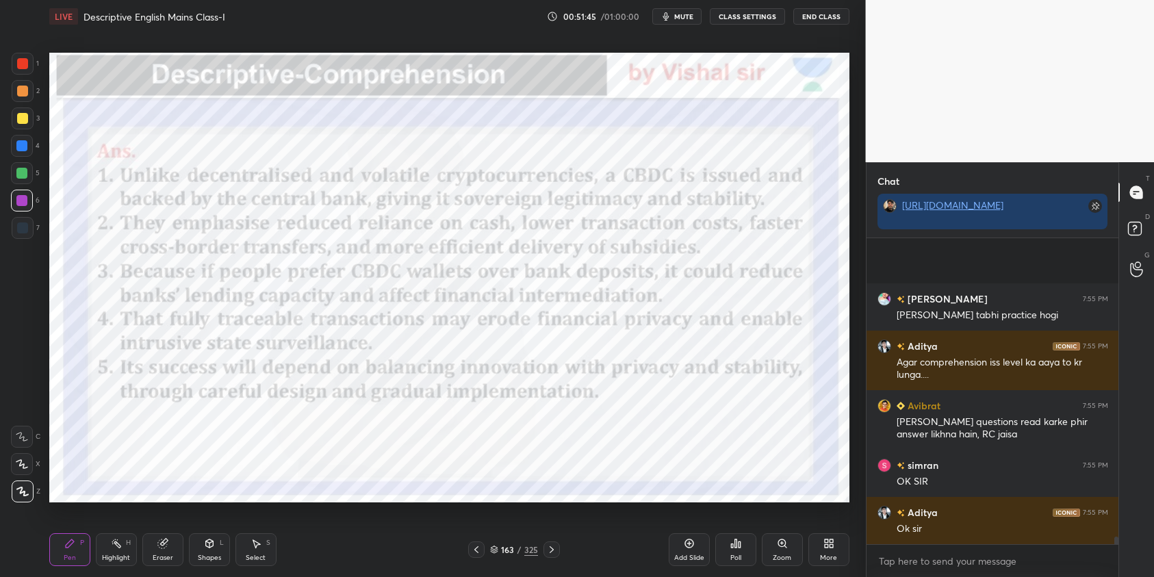
scroll to position [12428, 0]
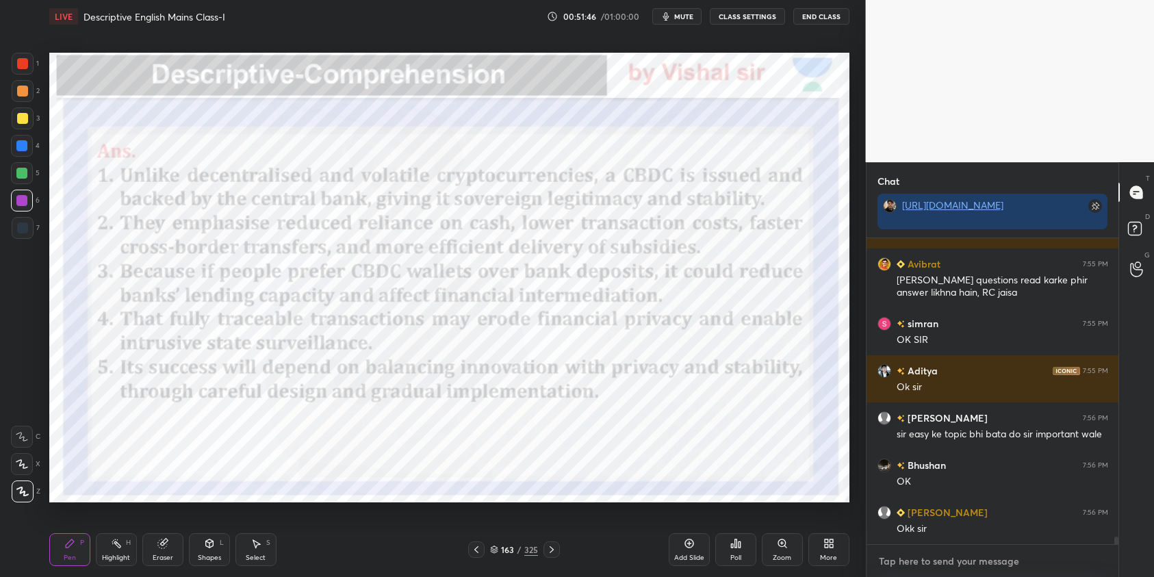
type textarea "x"
click at [935, 562] on textarea at bounding box center [992, 561] width 231 height 22
type textarea "L"
type textarea "x"
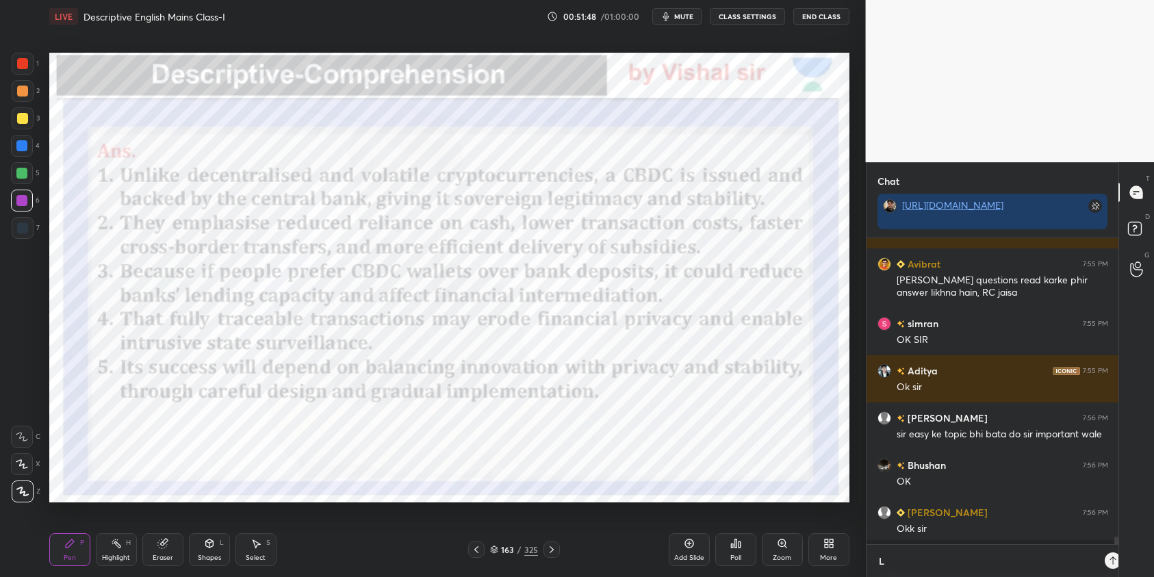
type textarea "Li"
type textarea "x"
type textarea "[PERSON_NAME]"
type textarea "x"
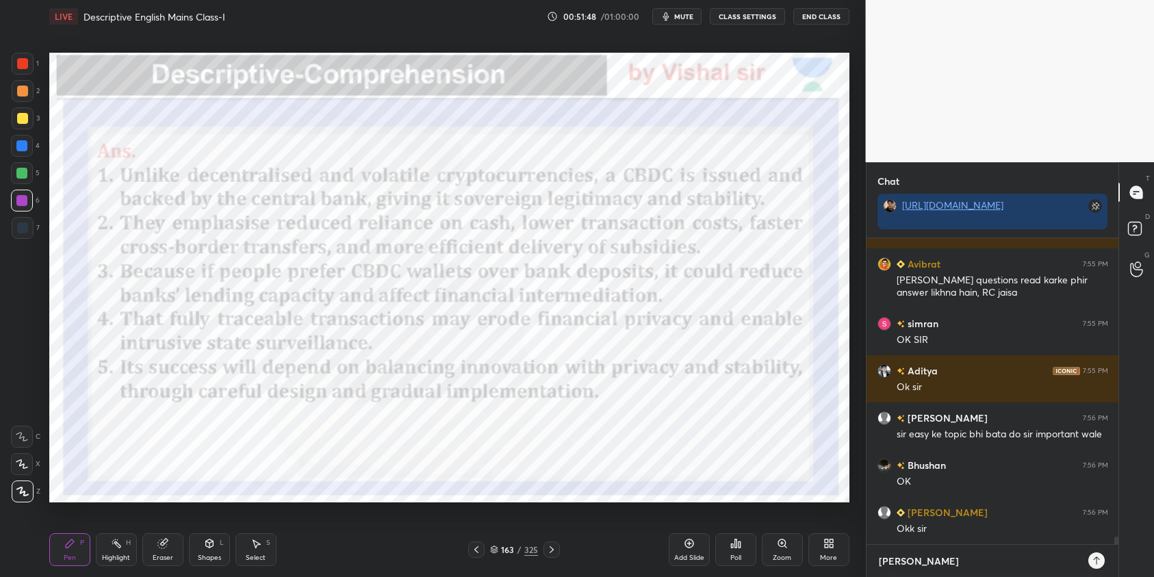
type textarea "Link"
type textarea "x"
type textarea "Link:"
type textarea "x"
type textarea "Link:"
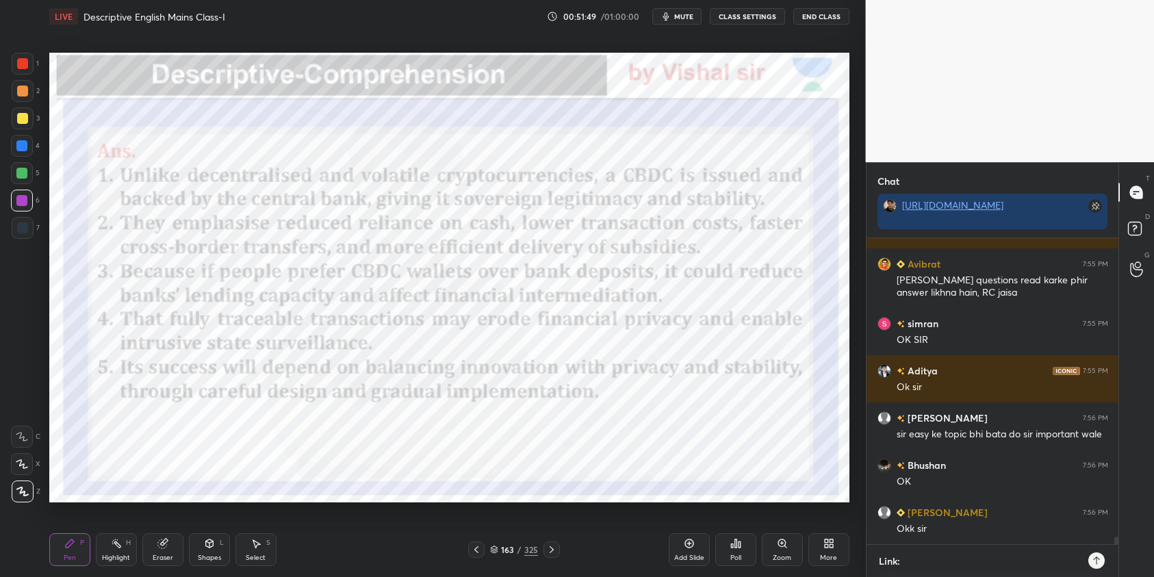
type textarea "x"
paste textarea "[URL][DOMAIN_NAME]"
type textarea "Link: [URL][DOMAIN_NAME]"
type textarea "x"
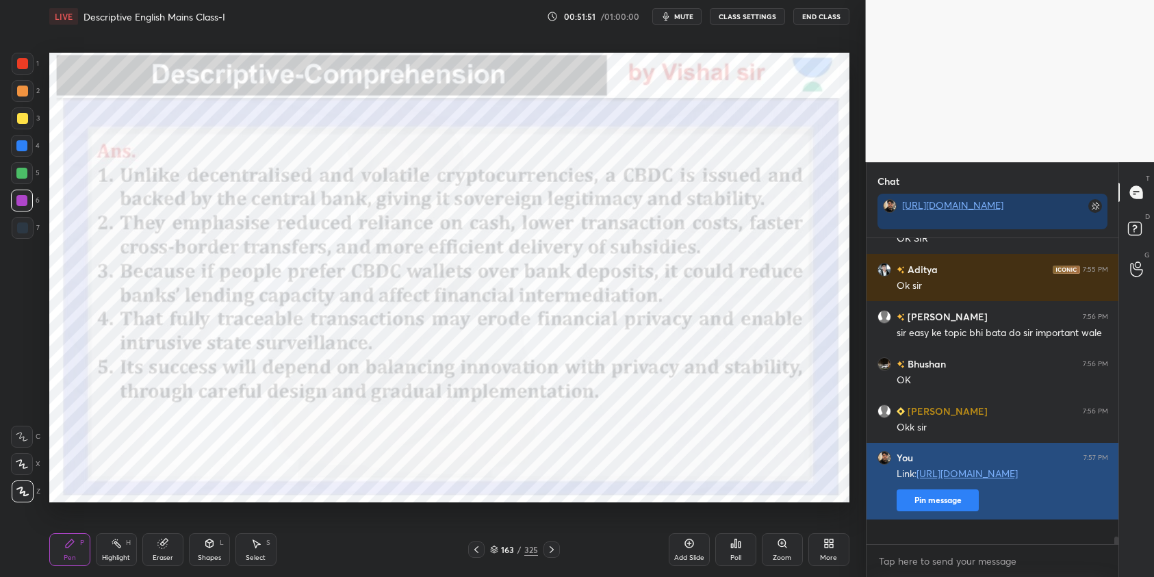
click at [940, 511] on button "Pin message" at bounding box center [937, 500] width 82 height 22
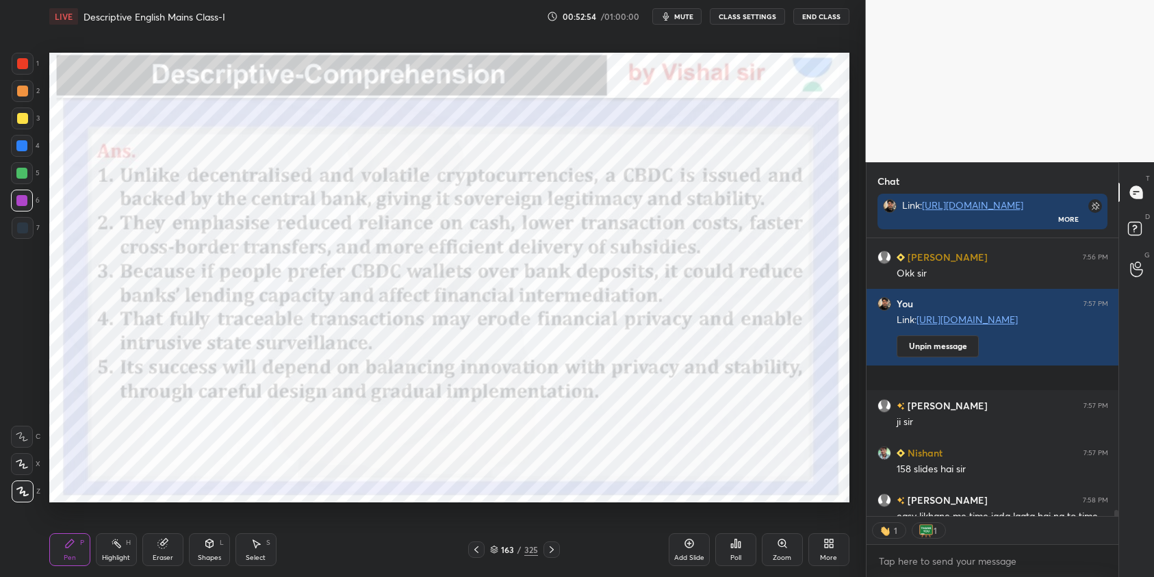
scroll to position [12711, 0]
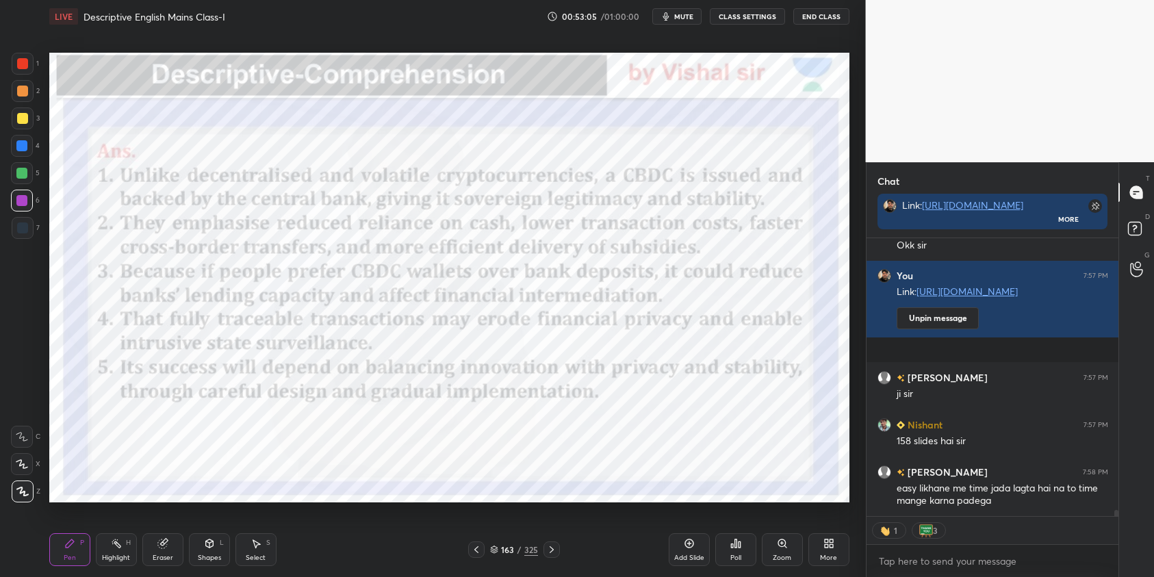
type textarea "x"
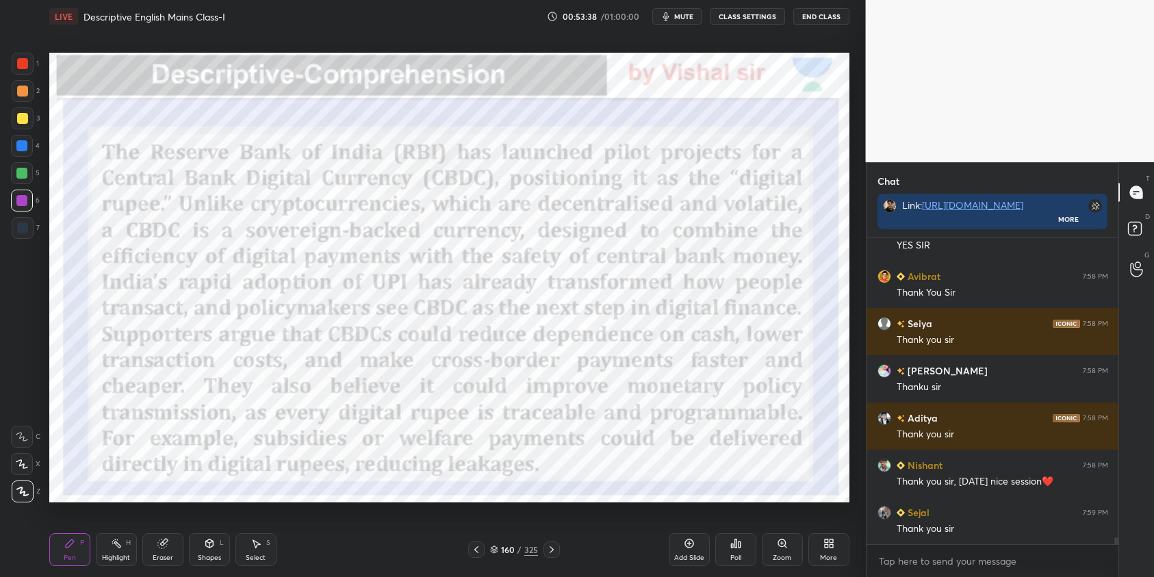
scroll to position [5, 5]
click at [817, 12] on button "End Class" at bounding box center [821, 16] width 56 height 16
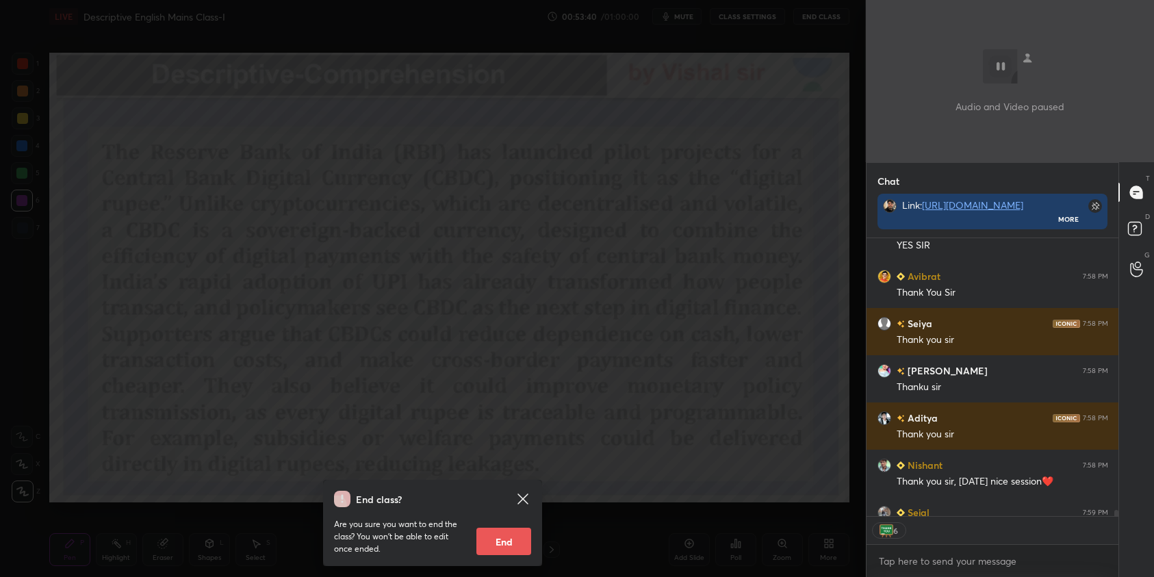
click at [502, 539] on button "End" at bounding box center [503, 541] width 55 height 27
type textarea "x"
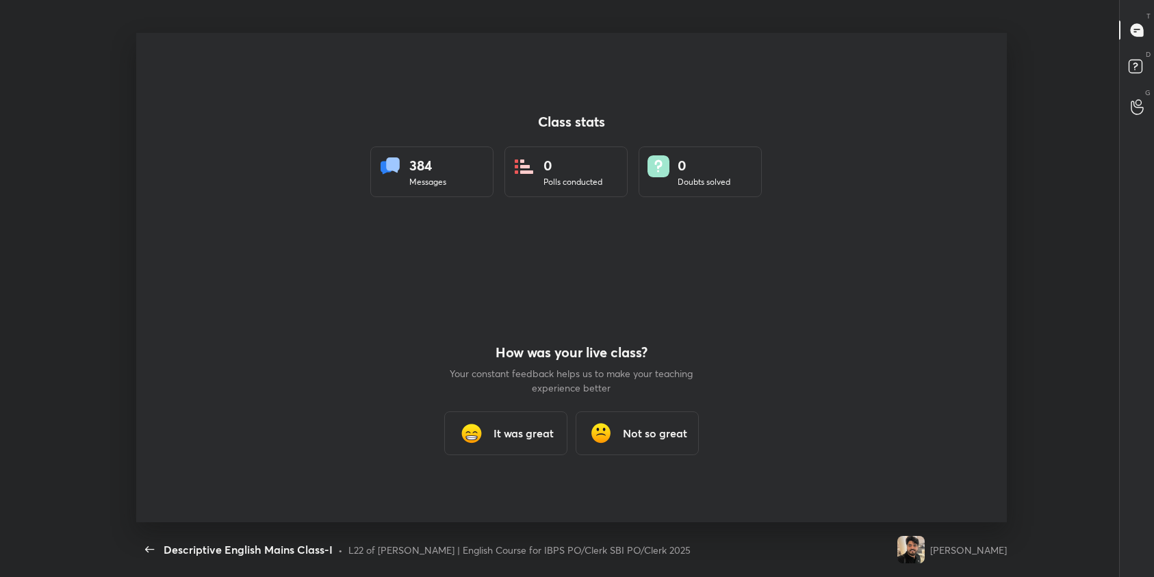
scroll to position [0, 0]
